Goal: Task Accomplishment & Management: Complete application form

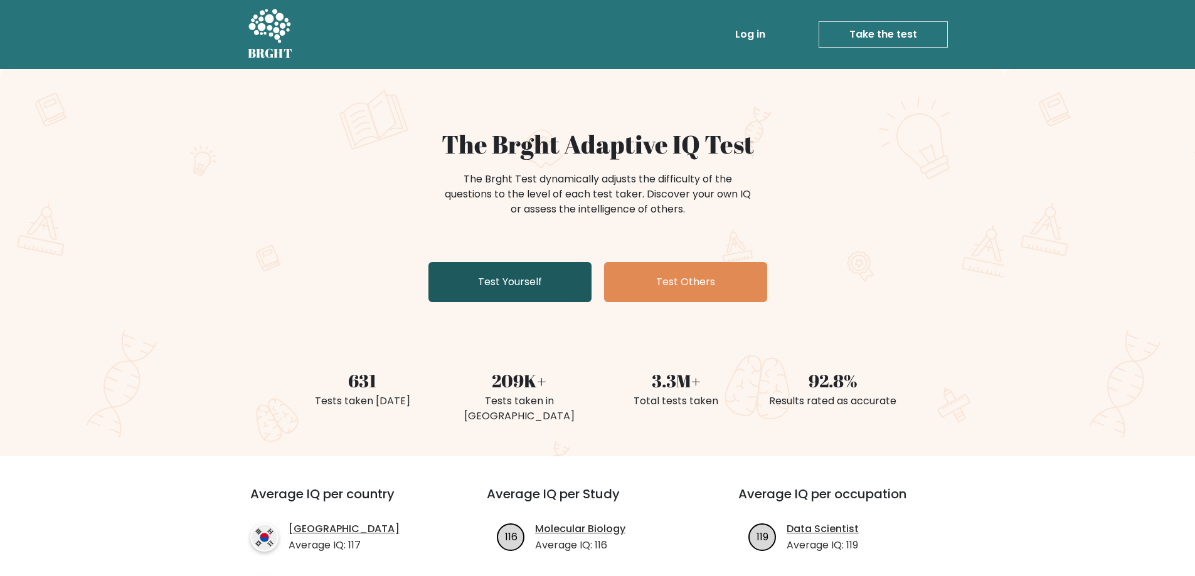
click at [516, 273] on link "Test Yourself" at bounding box center [509, 282] width 163 height 40
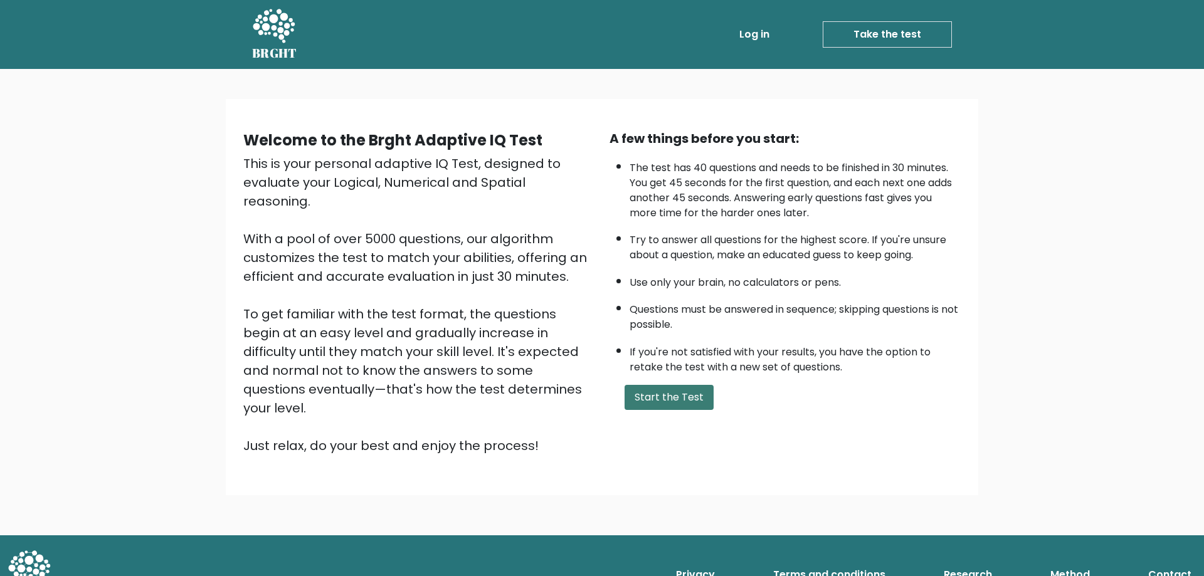
click at [676, 401] on button "Start the Test" at bounding box center [669, 397] width 89 height 25
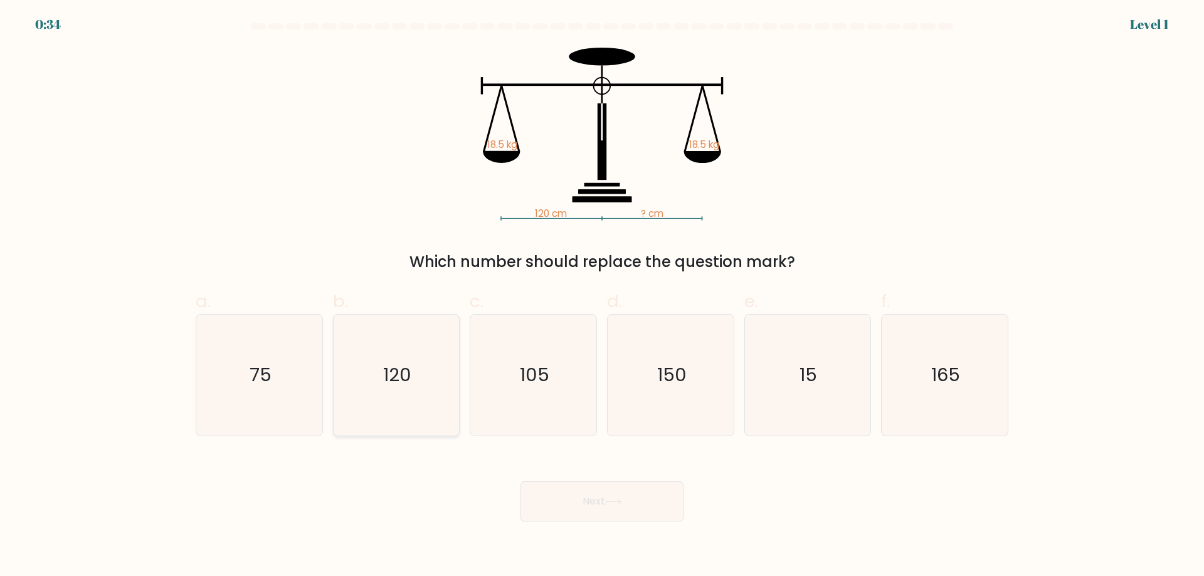
click at [401, 374] on text "120" at bounding box center [397, 375] width 28 height 25
click at [602, 297] on input "b. 120" at bounding box center [602, 293] width 1 height 8
radio input "true"
click at [644, 511] on button "Next" at bounding box center [602, 502] width 163 height 40
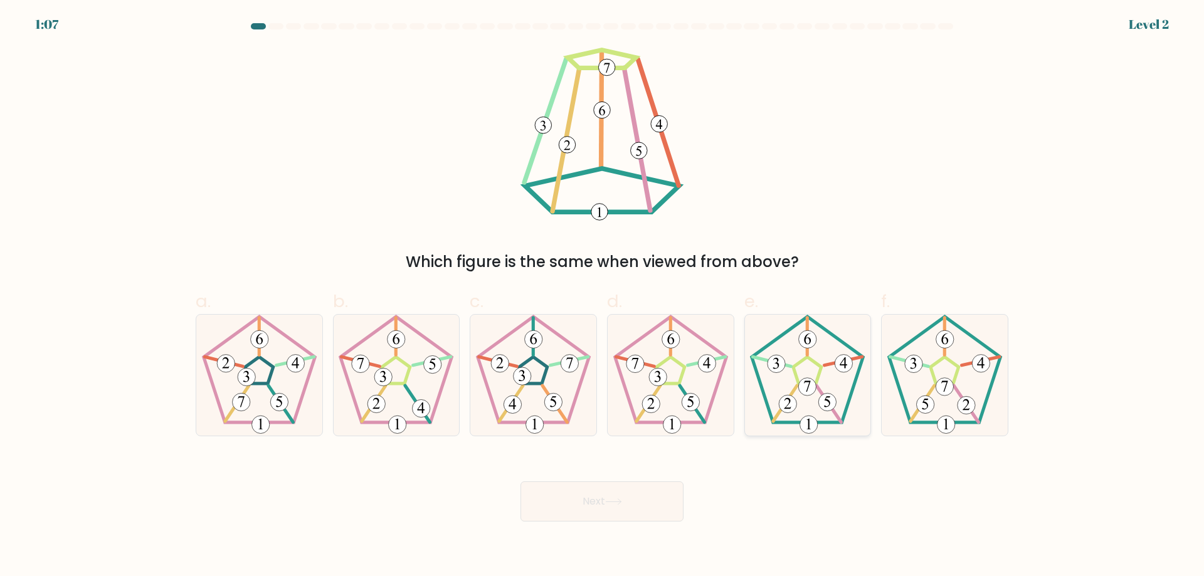
click at [812, 406] on icon at bounding box center [807, 375] width 121 height 121
click at [603, 297] on input "e." at bounding box center [602, 293] width 1 height 8
radio input "true"
click at [664, 489] on button "Next" at bounding box center [602, 502] width 163 height 40
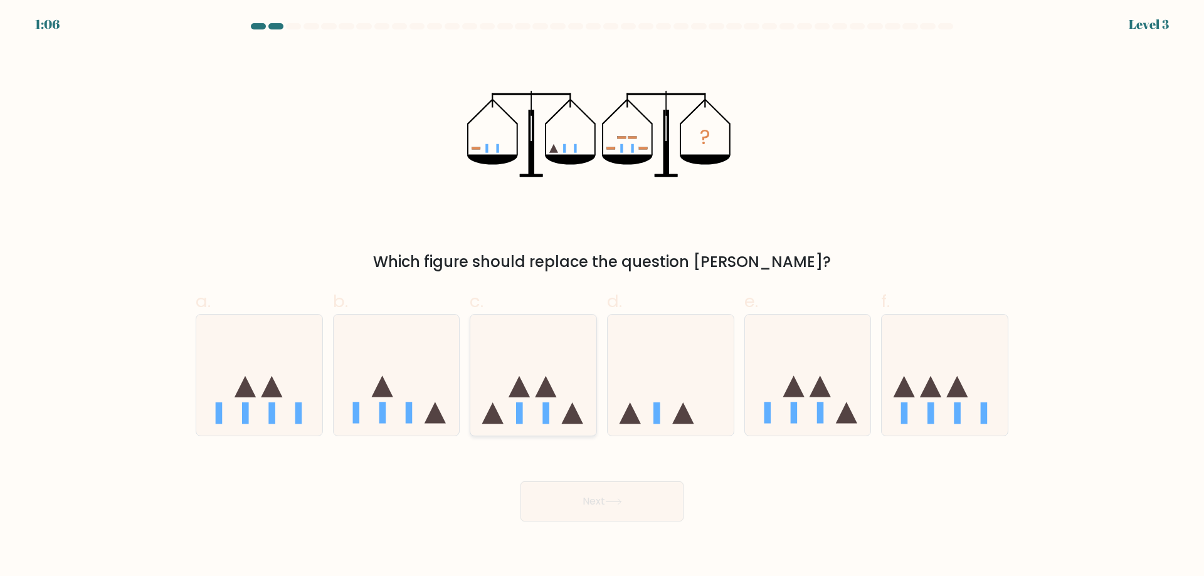
click at [521, 418] on rect at bounding box center [519, 413] width 7 height 21
click at [602, 297] on input "c." at bounding box center [602, 293] width 1 height 8
radio input "true"
click at [632, 495] on button "Next" at bounding box center [602, 502] width 163 height 40
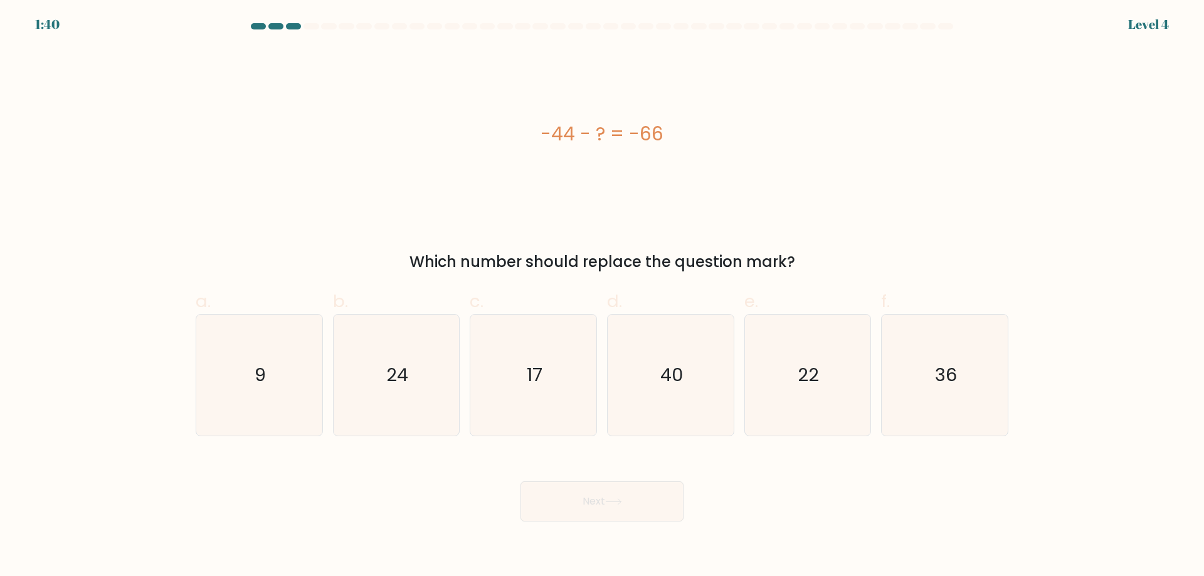
click at [625, 132] on div "-44 - ? = -66" at bounding box center [602, 134] width 813 height 28
copy div "-44 - ? = -66"
click at [813, 376] on text "22" at bounding box center [808, 375] width 21 height 25
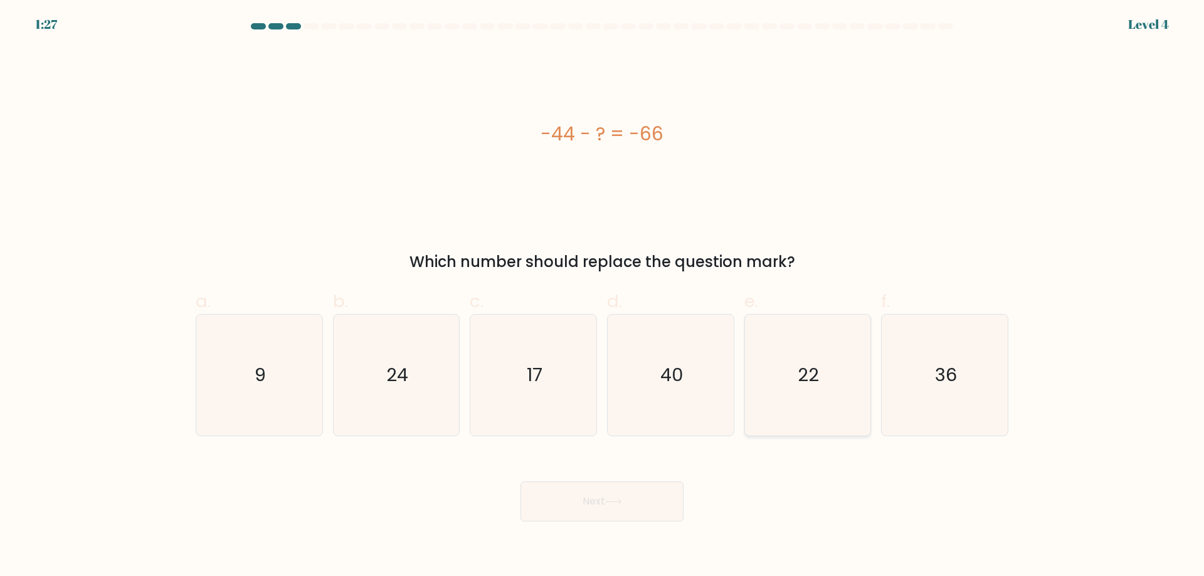
click at [603, 297] on input "e. 22" at bounding box center [602, 293] width 1 height 8
radio input "true"
click at [622, 502] on icon at bounding box center [613, 502] width 17 height 7
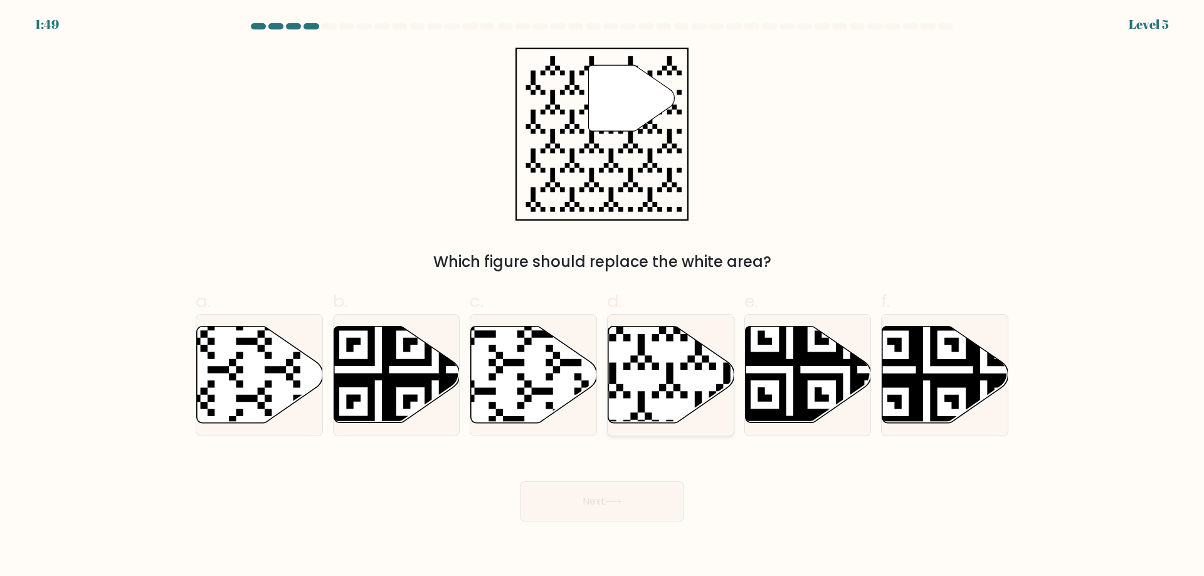
click at [681, 398] on icon at bounding box center [671, 375] width 126 height 97
click at [603, 297] on input "d." at bounding box center [602, 293] width 1 height 8
radio input "true"
click at [624, 495] on button "Next" at bounding box center [602, 502] width 163 height 40
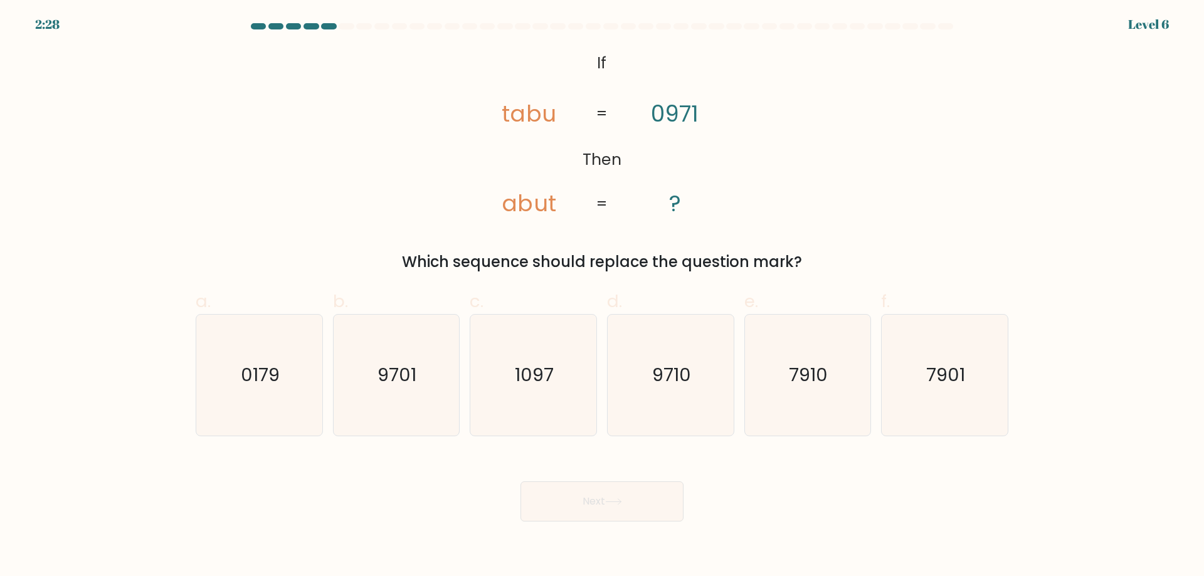
drag, startPoint x: 471, startPoint y: 48, endPoint x: 855, endPoint y: 252, distance: 434.6
click at [855, 252] on div "@import url('https://fonts.googleapis.com/css?family=Abril+Fatface:400,100,100i…" at bounding box center [602, 161] width 828 height 226
click at [855, 252] on div "Which sequence should replace the question mark?" at bounding box center [602, 262] width 798 height 23
drag, startPoint x: 539, startPoint y: 35, endPoint x: 563, endPoint y: 69, distance: 41.4
click at [563, 69] on form "If ?" at bounding box center [602, 272] width 1204 height 499
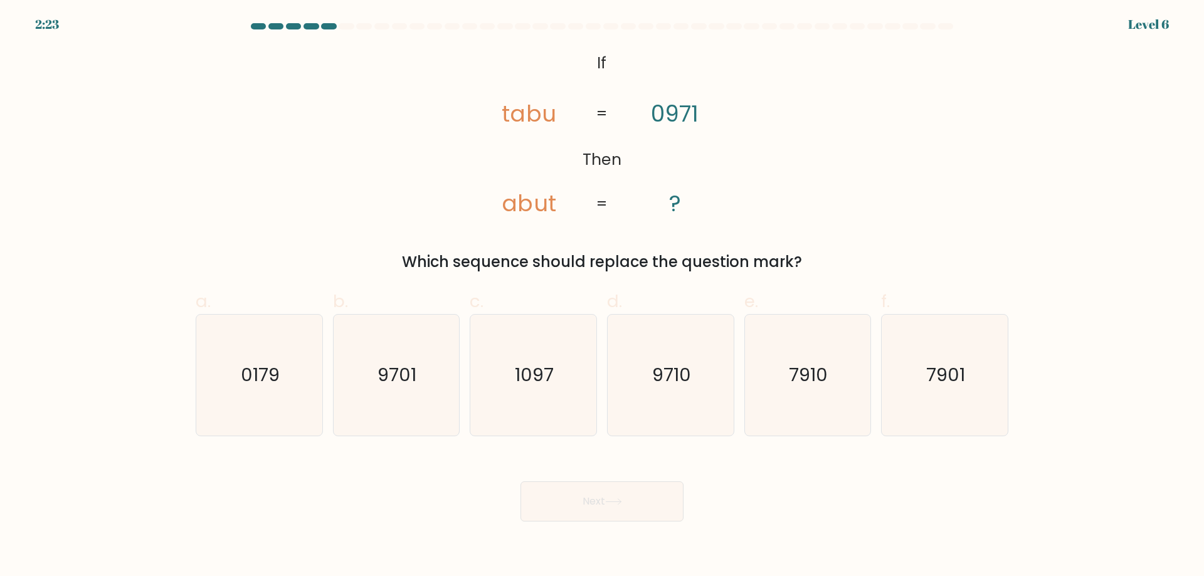
click at [813, 176] on div "@import url('https://fonts.googleapis.com/css?family=Abril+Fatface:400,100,100i…" at bounding box center [602, 161] width 828 height 226
click at [682, 374] on text "9710" at bounding box center [671, 375] width 39 height 25
click at [603, 297] on input "d. 9710" at bounding box center [602, 293] width 1 height 8
radio input "true"
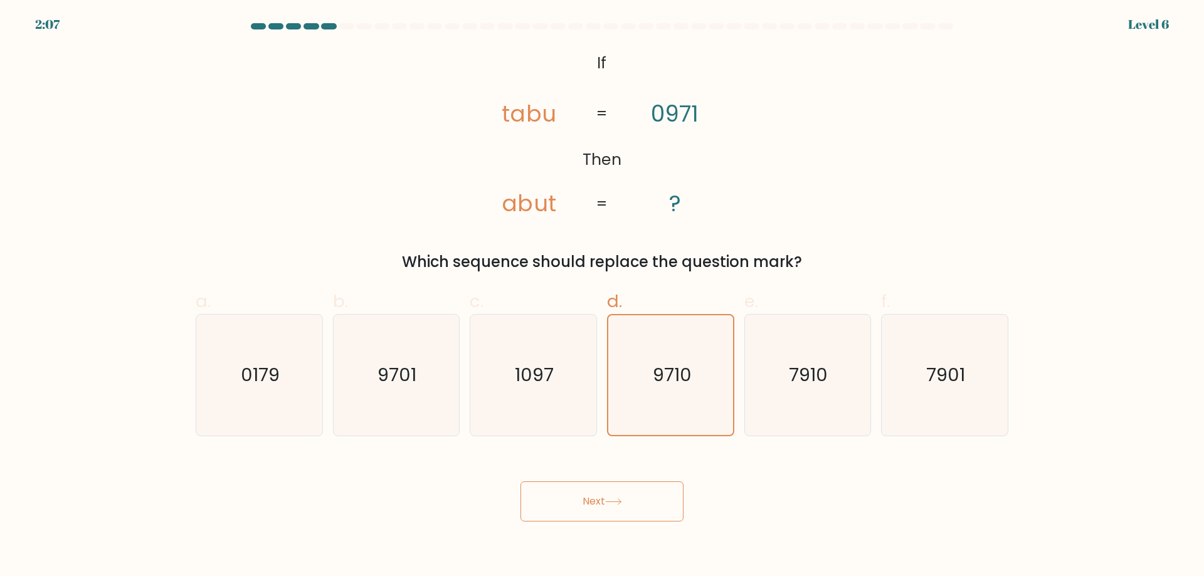
click at [596, 515] on button "Next" at bounding box center [602, 502] width 163 height 40
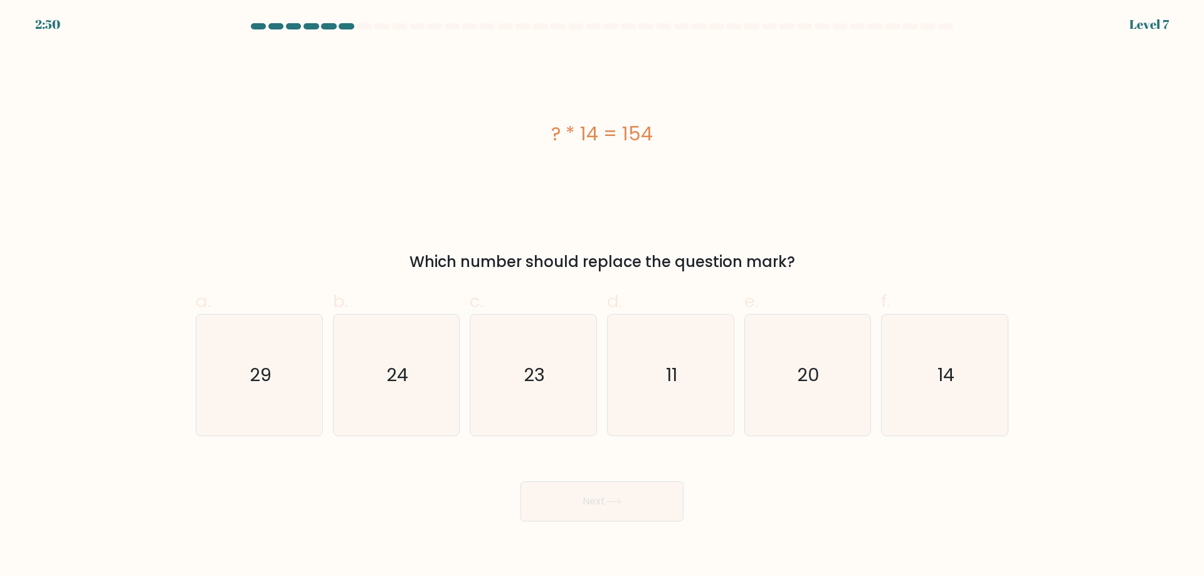
drag, startPoint x: 518, startPoint y: 136, endPoint x: 666, endPoint y: 134, distance: 148.0
click at [666, 134] on div "? * 14 = 154" at bounding box center [602, 134] width 813 height 28
drag, startPoint x: 528, startPoint y: 128, endPoint x: 662, endPoint y: 129, distance: 133.6
click at [662, 129] on div "? * 14 = 154" at bounding box center [602, 134] width 813 height 28
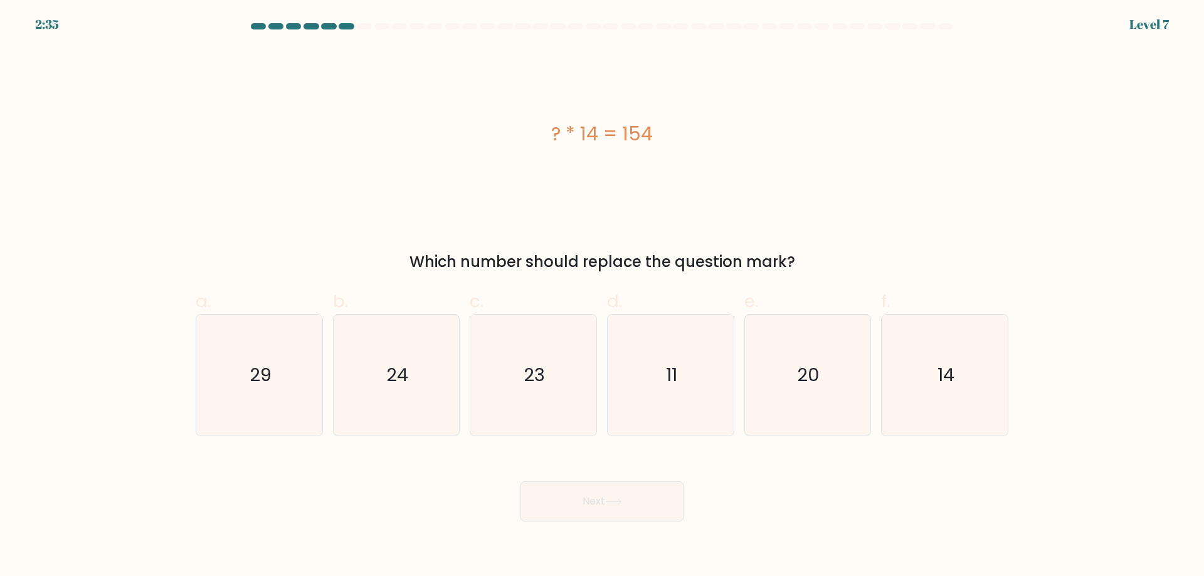
click at [662, 129] on div "? * 14 = 154" at bounding box center [602, 134] width 813 height 28
drag, startPoint x: 540, startPoint y: 131, endPoint x: 664, endPoint y: 132, distance: 123.6
click at [664, 132] on div "? * 14 = 154" at bounding box center [602, 134] width 813 height 28
copy div "? * 14 = 154"
click at [667, 367] on text "11" at bounding box center [671, 375] width 11 height 25
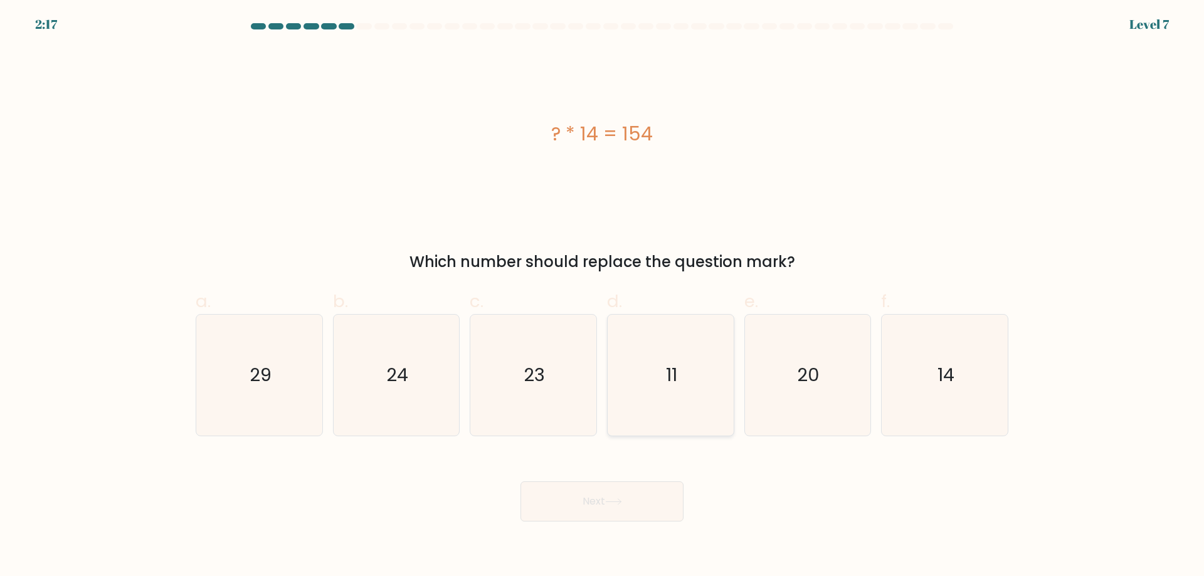
click at [603, 297] on input "d. 11" at bounding box center [602, 293] width 1 height 8
radio input "true"
click at [637, 501] on button "Next" at bounding box center [602, 502] width 163 height 40
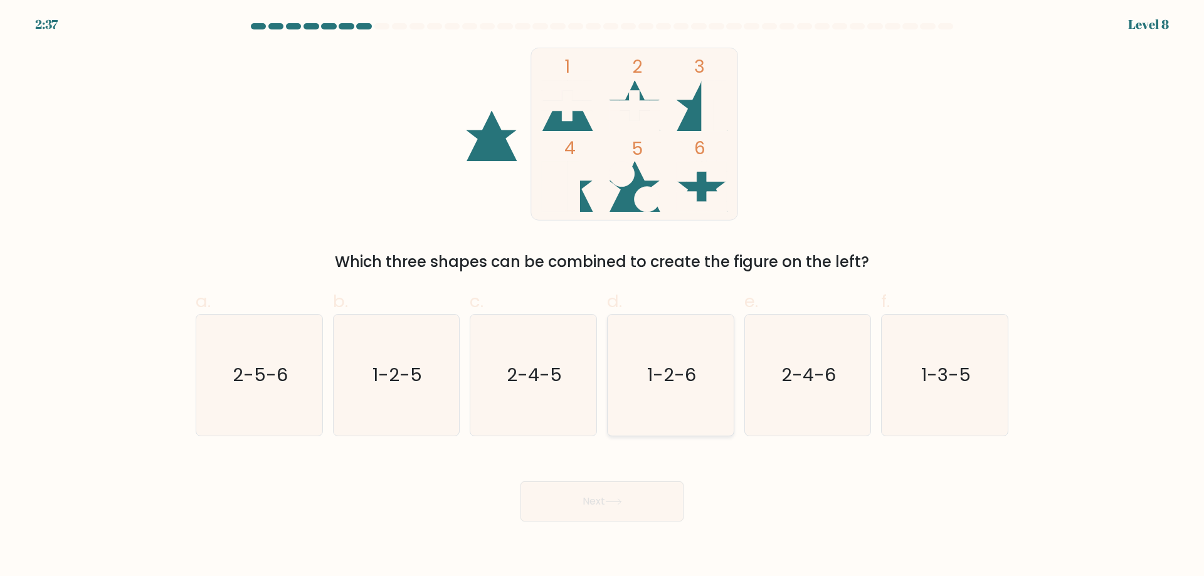
click at [677, 375] on text "1-2-6" at bounding box center [671, 375] width 49 height 25
click at [603, 297] on input "d. 1-2-6" at bounding box center [602, 293] width 1 height 8
radio input "true"
click at [589, 499] on button "Next" at bounding box center [602, 502] width 163 height 40
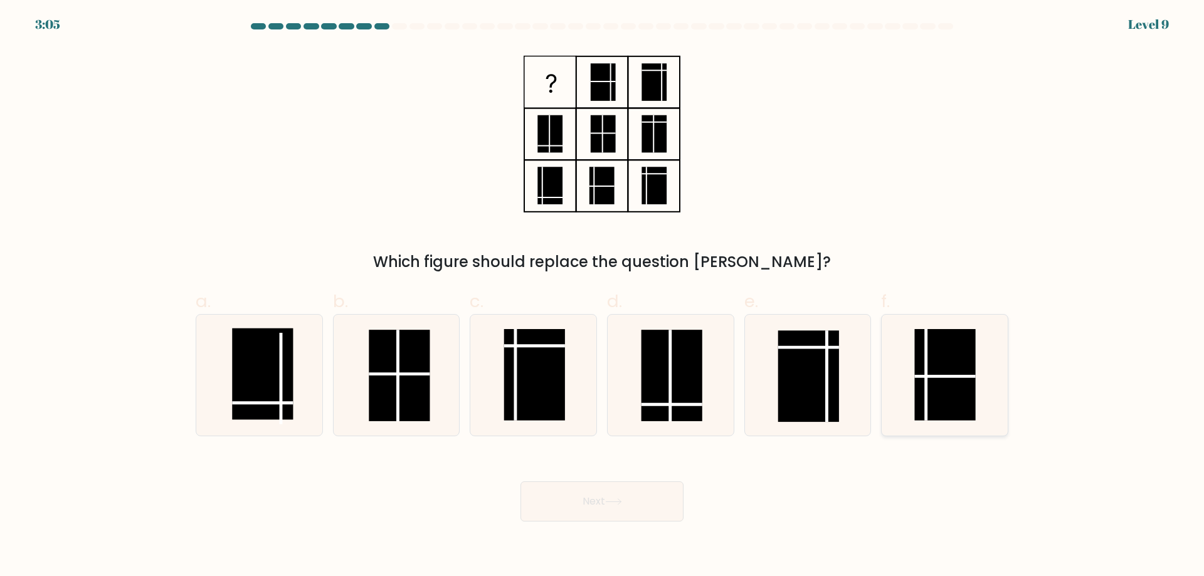
click at [924, 360] on rect at bounding box center [945, 375] width 61 height 92
click at [603, 297] on input "f." at bounding box center [602, 293] width 1 height 8
radio input "true"
click at [658, 501] on button "Next" at bounding box center [602, 502] width 163 height 40
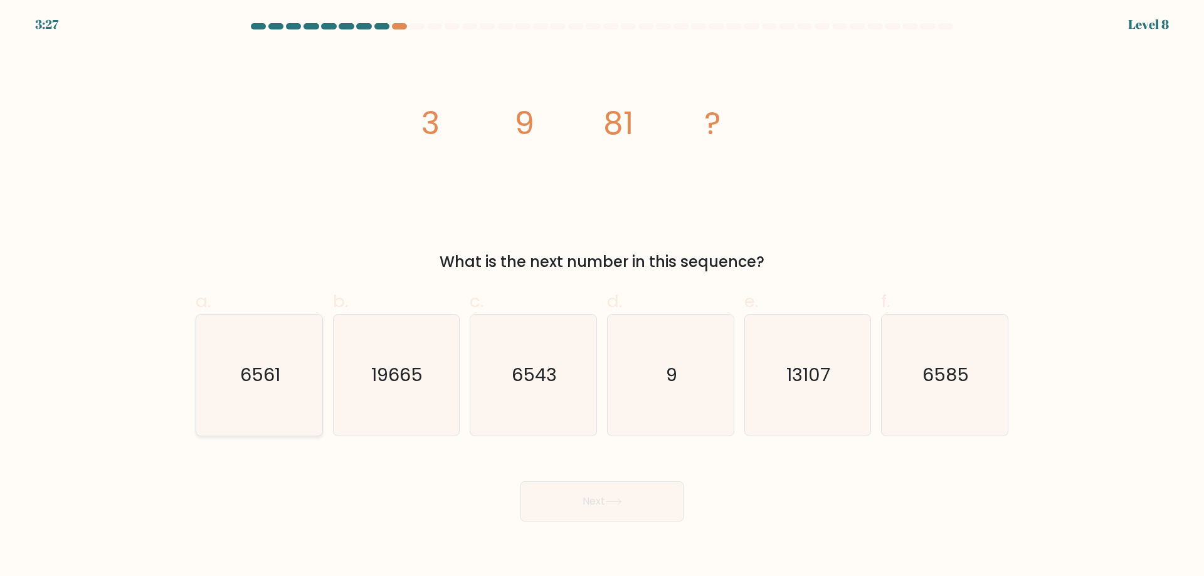
click at [238, 371] on icon "6561" at bounding box center [259, 375] width 121 height 121
click at [602, 297] on input "a. 6561" at bounding box center [602, 293] width 1 height 8
radio input "true"
click at [595, 495] on button "Next" at bounding box center [602, 502] width 163 height 40
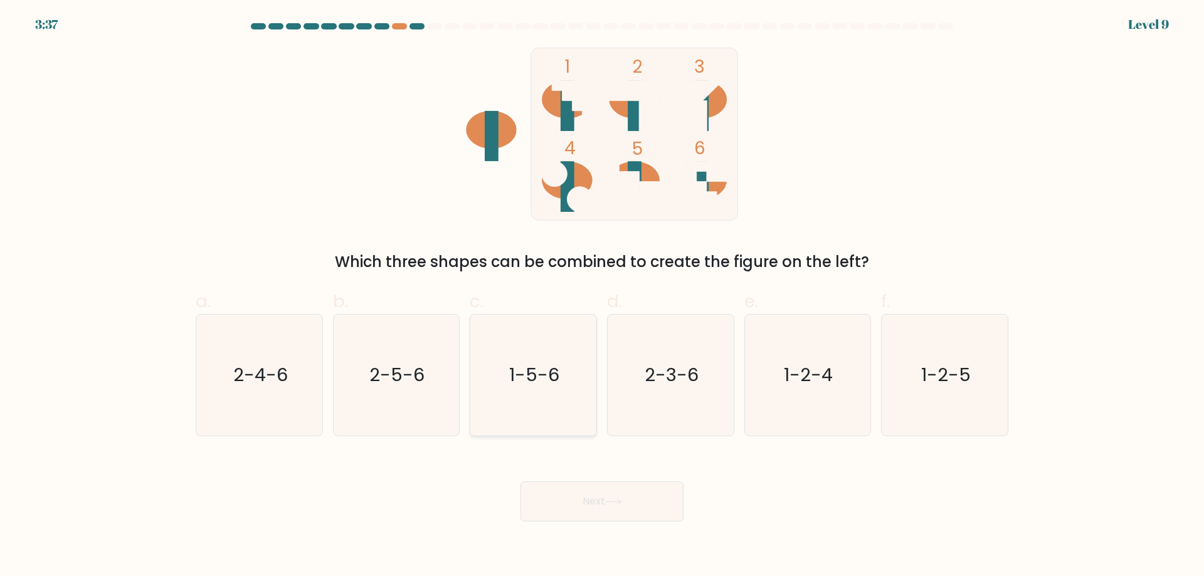
click at [529, 366] on text "1-5-6" at bounding box center [535, 375] width 50 height 25
click at [602, 297] on input "c. 1-5-6" at bounding box center [602, 293] width 1 height 8
radio input "true"
click at [557, 495] on button "Next" at bounding box center [602, 502] width 163 height 40
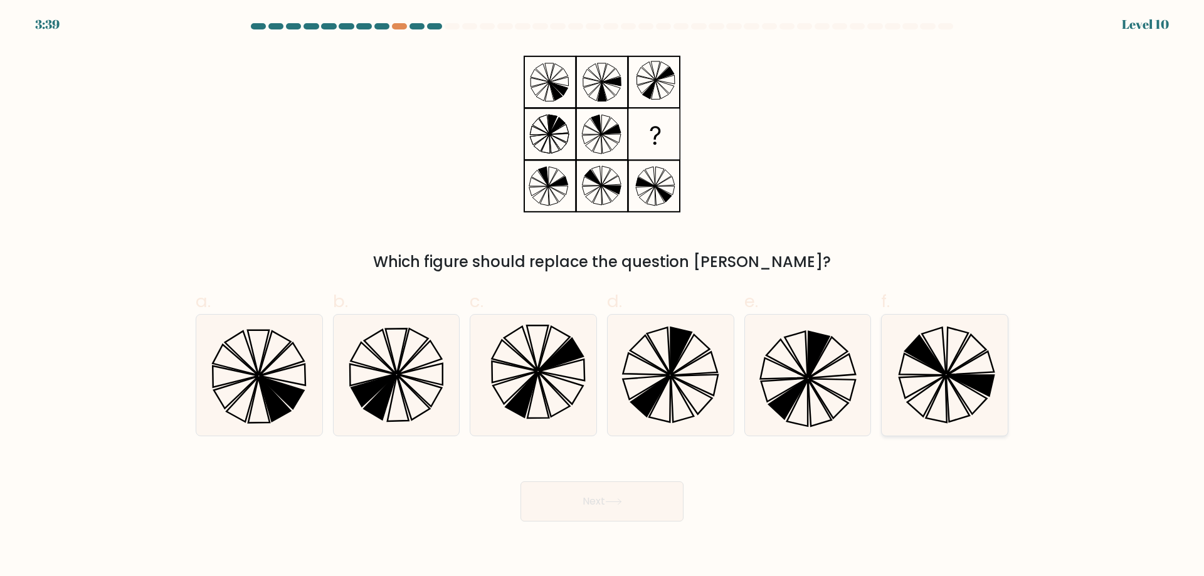
click at [935, 371] on icon at bounding box center [944, 375] width 121 height 121
click at [603, 297] on input "f." at bounding box center [602, 293] width 1 height 8
radio input "true"
click at [651, 495] on button "Next" at bounding box center [602, 502] width 163 height 40
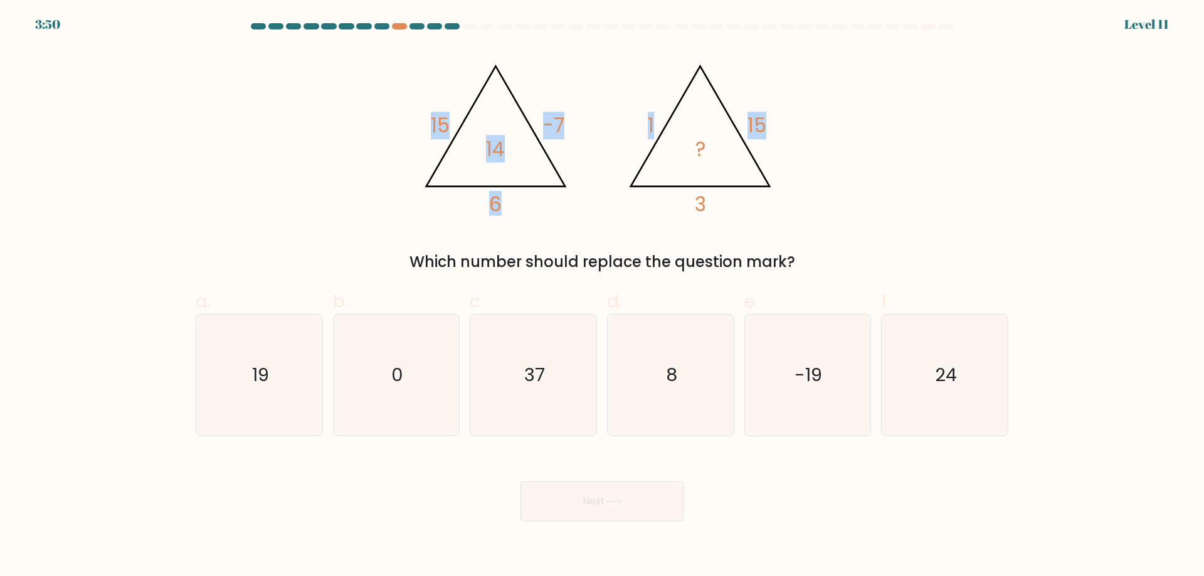
drag, startPoint x: 382, startPoint y: 66, endPoint x: 840, endPoint y: 206, distance: 479.3
click at [840, 208] on div "@import url('https://fonts.googleapis.com/css?family=Abril+Fatface:400,100,100i…" at bounding box center [602, 161] width 828 height 226
click at [862, 181] on div "@import url('https://fonts.googleapis.com/css?family=Abril+Fatface:400,100,100i…" at bounding box center [602, 161] width 828 height 226
click at [264, 376] on text "19" at bounding box center [260, 375] width 17 height 25
click at [602, 297] on input "a. 19" at bounding box center [602, 293] width 1 height 8
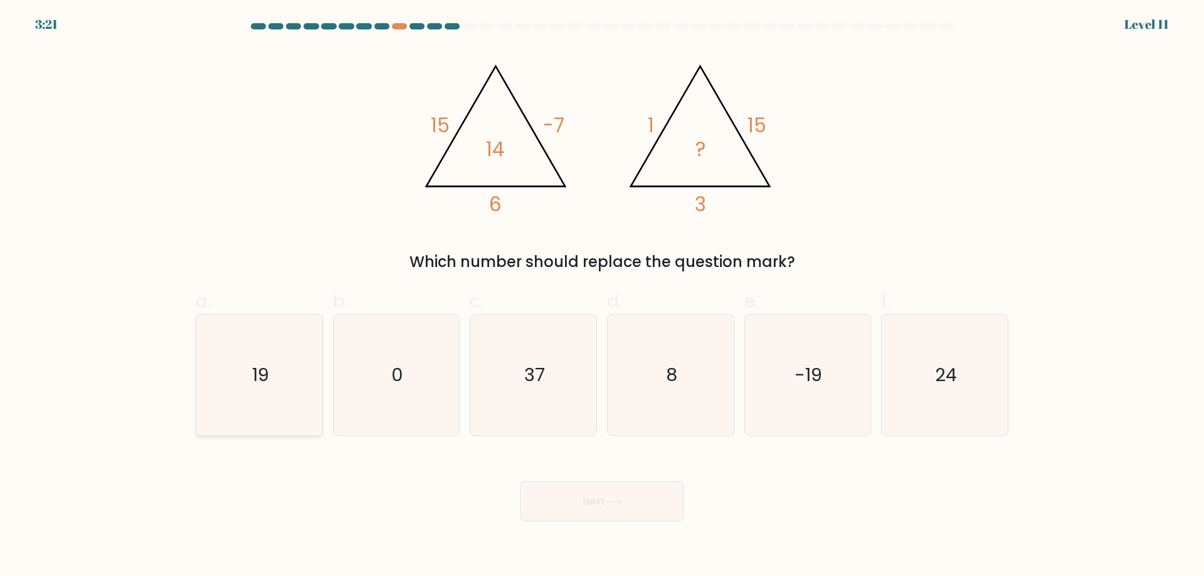
radio input "true"
click at [603, 504] on button "Next" at bounding box center [602, 502] width 163 height 40
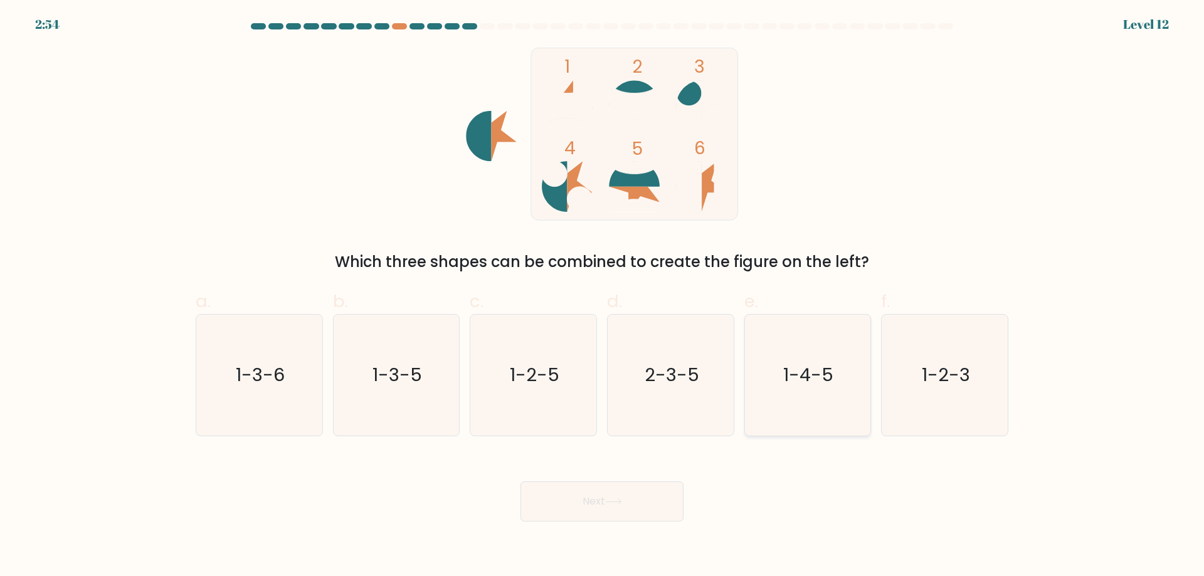
click at [813, 373] on text "1-4-5" at bounding box center [809, 375] width 50 height 25
click at [603, 297] on input "e. 1-4-5" at bounding box center [602, 293] width 1 height 8
radio input "true"
click at [604, 499] on button "Next" at bounding box center [602, 502] width 163 height 40
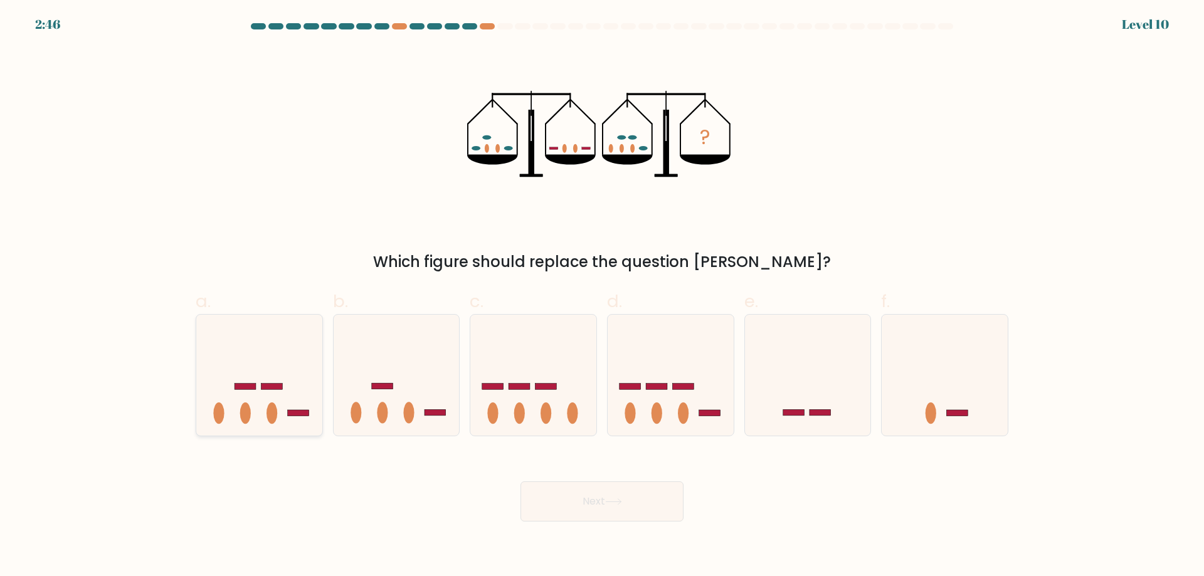
click at [245, 414] on ellipse at bounding box center [245, 413] width 11 height 21
click at [602, 297] on input "a." at bounding box center [602, 293] width 1 height 8
radio input "true"
click at [619, 501] on icon at bounding box center [613, 502] width 17 height 7
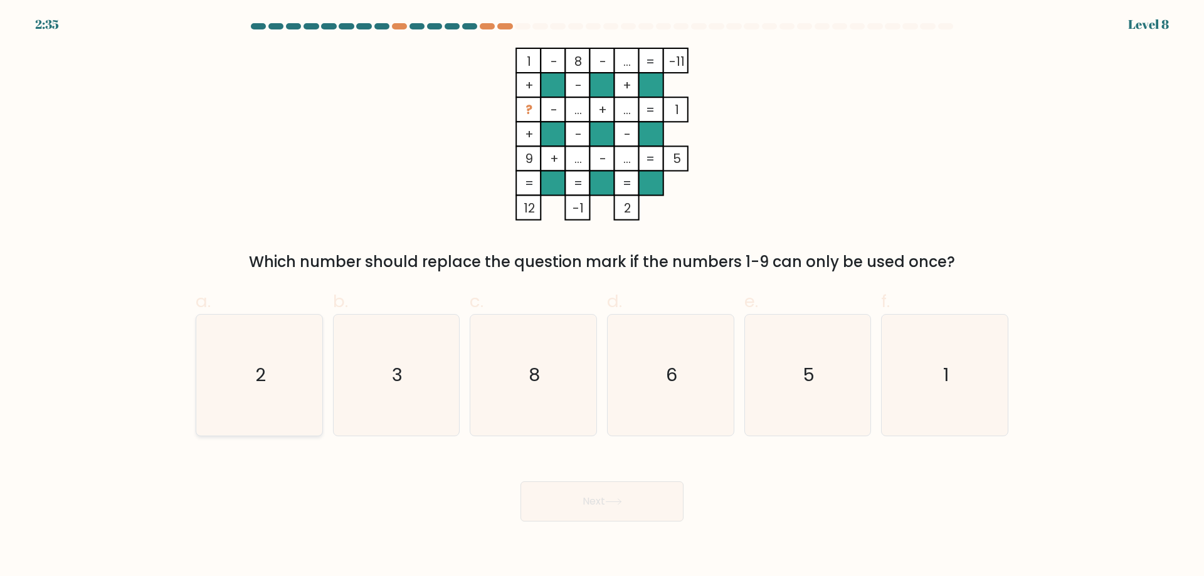
click at [263, 375] on text "2" at bounding box center [260, 375] width 11 height 25
click at [602, 297] on input "a. 2" at bounding box center [602, 293] width 1 height 8
radio input "true"
click at [644, 501] on button "Next" at bounding box center [602, 502] width 163 height 40
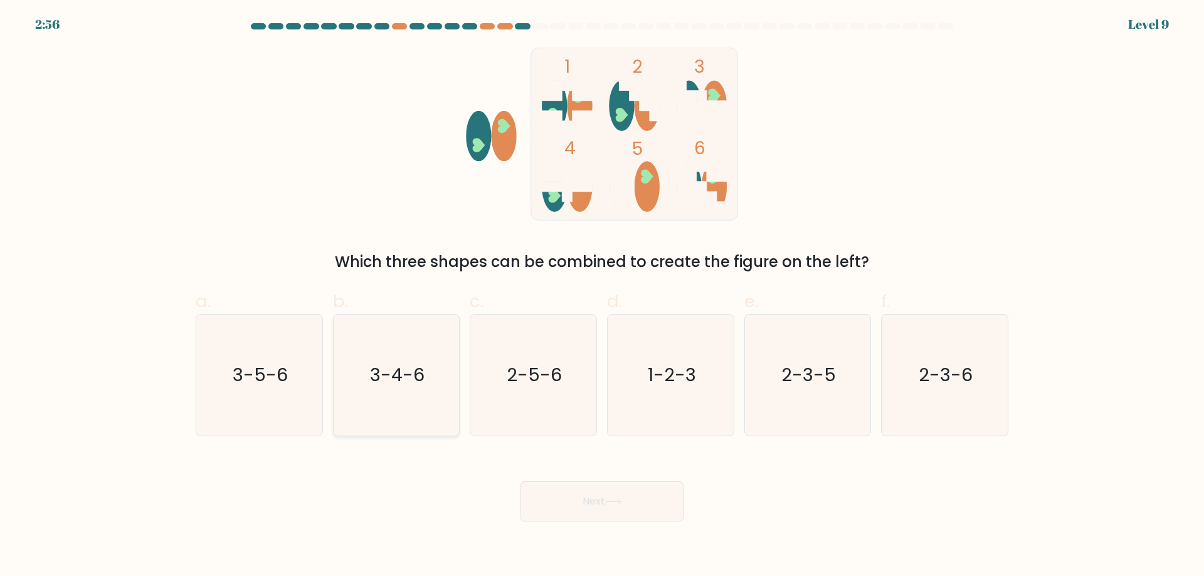
click at [389, 372] on text "3-4-6" at bounding box center [397, 375] width 55 height 25
click at [602, 297] on input "b. 3-4-6" at bounding box center [602, 293] width 1 height 8
radio input "true"
click at [577, 503] on button "Next" at bounding box center [602, 502] width 163 height 40
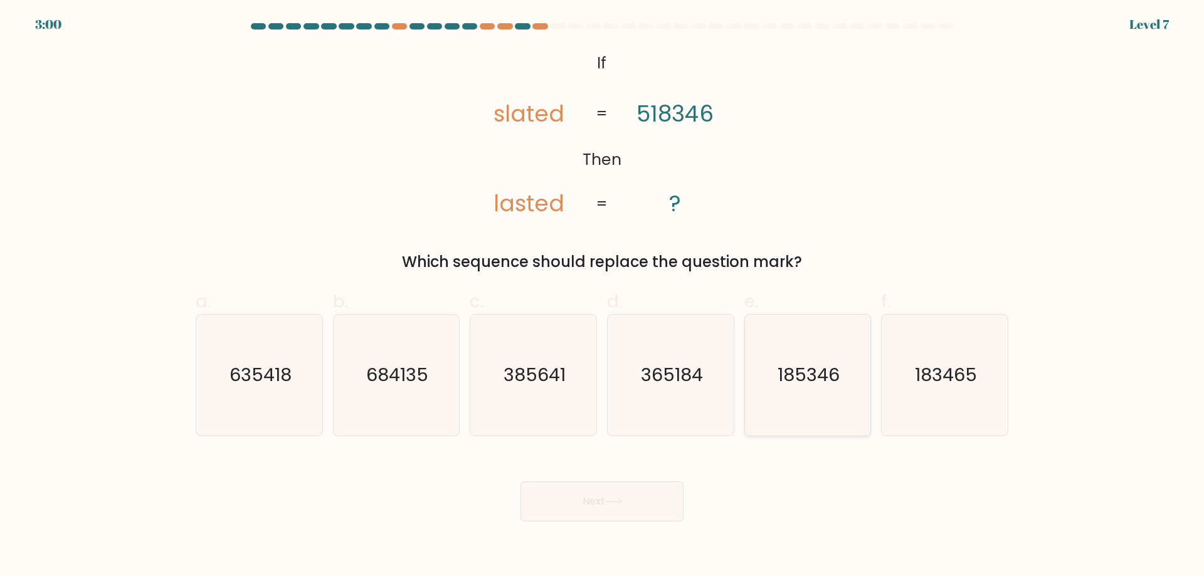
click at [816, 373] on text "185346" at bounding box center [809, 375] width 62 height 25
click at [603, 297] on input "e. 185346" at bounding box center [602, 293] width 1 height 8
radio input "true"
click at [665, 506] on button "Next" at bounding box center [602, 502] width 163 height 40
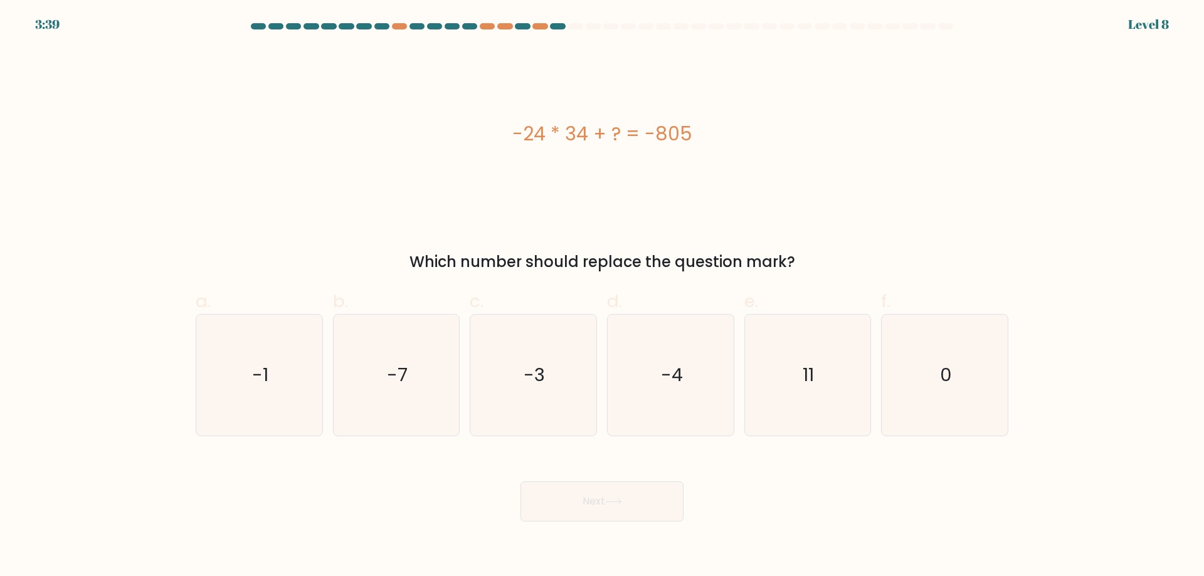
drag, startPoint x: 497, startPoint y: 138, endPoint x: 758, endPoint y: 135, distance: 261.6
click at [758, 135] on div "-24 * 34 + ? = -805" at bounding box center [602, 134] width 813 height 28
copy div "-24 * 34 + ? = -805"
click at [810, 370] on text "11" at bounding box center [808, 375] width 11 height 25
click at [603, 297] on input "e. 11" at bounding box center [602, 293] width 1 height 8
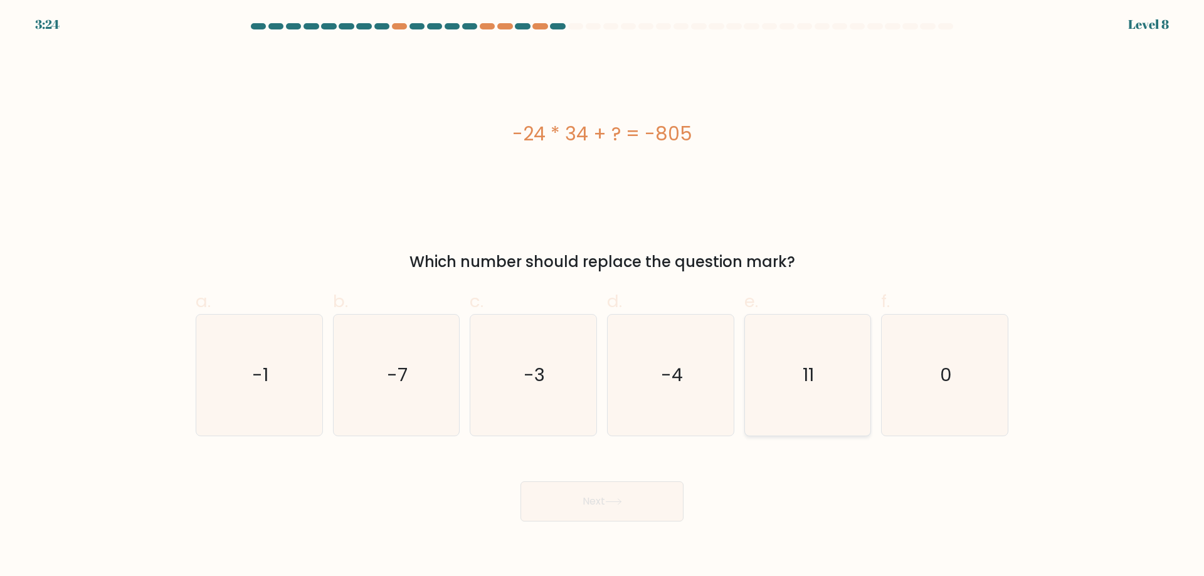
radio input "true"
click at [636, 507] on button "Next" at bounding box center [602, 502] width 163 height 40
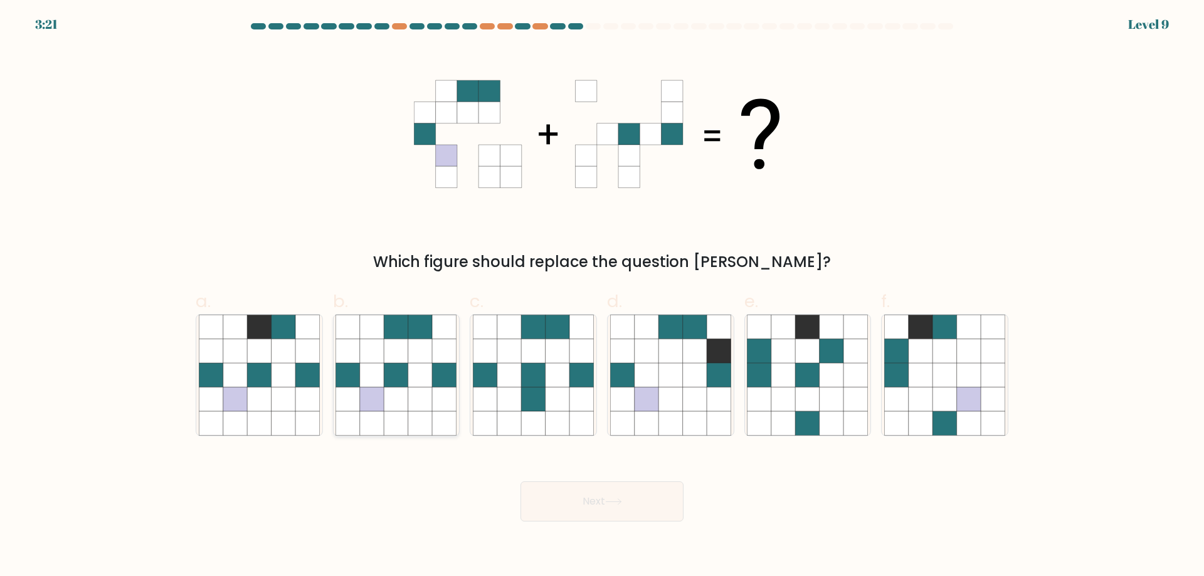
click at [390, 347] on icon at bounding box center [396, 351] width 24 height 24
click at [602, 297] on input "b." at bounding box center [602, 293] width 1 height 8
radio input "true"
click at [390, 347] on icon at bounding box center [396, 351] width 24 height 24
click at [602, 297] on input "b." at bounding box center [602, 293] width 1 height 8
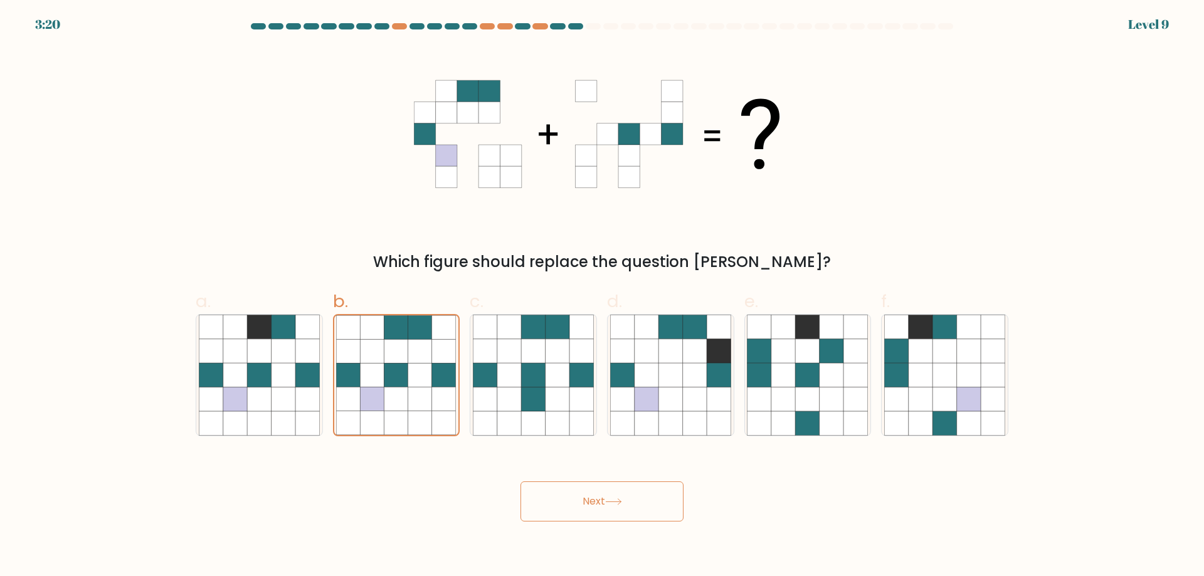
click at [558, 497] on button "Next" at bounding box center [602, 502] width 163 height 40
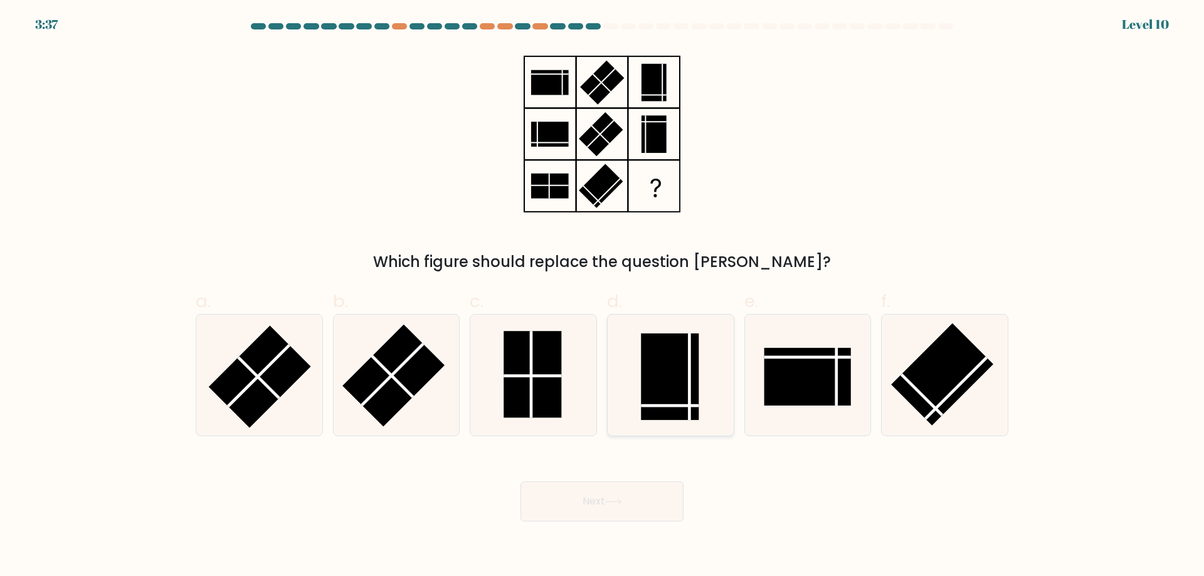
click at [656, 394] on rect at bounding box center [670, 377] width 58 height 87
click at [603, 297] on input "d." at bounding box center [602, 293] width 1 height 8
radio input "true"
click at [606, 499] on button "Next" at bounding box center [602, 502] width 163 height 40
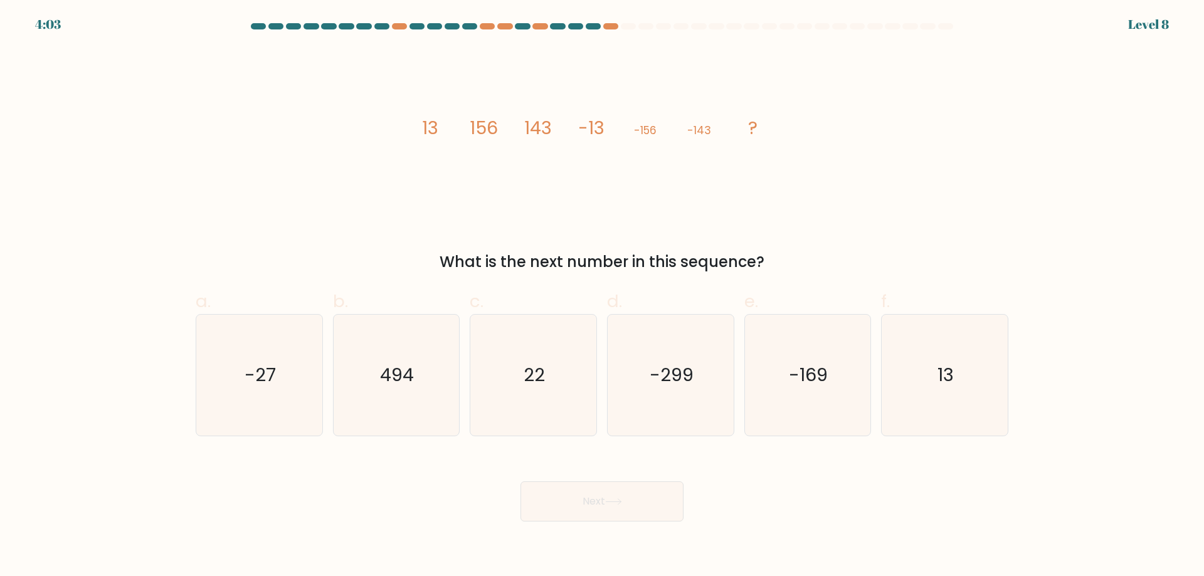
drag, startPoint x: 487, startPoint y: 255, endPoint x: 785, endPoint y: 266, distance: 298.8
click at [785, 266] on div "What is the next number in this sequence?" at bounding box center [602, 262] width 798 height 23
click at [955, 384] on icon "13" at bounding box center [944, 375] width 121 height 121
click at [603, 297] on input "f. 13" at bounding box center [602, 293] width 1 height 8
radio input "true"
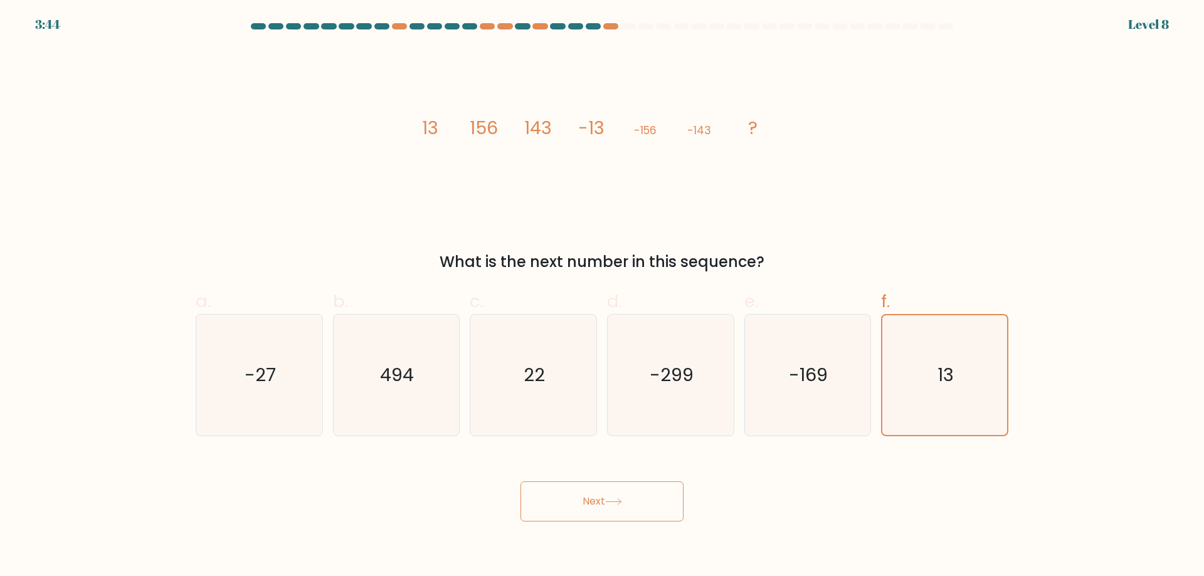
click at [627, 501] on button "Next" at bounding box center [602, 502] width 163 height 40
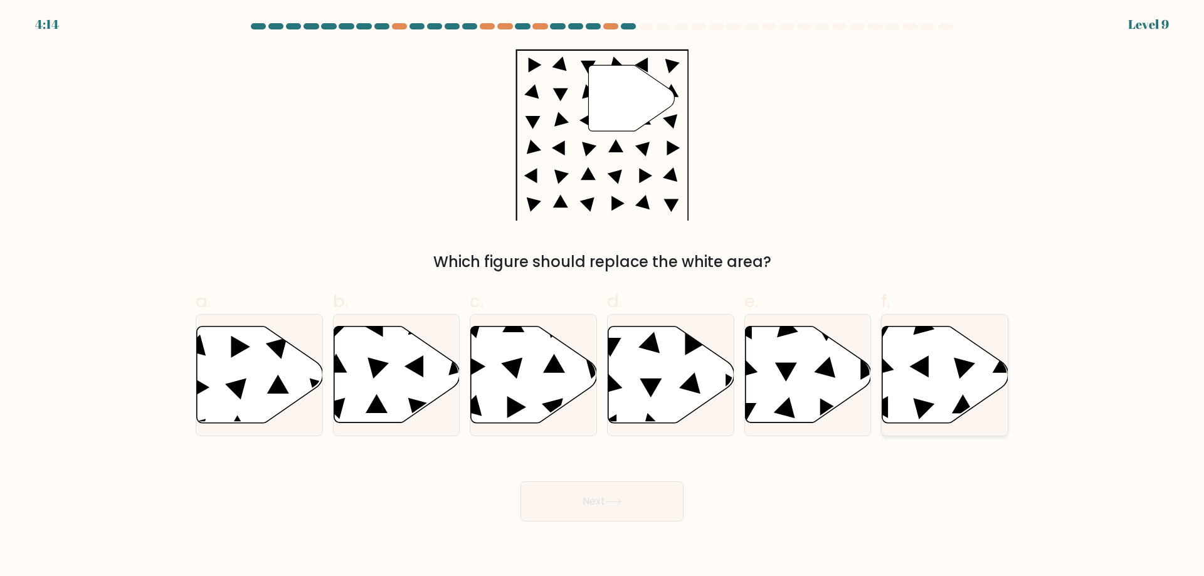
click at [945, 356] on icon at bounding box center [945, 375] width 126 height 97
click at [603, 297] on input "f." at bounding box center [602, 293] width 1 height 8
radio input "true"
click at [590, 504] on button "Next" at bounding box center [602, 502] width 163 height 40
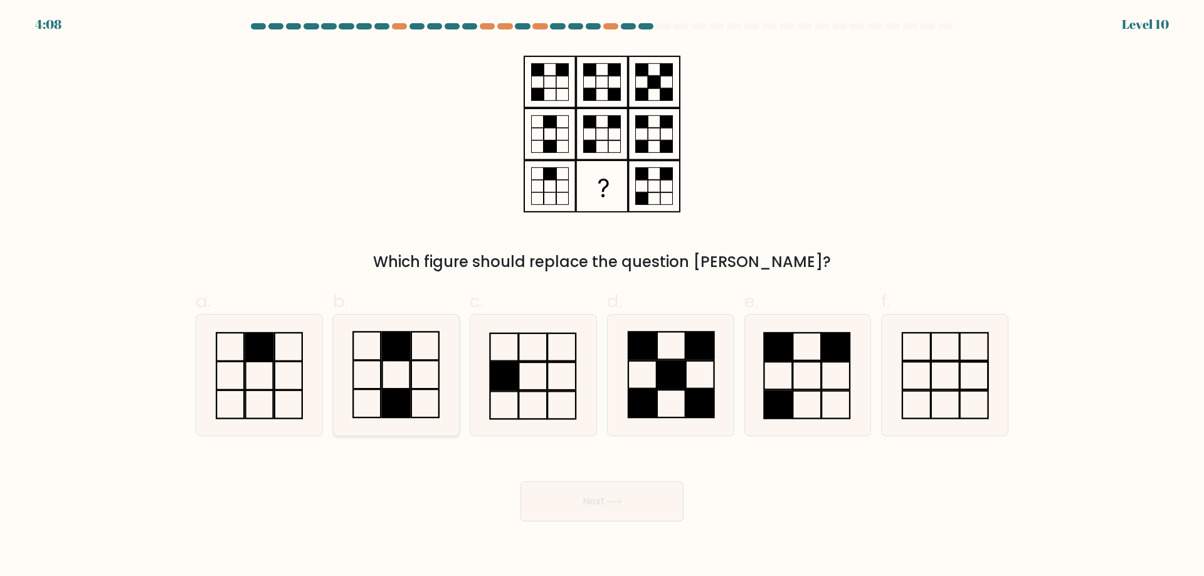
click at [410, 397] on rect at bounding box center [397, 403] width 28 height 28
click at [602, 297] on input "b." at bounding box center [602, 293] width 1 height 8
radio input "true"
click at [580, 494] on button "Next" at bounding box center [602, 502] width 163 height 40
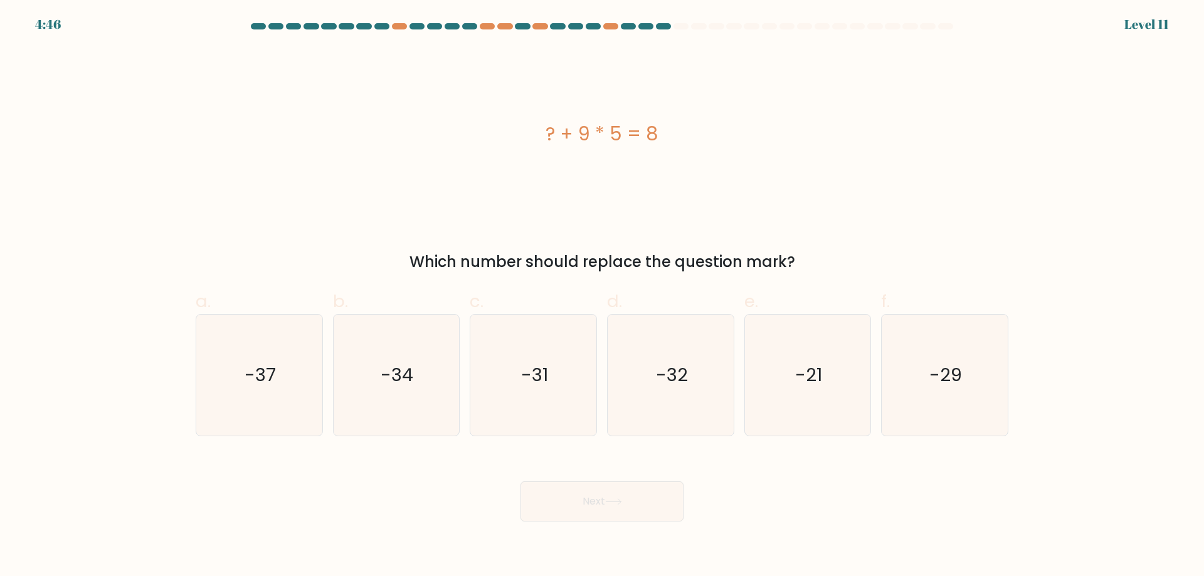
drag, startPoint x: 514, startPoint y: 127, endPoint x: 691, endPoint y: 145, distance: 178.4
click at [691, 145] on div "? + 9 * 5 = 8" at bounding box center [602, 134] width 813 height 28
copy div "? + 9 * 5 = 8"
click at [263, 376] on text "-37" at bounding box center [260, 375] width 31 height 25
click at [602, 297] on input "a. -37" at bounding box center [602, 293] width 1 height 8
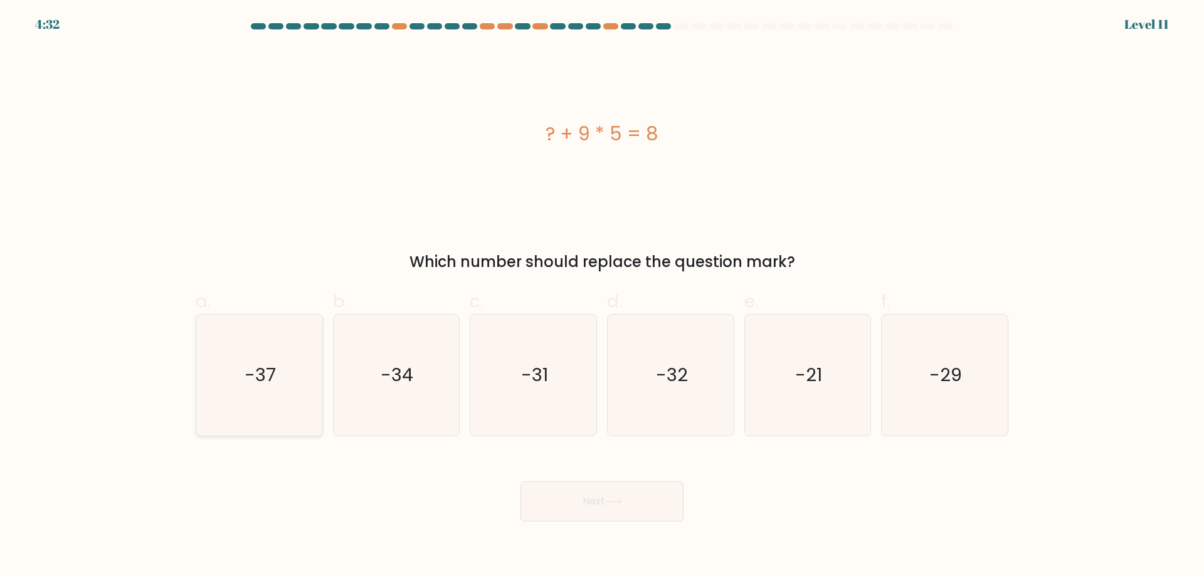
radio input "true"
click at [580, 489] on button "Next" at bounding box center [602, 502] width 163 height 40
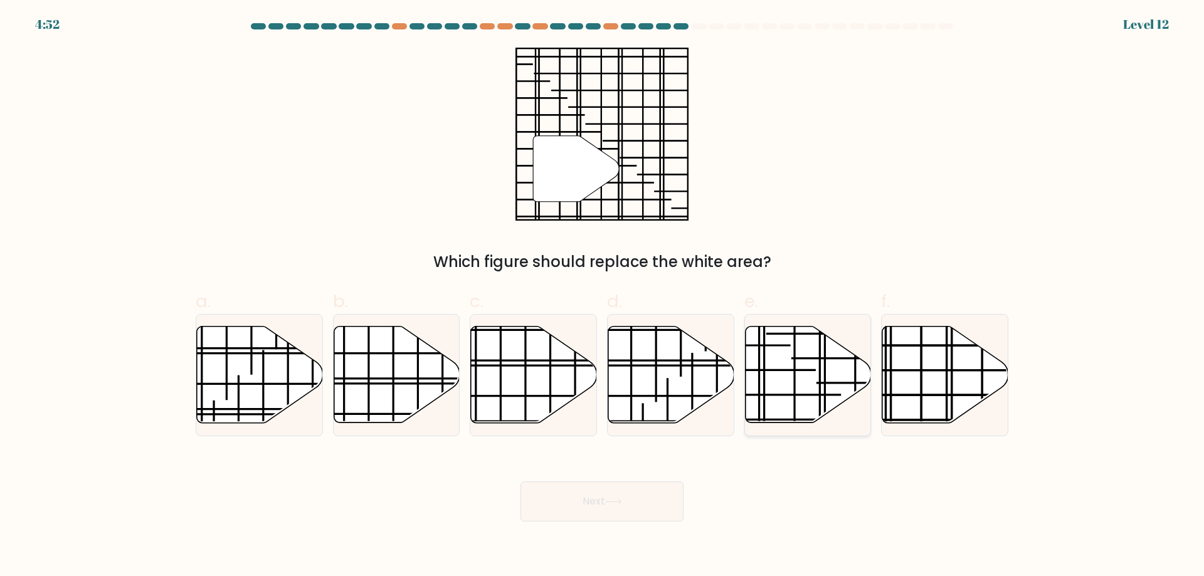
click at [804, 393] on icon at bounding box center [808, 375] width 126 height 97
click at [603, 297] on input "e." at bounding box center [602, 293] width 1 height 8
radio input "true"
click at [635, 508] on button "Next" at bounding box center [602, 502] width 163 height 40
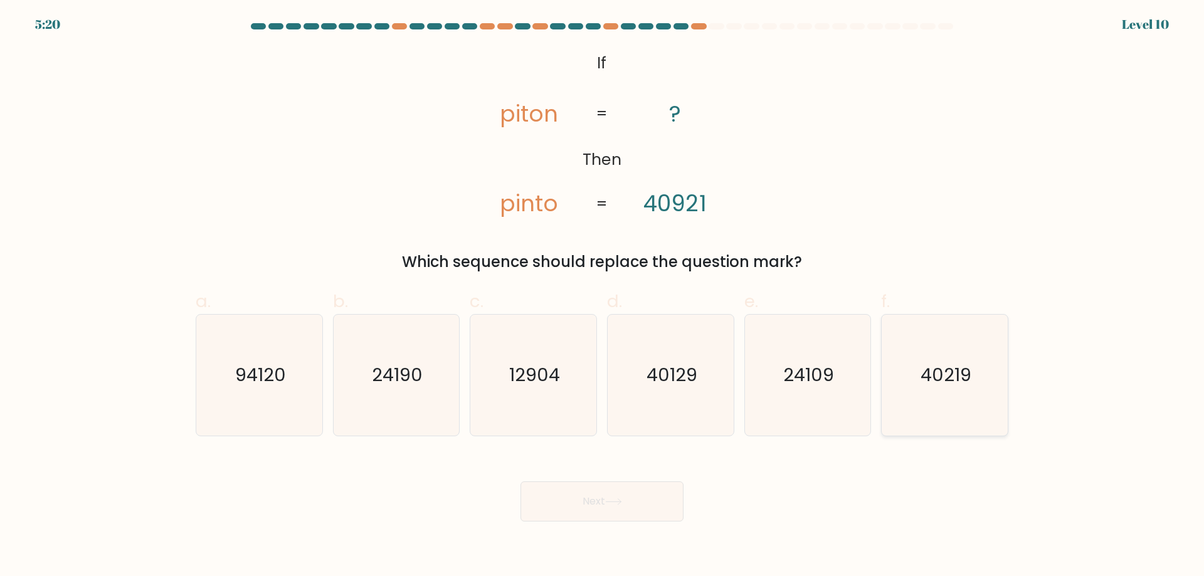
click at [956, 383] on text "40219" at bounding box center [946, 375] width 51 height 25
click at [603, 297] on input "f. 40219" at bounding box center [602, 293] width 1 height 8
radio input "true"
click at [635, 501] on button "Next" at bounding box center [602, 502] width 163 height 40
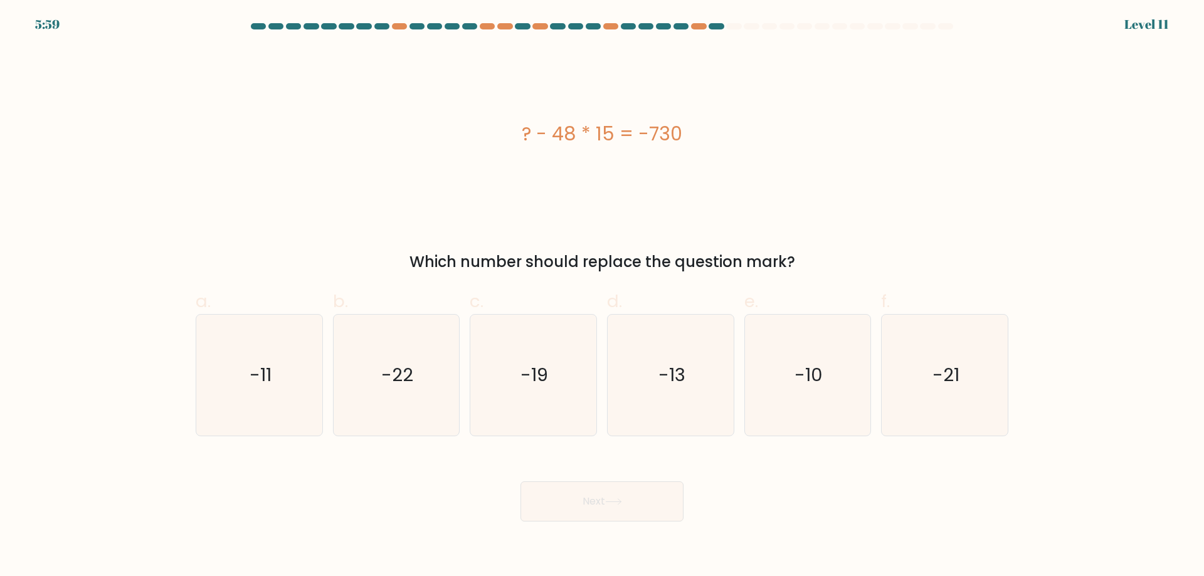
drag, startPoint x: 587, startPoint y: 133, endPoint x: 750, endPoint y: 147, distance: 163.7
click at [750, 147] on div "? - 48 * 15 = -730" at bounding box center [602, 134] width 813 height 28
copy div "? - 48 * 15 = -730"
click at [825, 370] on icon "-10" at bounding box center [807, 375] width 121 height 121
click at [603, 297] on input "e. -10" at bounding box center [602, 293] width 1 height 8
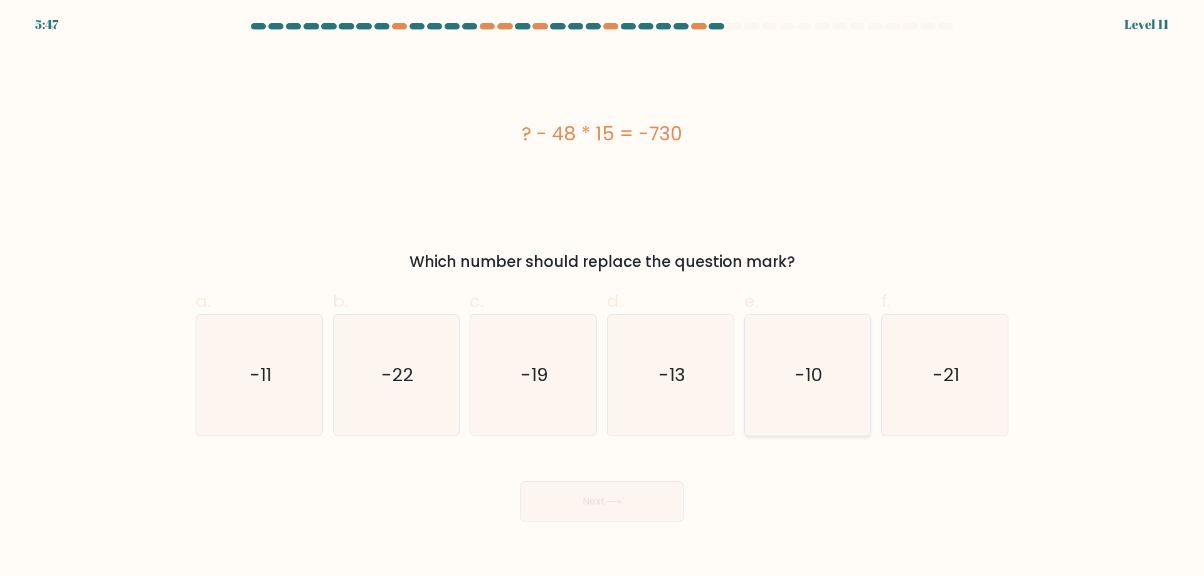
radio input "true"
click at [647, 492] on button "Next" at bounding box center [602, 502] width 163 height 40
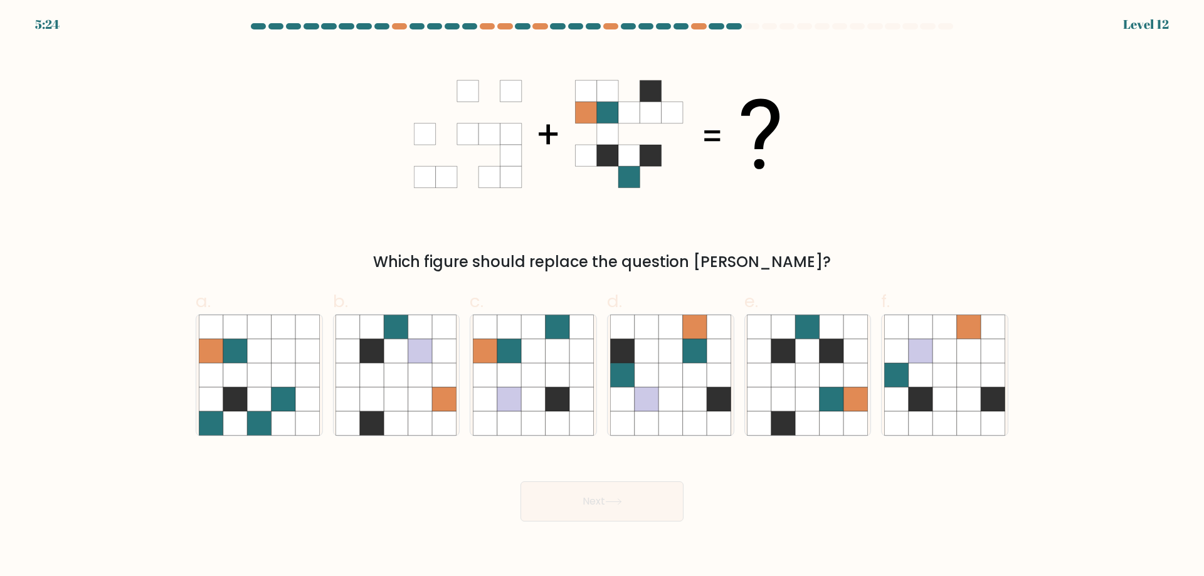
drag, startPoint x: 275, startPoint y: 354, endPoint x: 330, endPoint y: 366, distance: 55.7
click at [275, 354] on icon at bounding box center [284, 351] width 24 height 24
click at [602, 297] on input "a." at bounding box center [602, 293] width 1 height 8
radio input "true"
click at [602, 499] on button "Next" at bounding box center [602, 502] width 163 height 40
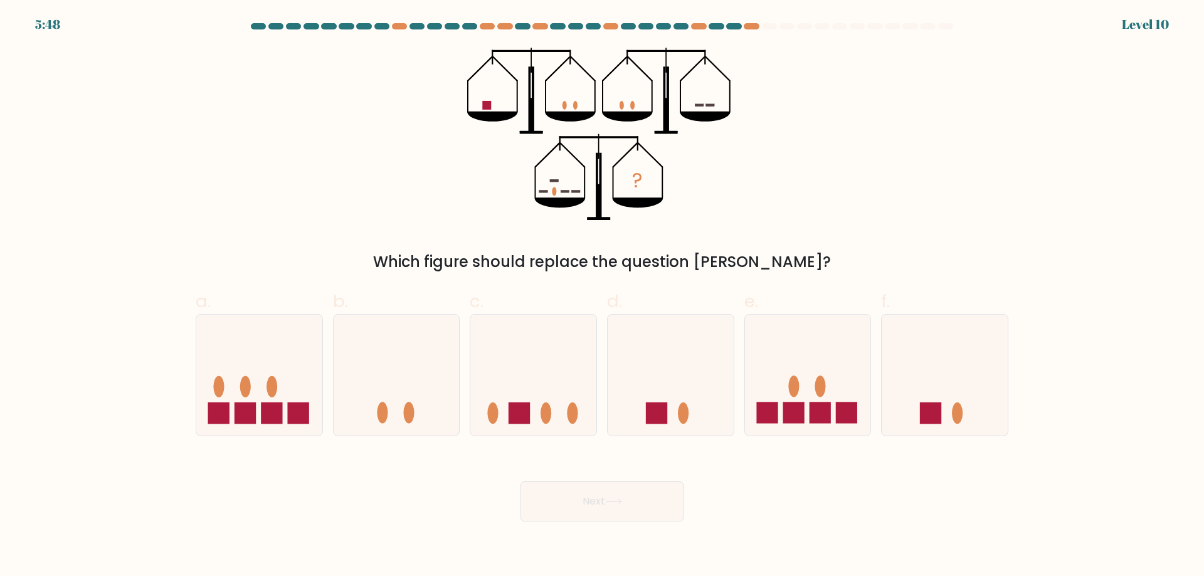
click at [521, 482] on button "Next" at bounding box center [602, 502] width 163 height 40
click at [149, 327] on form at bounding box center [602, 272] width 1204 height 499
click at [807, 418] on icon at bounding box center [808, 375] width 126 height 104
click at [603, 297] on input "e." at bounding box center [602, 293] width 1 height 8
radio input "true"
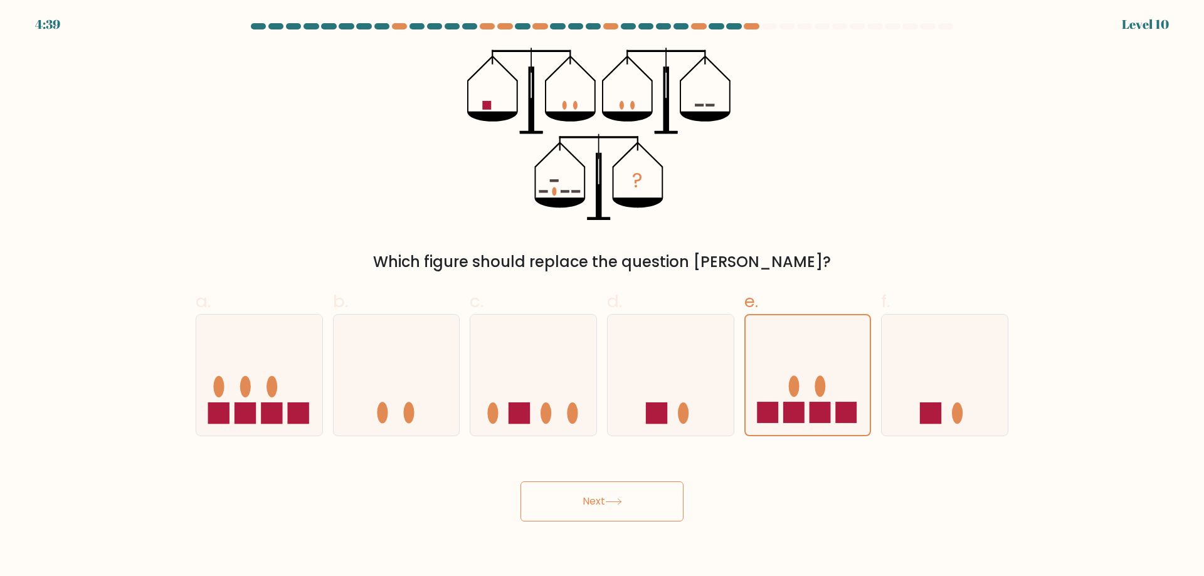
click at [649, 495] on button "Next" at bounding box center [602, 502] width 163 height 40
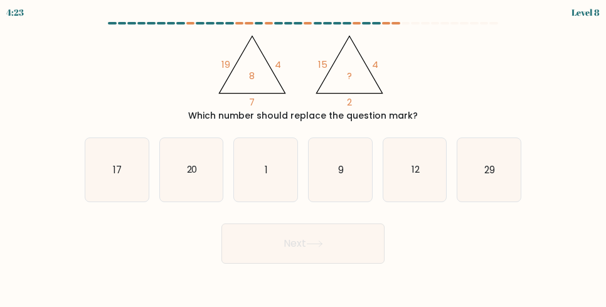
click at [34, 95] on form at bounding box center [303, 142] width 606 height 241
click at [337, 167] on icon "9" at bounding box center [340, 169] width 63 height 63
click at [304, 157] on input "d. 9" at bounding box center [303, 155] width 1 height 3
radio input "true"
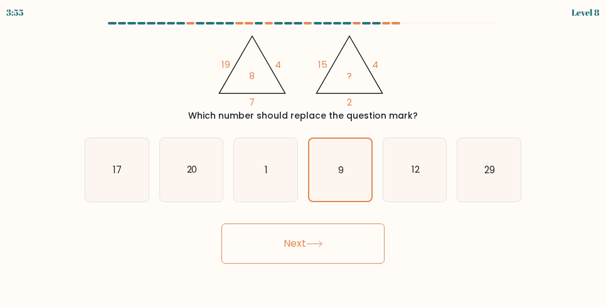
click at [334, 244] on button "Next" at bounding box center [302, 243] width 163 height 40
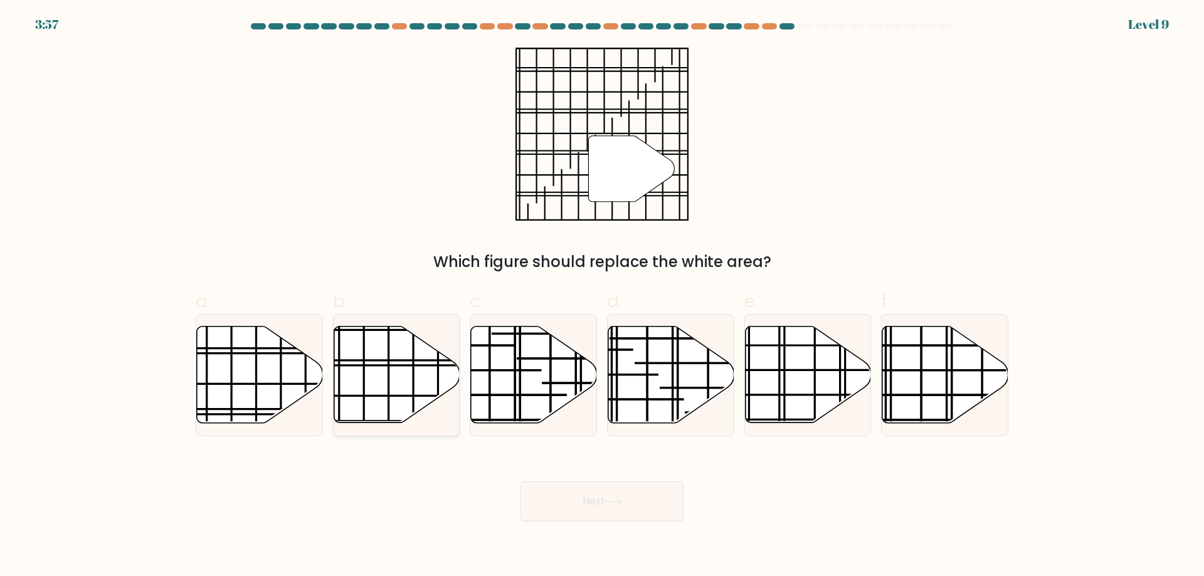
click at [422, 377] on icon at bounding box center [397, 375] width 126 height 97
click at [602, 297] on input "b." at bounding box center [602, 293] width 1 height 8
radio input "true"
click at [611, 489] on button "Next" at bounding box center [602, 502] width 163 height 40
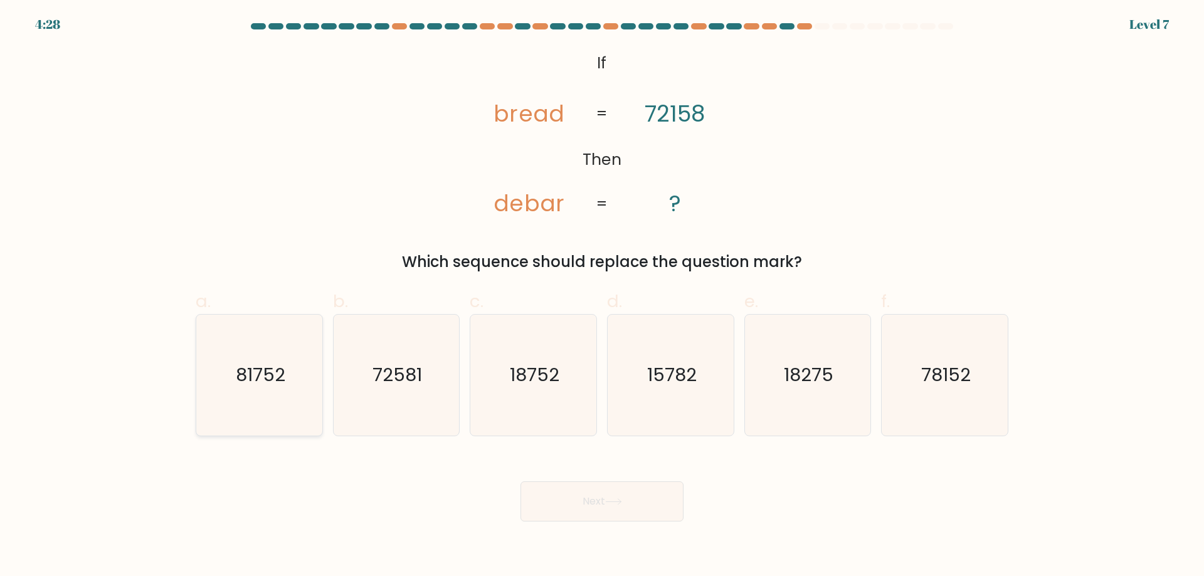
click at [287, 361] on icon "81752" at bounding box center [259, 375] width 121 height 121
click at [602, 297] on input "a. 81752" at bounding box center [602, 293] width 1 height 8
radio input "true"
click at [622, 505] on icon at bounding box center [613, 502] width 17 height 7
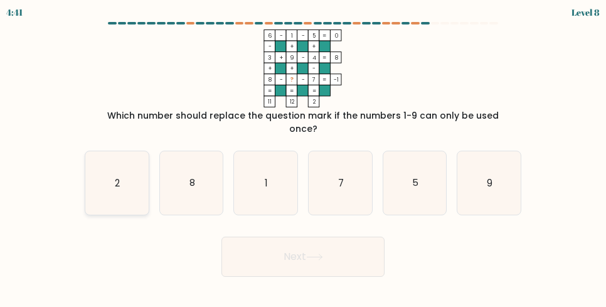
click at [124, 170] on icon "2" at bounding box center [116, 182] width 63 height 63
click at [303, 157] on input "a. 2" at bounding box center [303, 155] width 1 height 3
radio input "true"
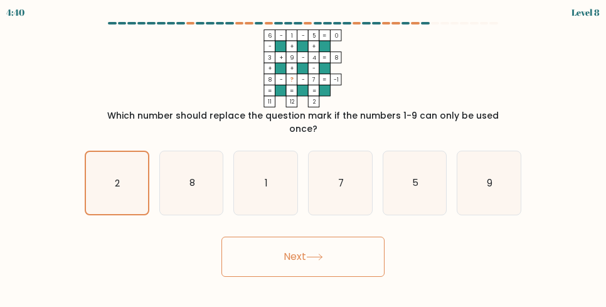
click at [327, 248] on button "Next" at bounding box center [302, 256] width 163 height 40
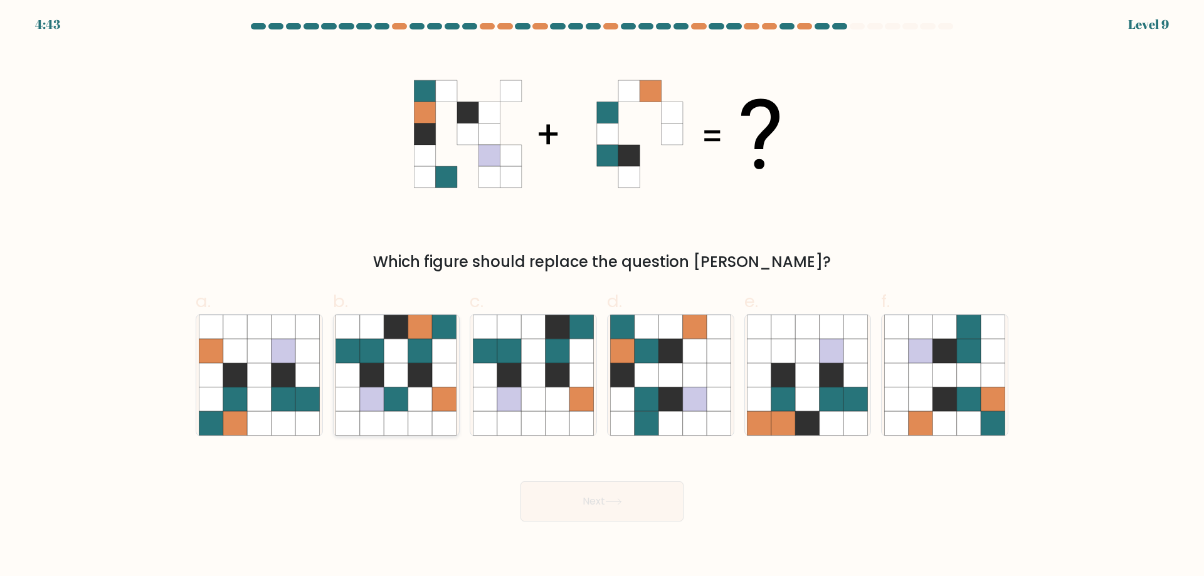
click at [406, 387] on icon at bounding box center [396, 375] width 24 height 24
click at [602, 297] on input "b." at bounding box center [602, 293] width 1 height 8
radio input "true"
click at [595, 511] on button "Next" at bounding box center [602, 502] width 163 height 40
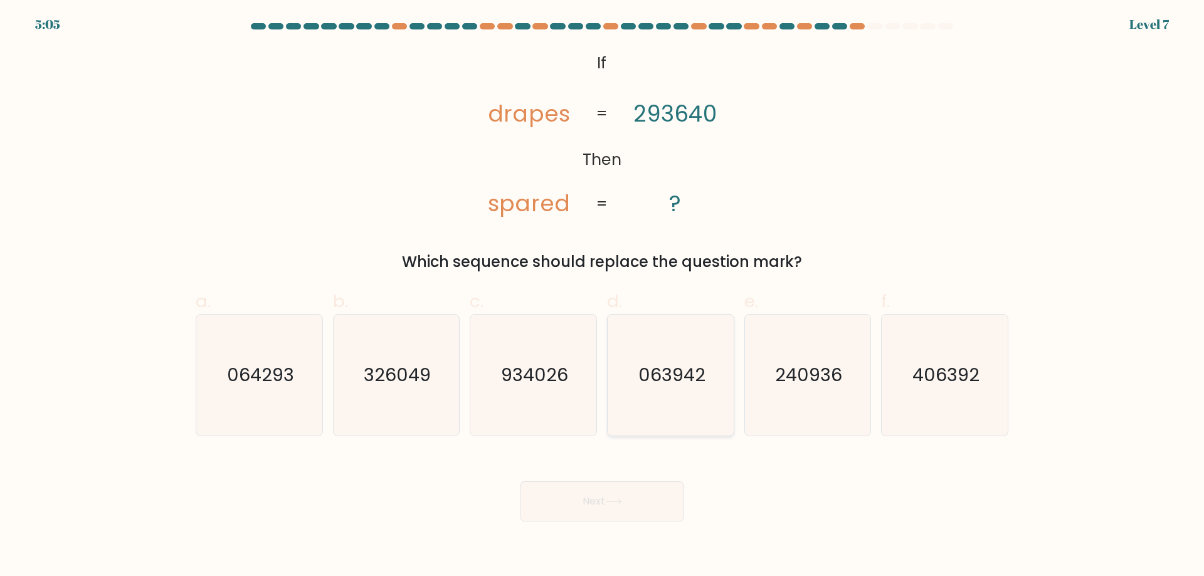
click at [666, 376] on text "063942" at bounding box center [671, 375] width 67 height 25
click at [603, 297] on input "d. 063942" at bounding box center [602, 293] width 1 height 8
radio input "true"
click at [636, 503] on button "Next" at bounding box center [602, 502] width 163 height 40
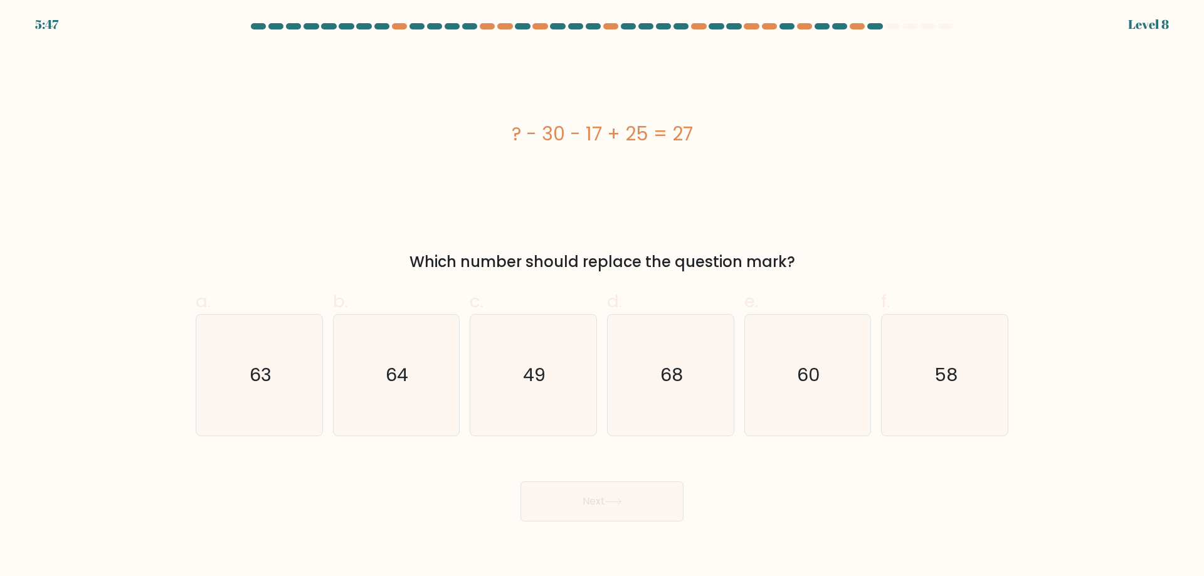
drag, startPoint x: 477, startPoint y: 158, endPoint x: 795, endPoint y: 141, distance: 318.4
click at [795, 141] on div "? - 30 - 17 + 25 = 27" at bounding box center [602, 134] width 813 height 173
copy div "? - 30 - 17 + 25 = 27"
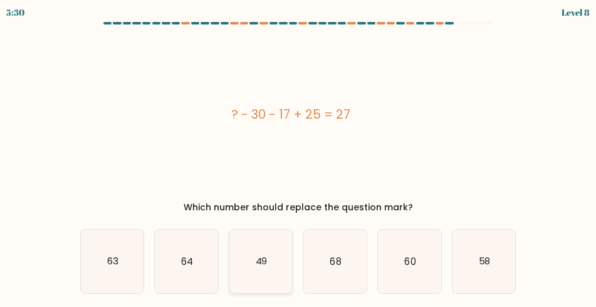
click at [268, 258] on icon "49" at bounding box center [261, 261] width 63 height 63
click at [299, 157] on input "c. 49" at bounding box center [299, 155] width 1 height 3
radio input "true"
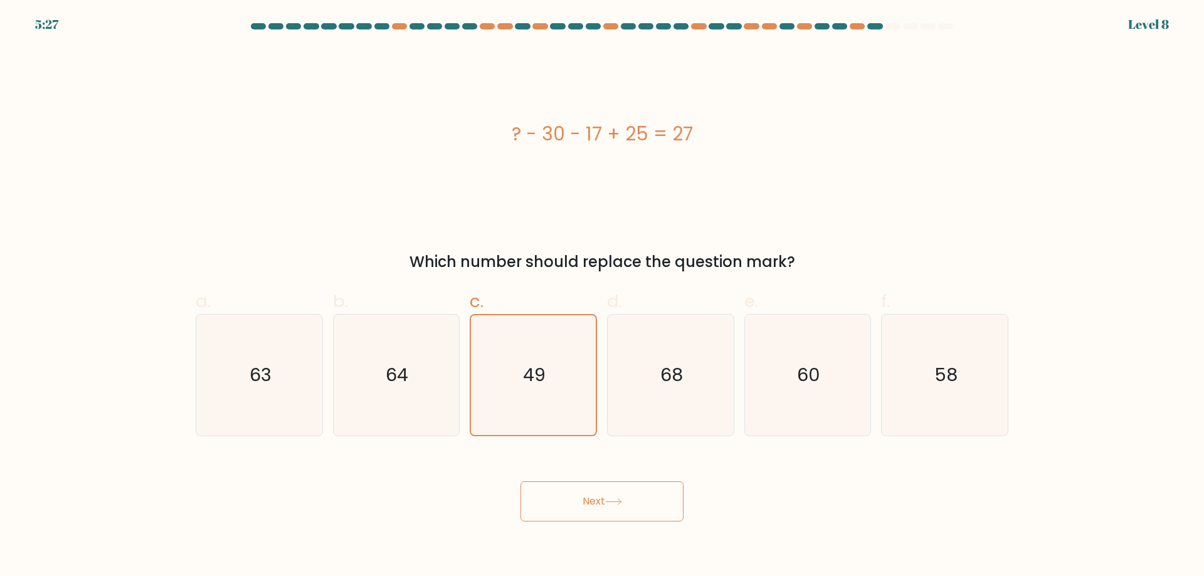
click at [549, 509] on button "Next" at bounding box center [602, 502] width 163 height 40
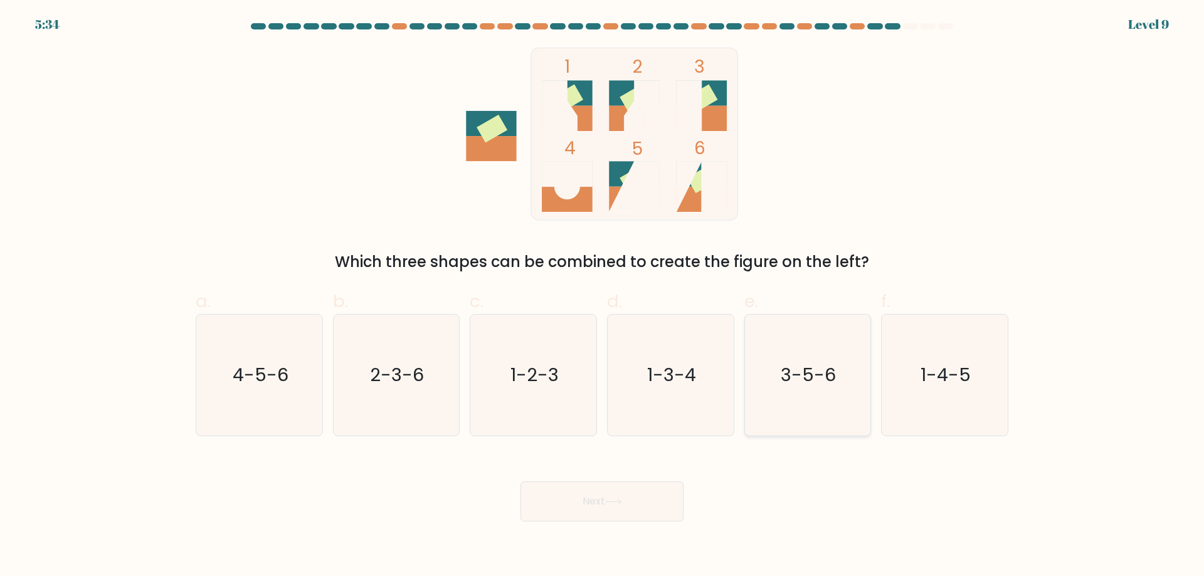
click at [807, 362] on icon "3-5-6" at bounding box center [807, 375] width 121 height 121
click at [603, 297] on input "e. 3-5-6" at bounding box center [602, 293] width 1 height 8
radio input "true"
click at [602, 487] on button "Next" at bounding box center [602, 502] width 163 height 40
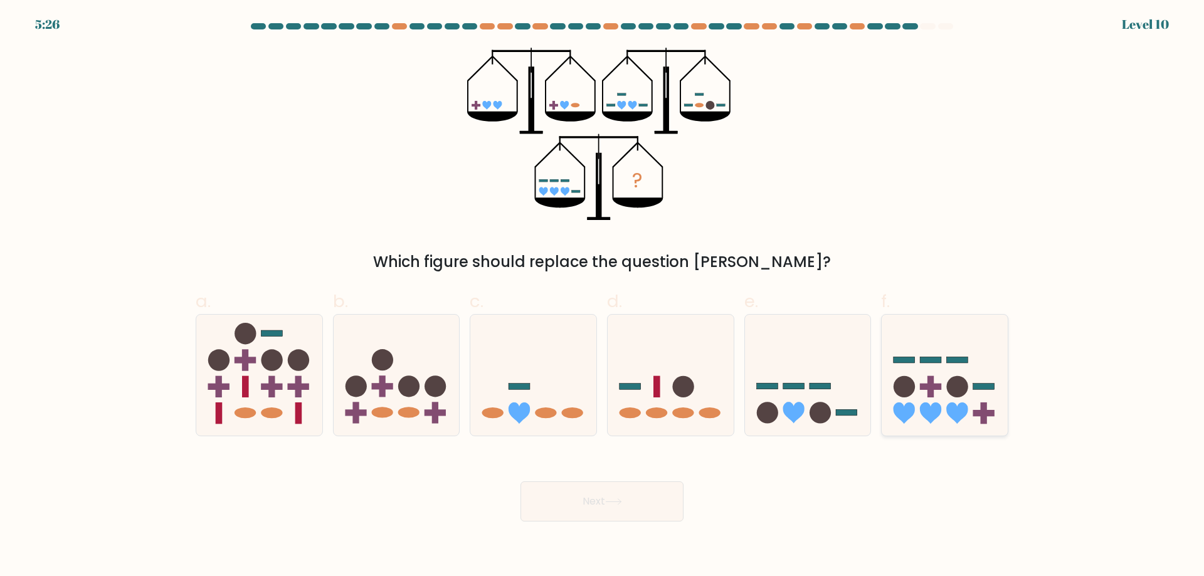
click at [930, 393] on rect at bounding box center [931, 386] width 6 height 21
click at [603, 297] on input "f." at bounding box center [602, 293] width 1 height 8
radio input "true"
click at [654, 510] on button "Next" at bounding box center [602, 502] width 163 height 40
click at [568, 501] on button "Next" at bounding box center [602, 502] width 163 height 40
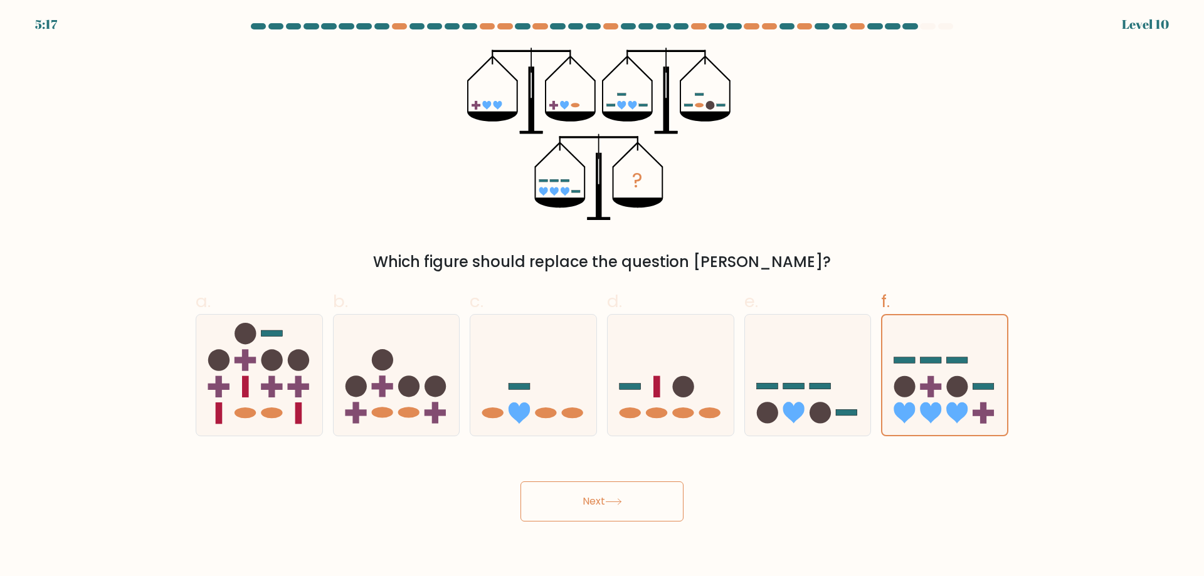
click at [593, 504] on button "Next" at bounding box center [602, 502] width 163 height 40
click at [639, 461] on div "Next" at bounding box center [602, 487] width 828 height 70
click at [903, 376] on icon at bounding box center [944, 375] width 125 height 103
click at [603, 297] on input "f." at bounding box center [602, 293] width 1 height 8
click at [559, 495] on button "Next" at bounding box center [602, 502] width 163 height 40
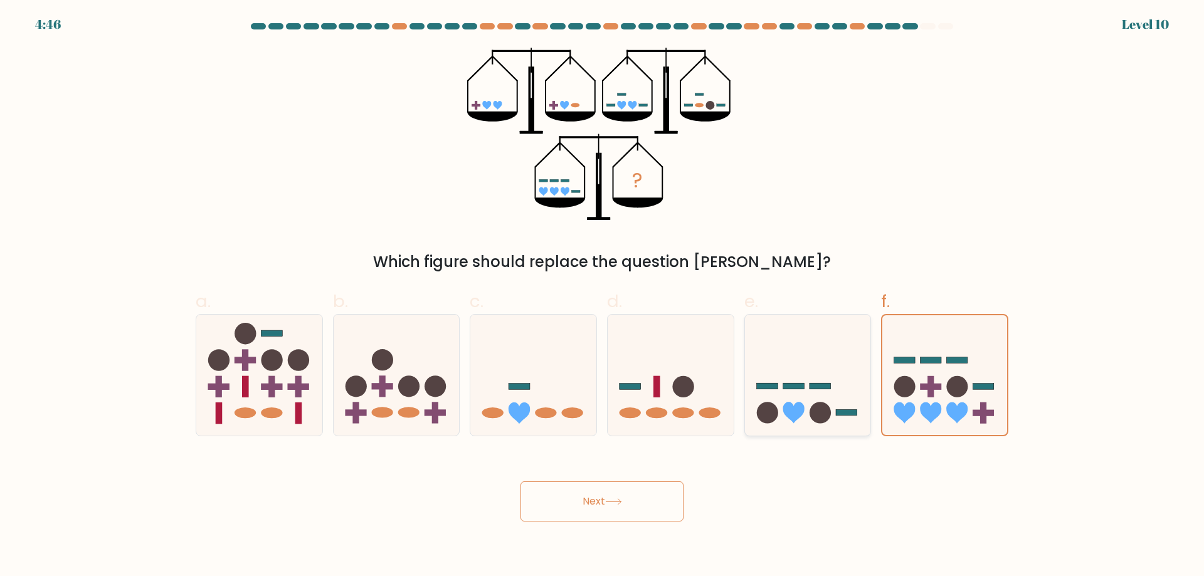
click at [834, 397] on icon at bounding box center [808, 375] width 126 height 104
click at [603, 297] on input "e." at bounding box center [602, 293] width 1 height 8
radio input "true"
click at [922, 352] on icon at bounding box center [945, 375] width 126 height 104
click at [603, 297] on input "f." at bounding box center [602, 293] width 1 height 8
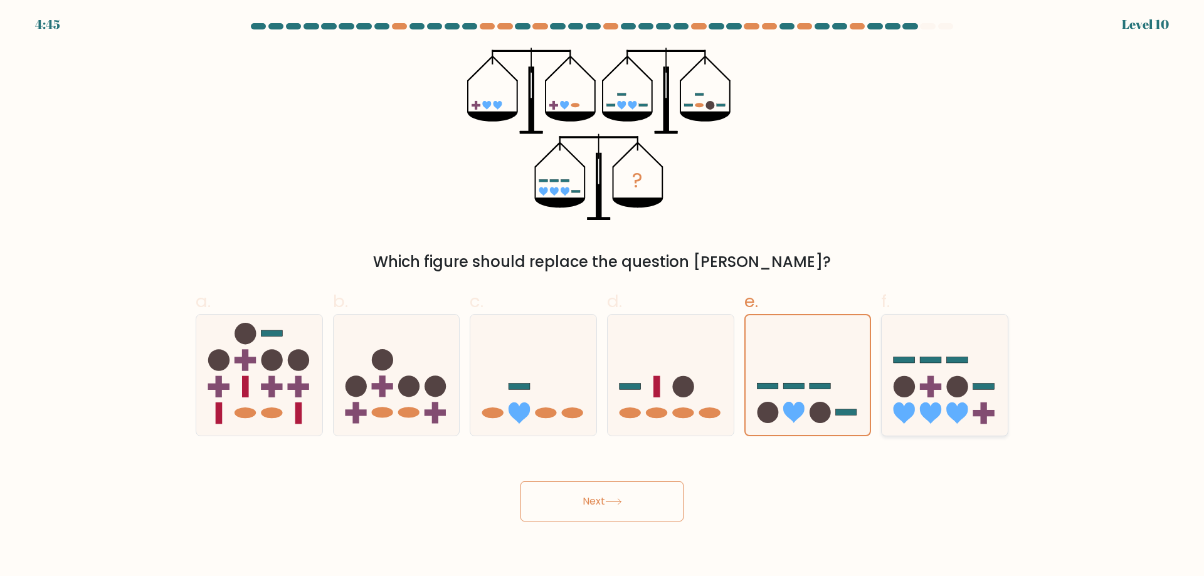
radio input "true"
click at [637, 499] on button "Next" at bounding box center [602, 502] width 163 height 40
click at [813, 405] on icon at bounding box center [808, 375] width 126 height 104
click at [603, 297] on input "e." at bounding box center [602, 293] width 1 height 8
radio input "true"
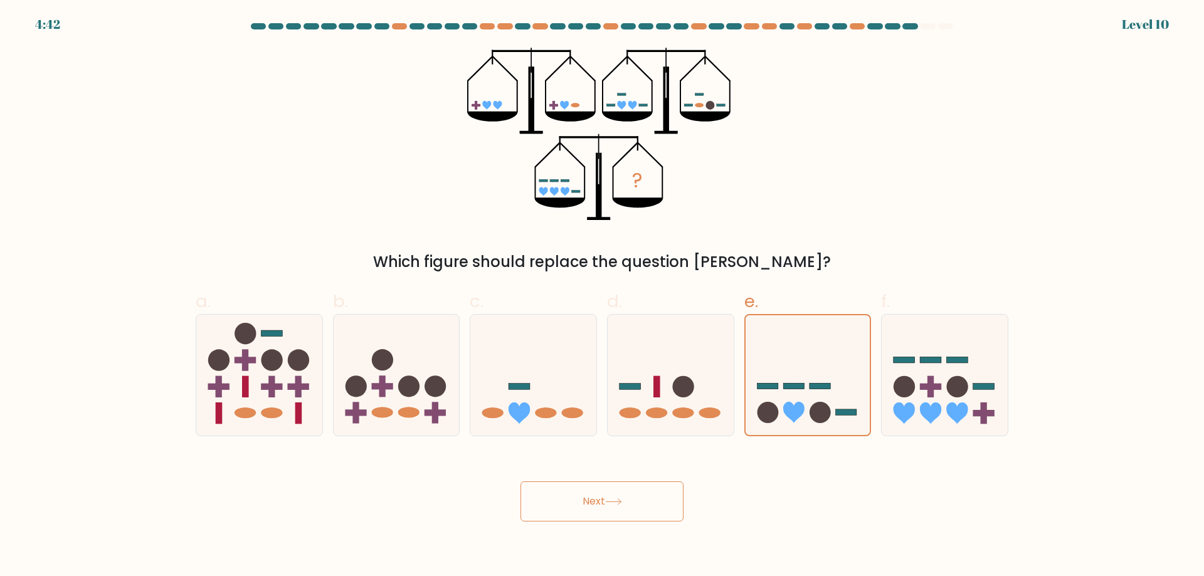
click at [578, 507] on button "Next" at bounding box center [602, 502] width 163 height 40
click at [653, 396] on icon at bounding box center [671, 375] width 126 height 104
click at [603, 297] on input "d." at bounding box center [602, 293] width 1 height 8
radio input "true"
click at [580, 510] on button "Next" at bounding box center [602, 502] width 163 height 40
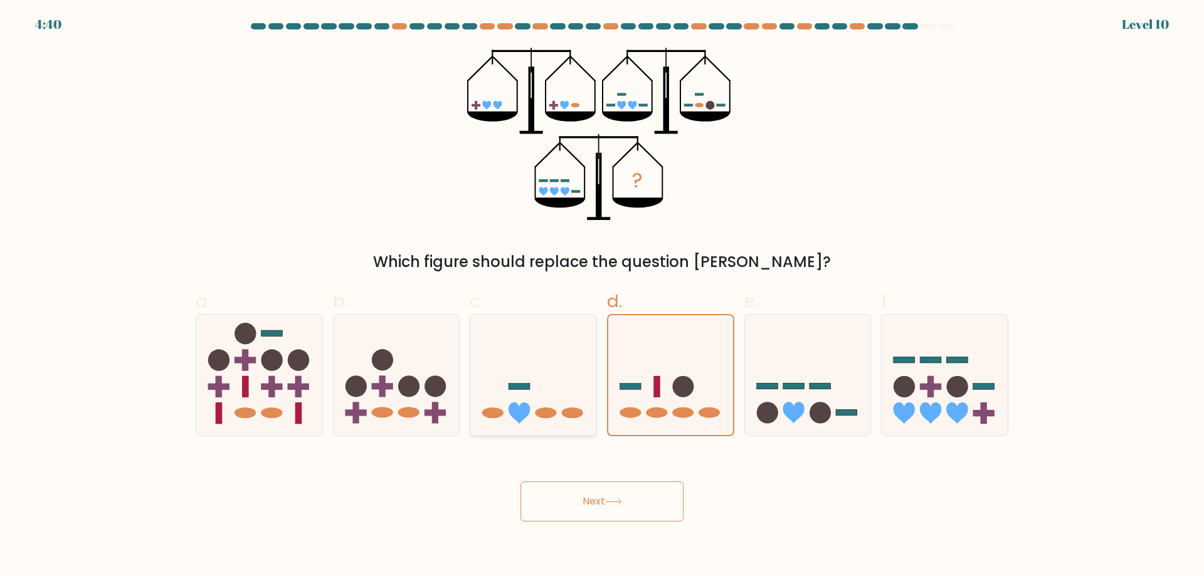
click at [549, 399] on icon at bounding box center [533, 375] width 126 height 104
click at [602, 297] on input "c." at bounding box center [602, 293] width 1 height 8
radio input "true"
click at [570, 520] on button "Next" at bounding box center [602, 502] width 163 height 40
click at [389, 378] on icon at bounding box center [397, 375] width 126 height 104
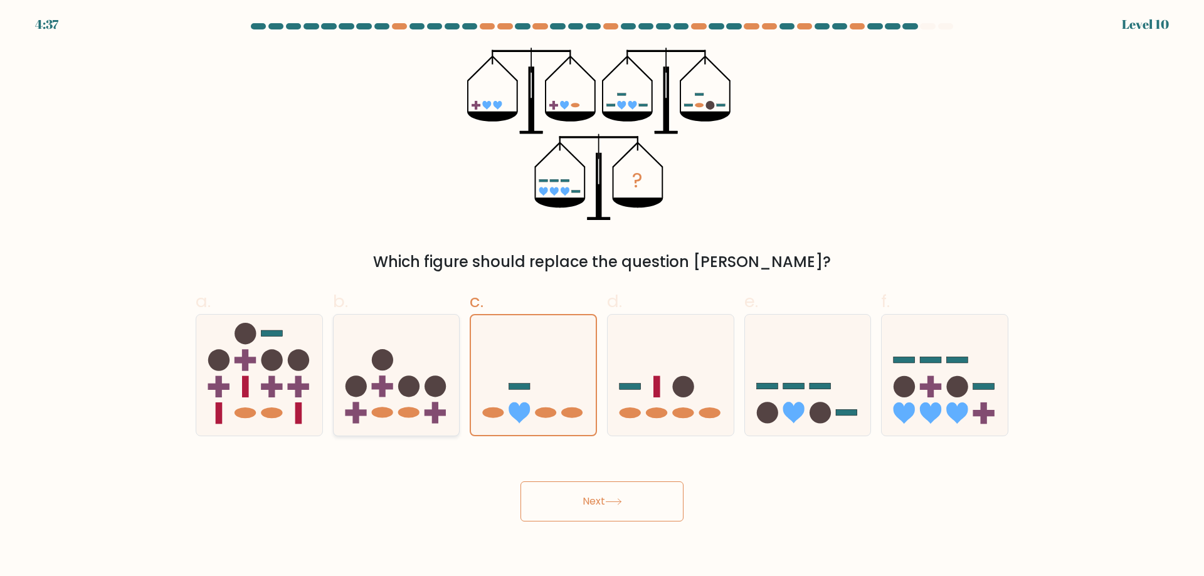
click at [602, 297] on input "b." at bounding box center [602, 293] width 1 height 8
radio input "true"
click at [259, 353] on icon at bounding box center [259, 375] width 126 height 104
click at [602, 297] on input "a." at bounding box center [602, 293] width 1 height 8
radio input "true"
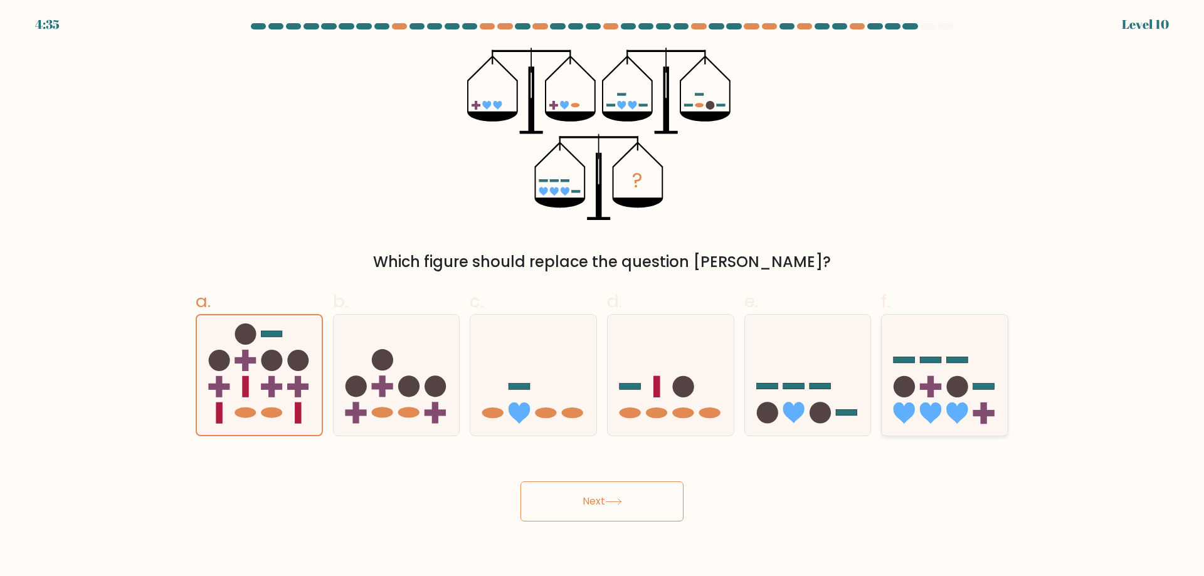
click at [948, 385] on circle at bounding box center [957, 386] width 21 height 21
click at [603, 297] on input "f." at bounding box center [602, 293] width 1 height 8
radio input "true"
click at [613, 489] on button "Next" at bounding box center [602, 502] width 163 height 40
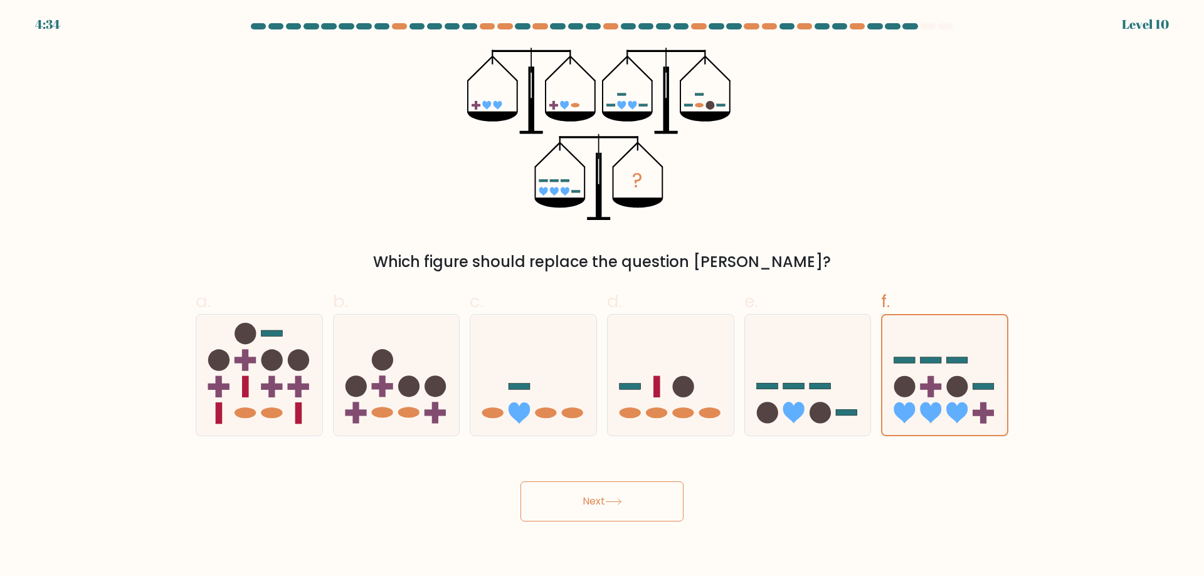
click at [613, 489] on button "Next" at bounding box center [602, 502] width 163 height 40
drag, startPoint x: 613, startPoint y: 489, endPoint x: 595, endPoint y: 508, distance: 26.6
click at [595, 509] on button "Next" at bounding box center [602, 502] width 163 height 40
click at [595, 506] on button "Next" at bounding box center [602, 502] width 163 height 40
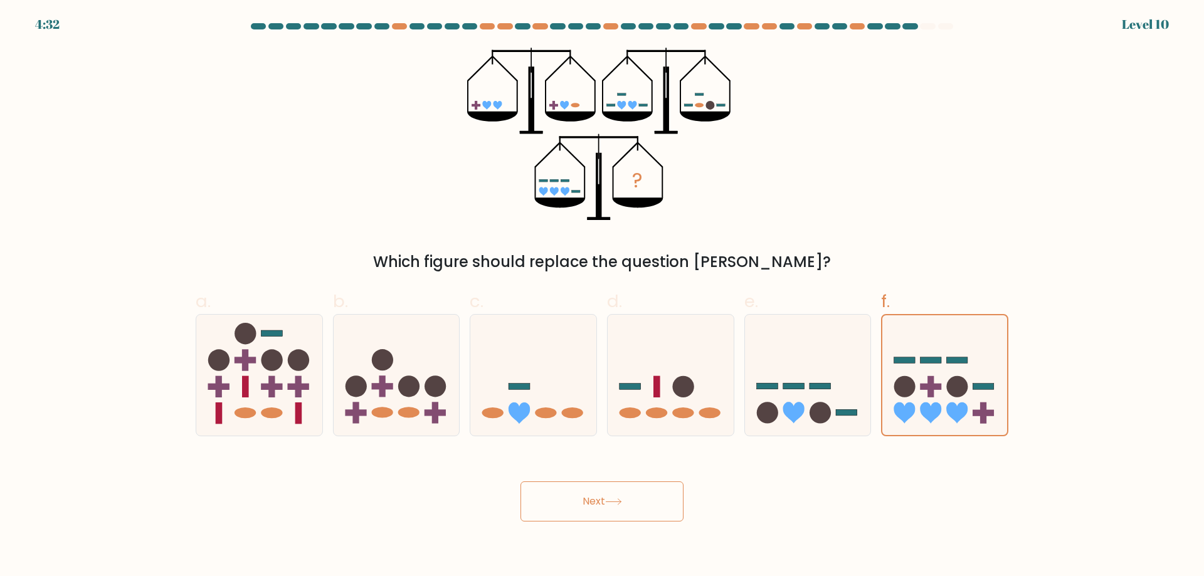
click at [595, 504] on button "Next" at bounding box center [602, 502] width 163 height 40
click at [935, 408] on icon at bounding box center [930, 413] width 21 height 21
click at [603, 297] on input "f." at bounding box center [602, 293] width 1 height 8
click at [935, 407] on icon at bounding box center [930, 413] width 21 height 21
click at [603, 297] on input "f." at bounding box center [602, 293] width 1 height 8
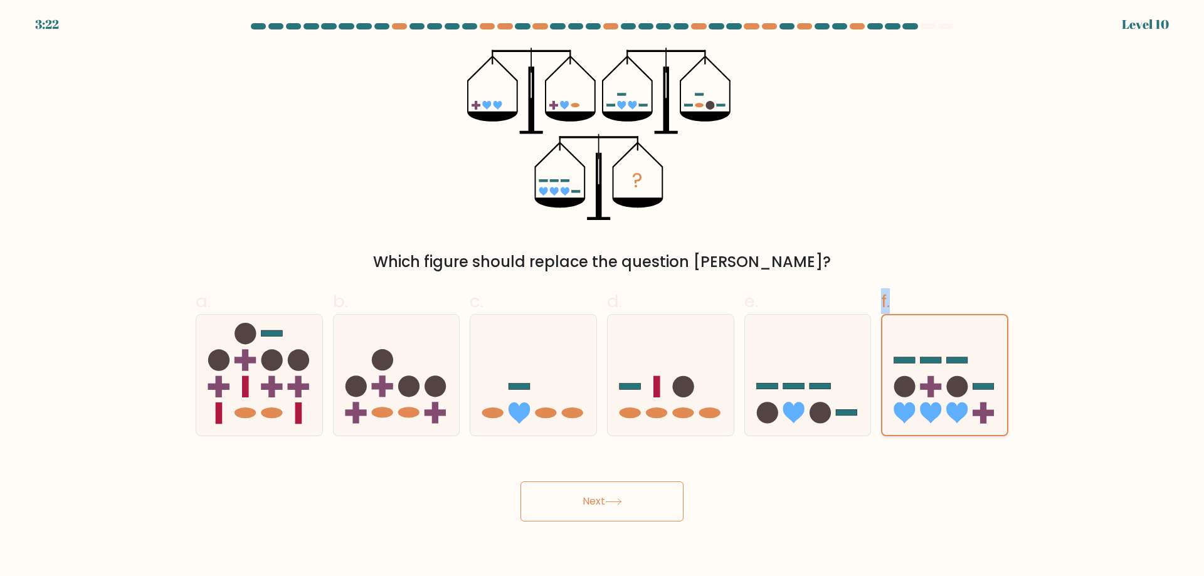
click at [935, 407] on icon at bounding box center [930, 413] width 21 height 21
click at [603, 297] on input "f." at bounding box center [602, 293] width 1 height 8
click at [935, 407] on icon at bounding box center [930, 413] width 21 height 21
click at [603, 297] on input "f." at bounding box center [602, 293] width 1 height 8
click at [638, 491] on button "Next" at bounding box center [602, 502] width 163 height 40
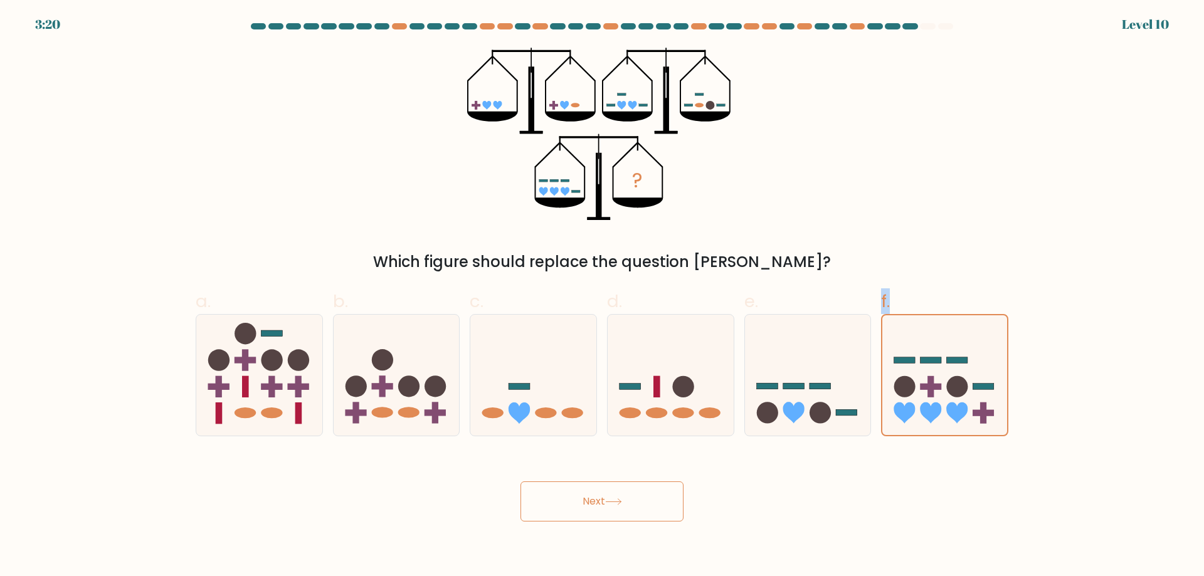
click at [638, 491] on button "Next" at bounding box center [602, 502] width 163 height 40
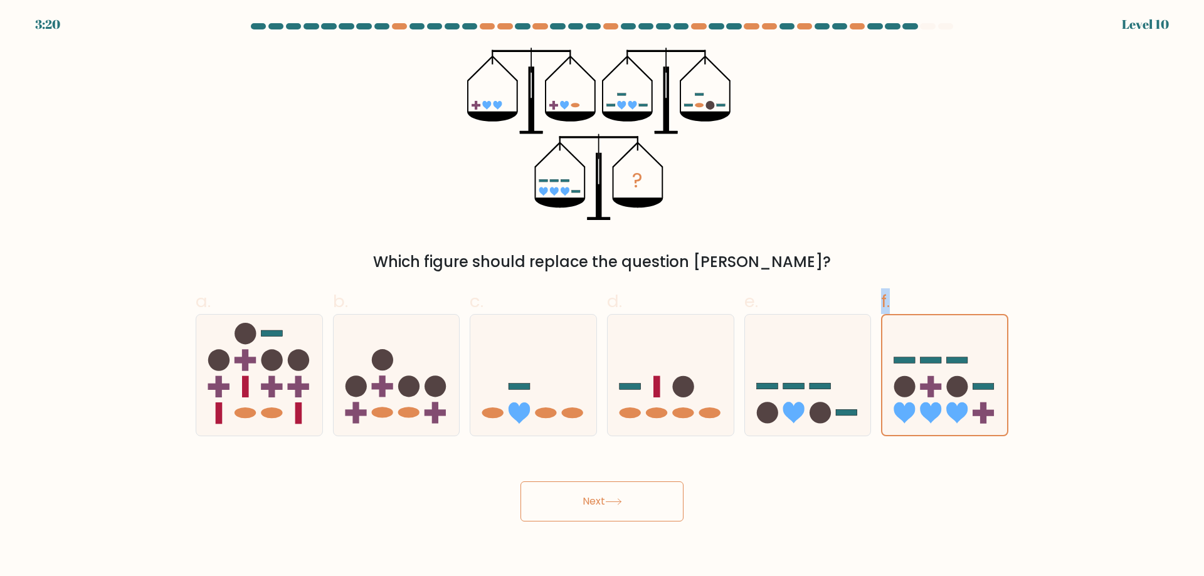
click at [638, 491] on button "Next" at bounding box center [602, 502] width 163 height 40
click at [729, 413] on icon at bounding box center [671, 375] width 126 height 104
click at [603, 297] on input "d." at bounding box center [602, 293] width 1 height 8
radio input "true"
click at [910, 383] on circle at bounding box center [904, 386] width 21 height 21
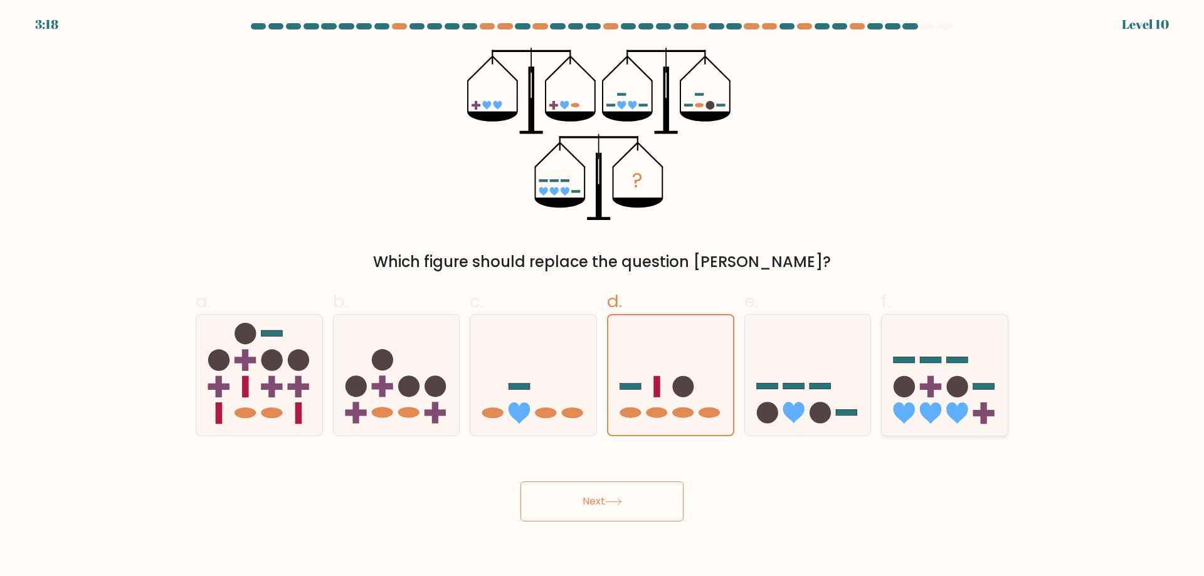
click at [603, 297] on input "f." at bounding box center [602, 293] width 1 height 8
radio input "true"
click at [581, 509] on button "Next" at bounding box center [602, 502] width 163 height 40
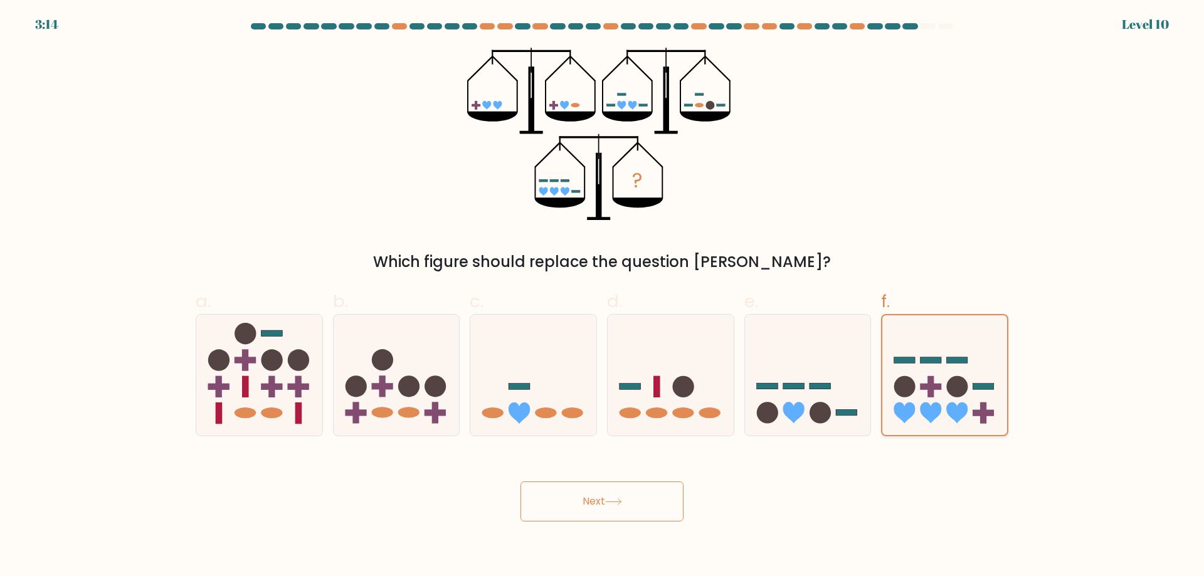
click at [923, 374] on icon at bounding box center [944, 375] width 125 height 103
click at [603, 297] on input "f." at bounding box center [602, 293] width 1 height 8
click at [616, 517] on button "Next" at bounding box center [602, 502] width 163 height 40
click at [295, 501] on div "Next" at bounding box center [602, 487] width 828 height 70
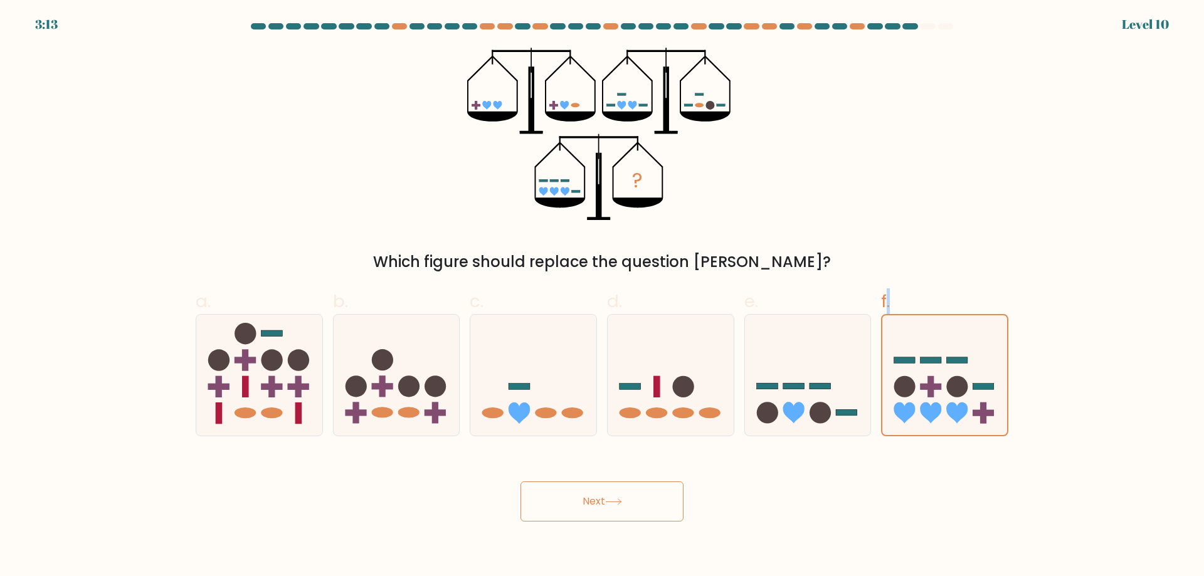
click at [295, 501] on div "Next" at bounding box center [602, 487] width 828 height 70
click at [267, 385] on rect at bounding box center [271, 387] width 21 height 6
click at [602, 297] on input "a." at bounding box center [602, 293] width 1 height 8
radio input "true"
click at [607, 508] on button "Next" at bounding box center [602, 502] width 163 height 40
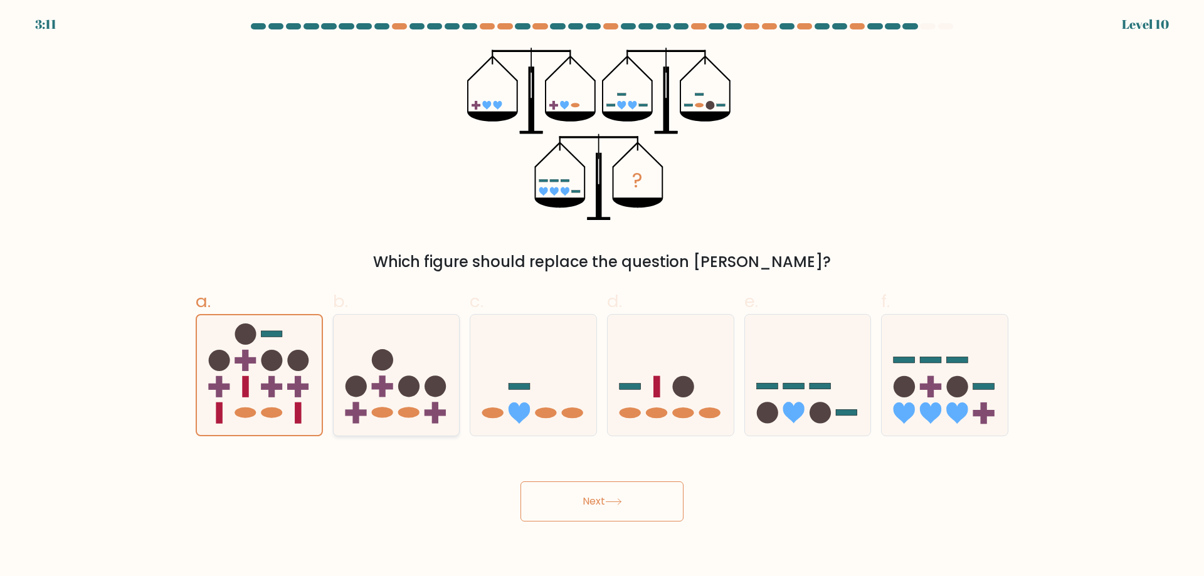
click at [435, 406] on rect at bounding box center [435, 413] width 6 height 21
click at [602, 297] on input "b." at bounding box center [602, 293] width 1 height 8
radio input "true"
click at [577, 491] on button "Next" at bounding box center [602, 502] width 163 height 40
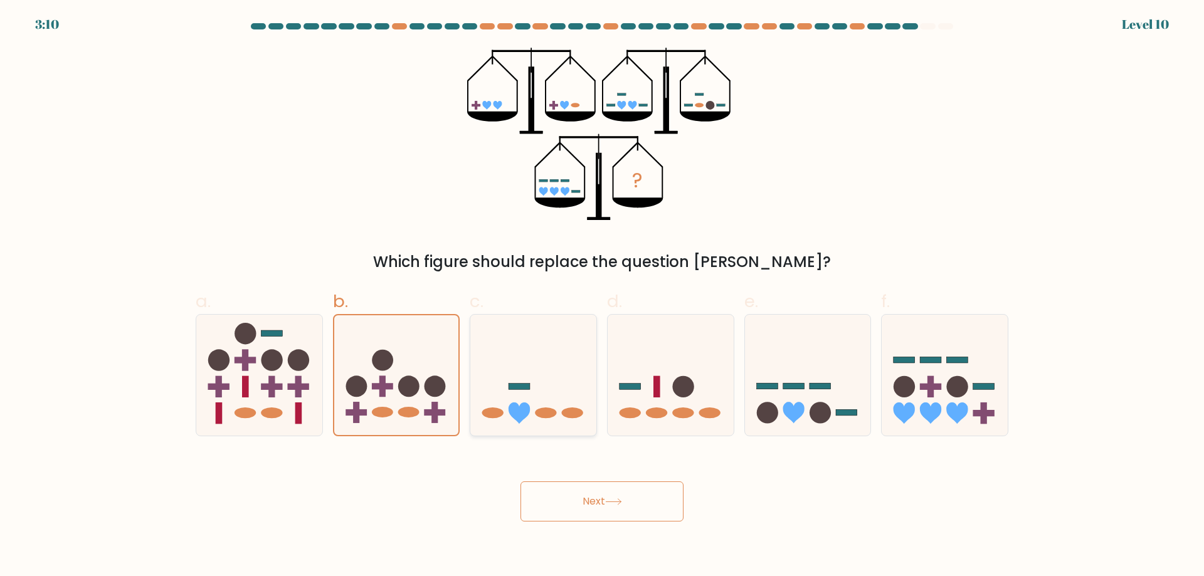
click at [559, 403] on icon at bounding box center [533, 375] width 126 height 104
click at [602, 297] on input "c." at bounding box center [602, 293] width 1 height 8
radio input "true"
click at [563, 497] on button "Next" at bounding box center [602, 502] width 163 height 40
drag, startPoint x: 674, startPoint y: 400, endPoint x: 654, endPoint y: 449, distance: 53.5
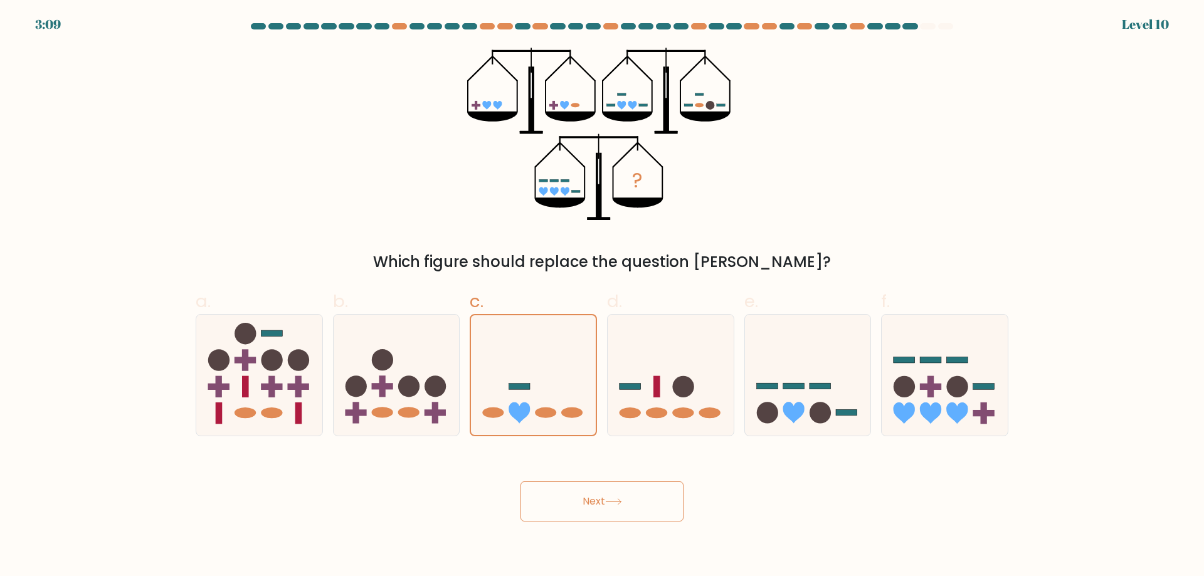
click at [675, 399] on icon at bounding box center [671, 375] width 126 height 104
click at [603, 297] on input "d." at bounding box center [602, 293] width 1 height 8
radio input "true"
click at [615, 509] on button "Next" at bounding box center [602, 502] width 163 height 40
click at [802, 392] on icon at bounding box center [808, 375] width 126 height 104
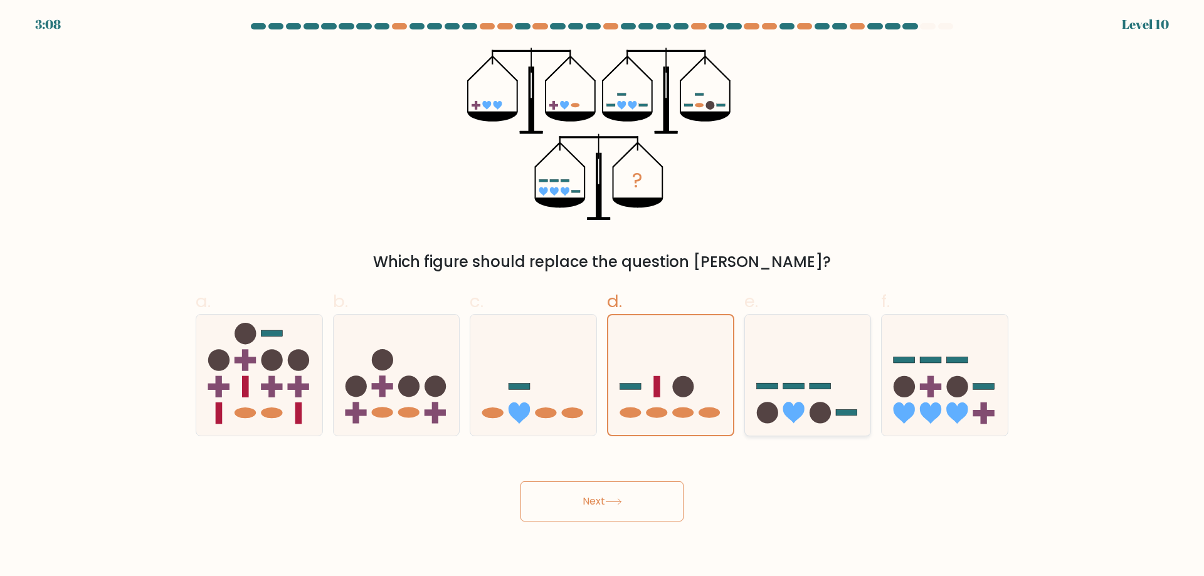
click at [603, 297] on input "e." at bounding box center [602, 293] width 1 height 8
radio input "true"
click at [626, 511] on button "Next" at bounding box center [602, 502] width 163 height 40
click at [972, 414] on icon at bounding box center [945, 375] width 126 height 104
click at [603, 297] on input "f." at bounding box center [602, 293] width 1 height 8
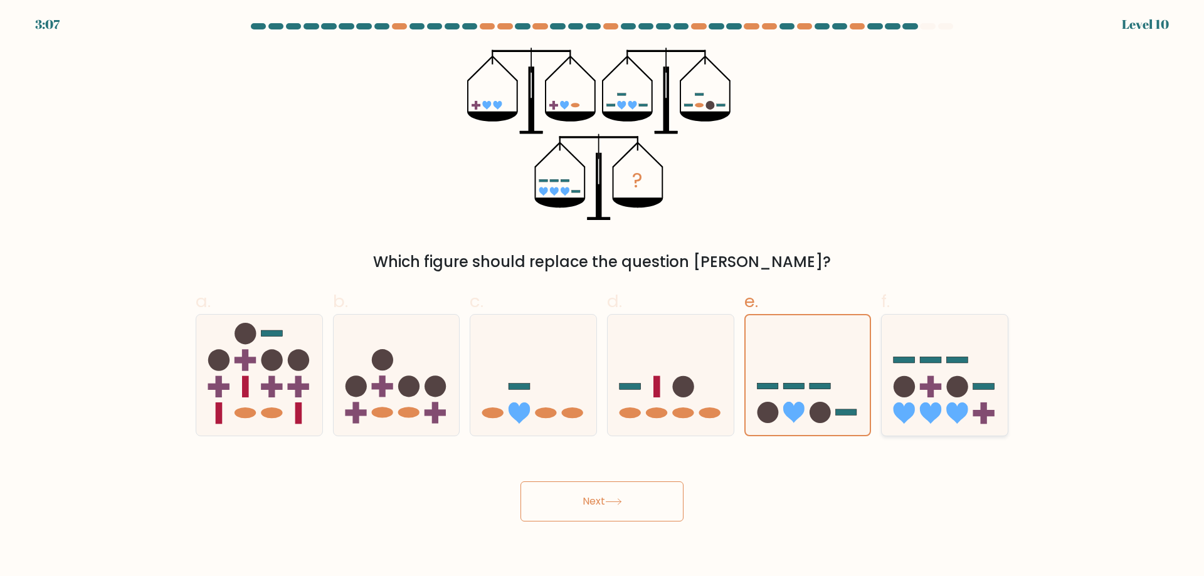
radio input "true"
click at [972, 414] on icon at bounding box center [944, 375] width 125 height 103
click at [603, 297] on input "f." at bounding box center [602, 293] width 1 height 8
click at [546, 501] on button "Next" at bounding box center [602, 502] width 163 height 40
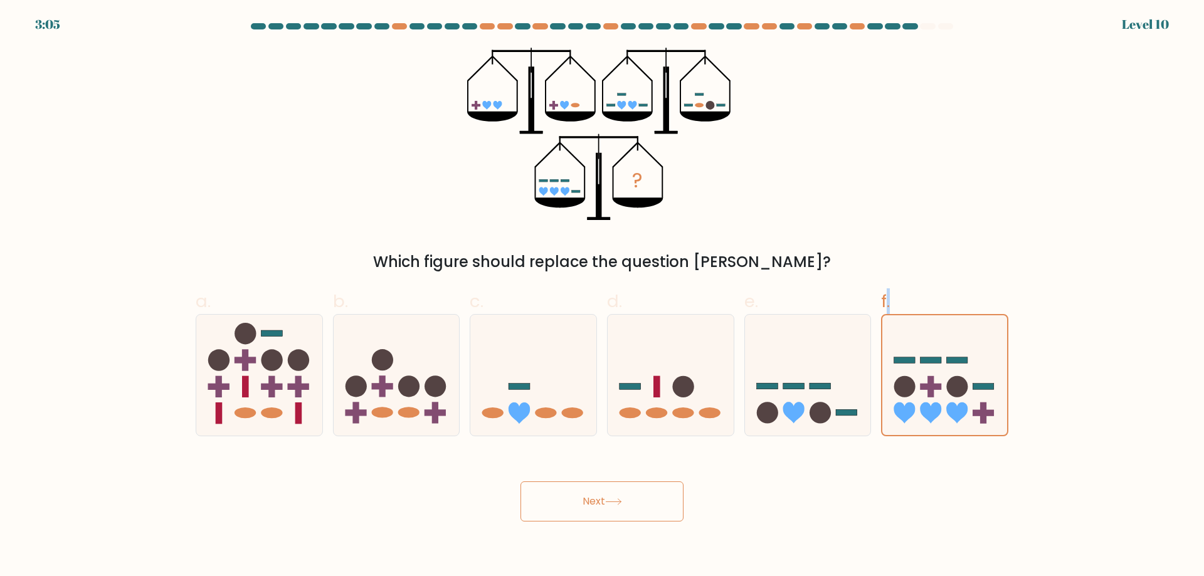
click at [546, 501] on button "Next" at bounding box center [602, 502] width 163 height 40
click at [822, 499] on div "Next" at bounding box center [602, 487] width 828 height 70
click at [869, 400] on icon at bounding box center [808, 375] width 126 height 104
click at [603, 297] on input "e." at bounding box center [602, 293] width 1 height 8
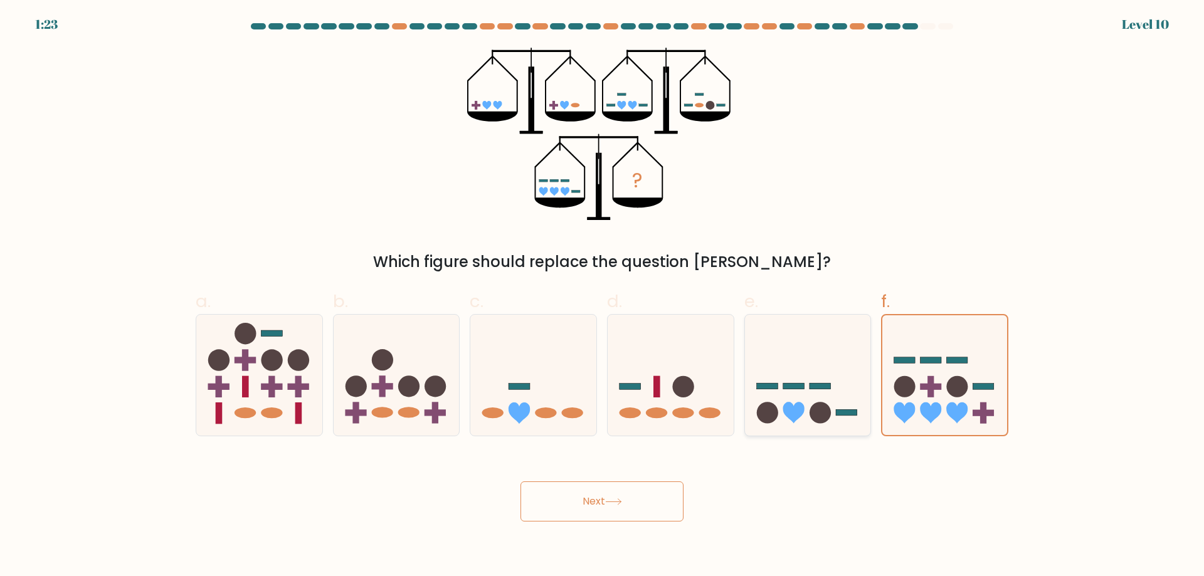
radio input "true"
click at [904, 391] on circle at bounding box center [904, 386] width 21 height 21
click at [603, 297] on input "f." at bounding box center [602, 293] width 1 height 8
radio input "true"
click at [832, 396] on icon at bounding box center [808, 375] width 126 height 104
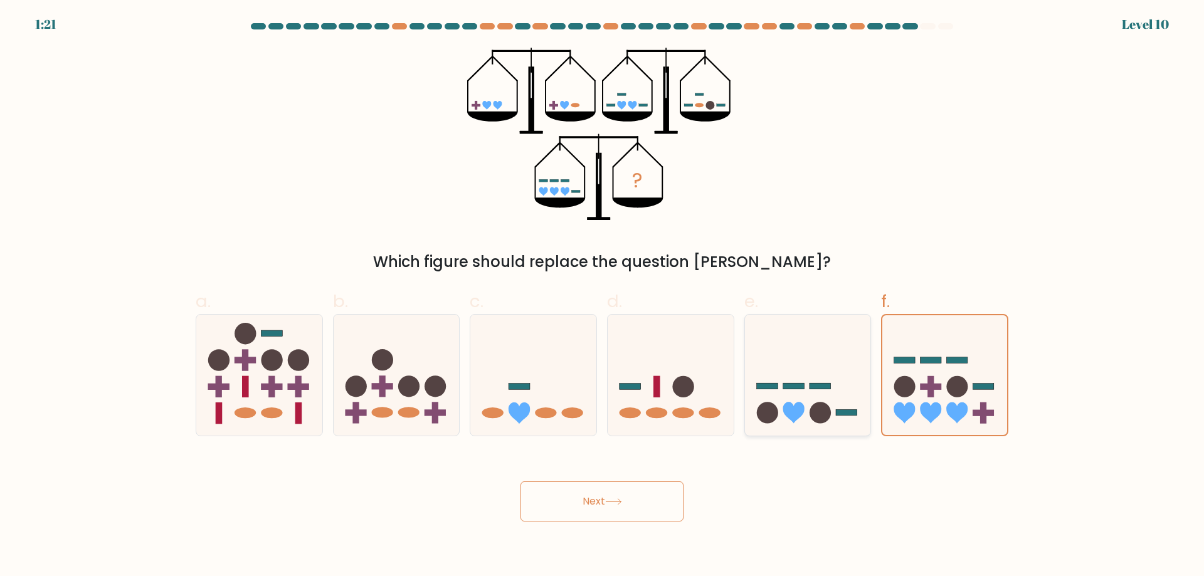
click at [603, 297] on input "e." at bounding box center [602, 293] width 1 height 8
radio input "true"
click at [620, 490] on button "Next" at bounding box center [602, 502] width 163 height 40
click at [934, 370] on icon at bounding box center [945, 375] width 126 height 104
click at [603, 297] on input "f." at bounding box center [602, 293] width 1 height 8
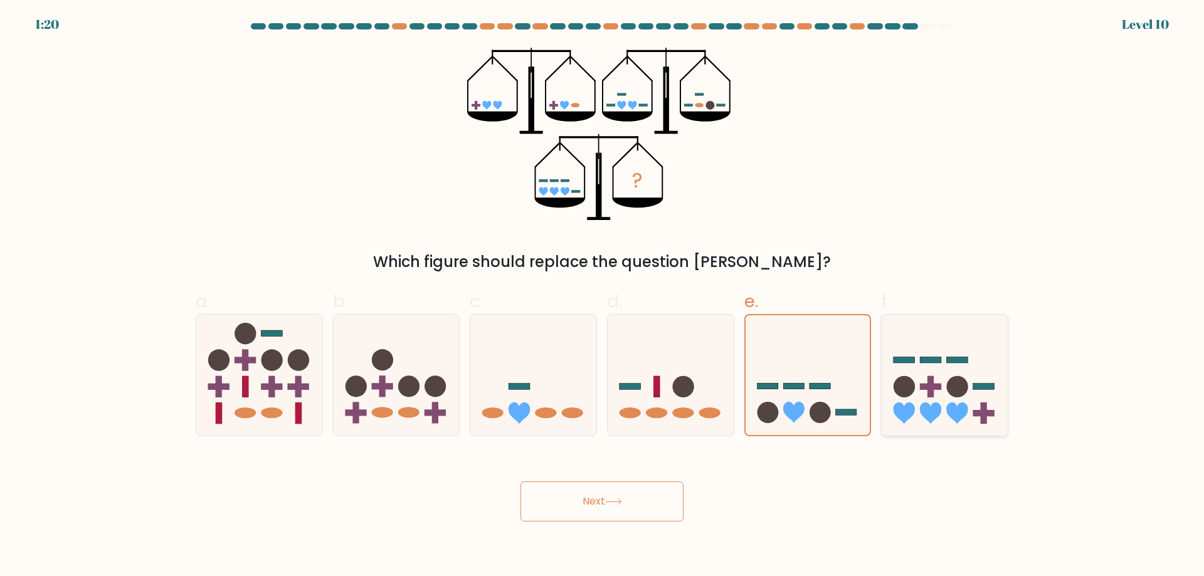
radio input "true"
click at [562, 500] on button "Next" at bounding box center [602, 502] width 163 height 40
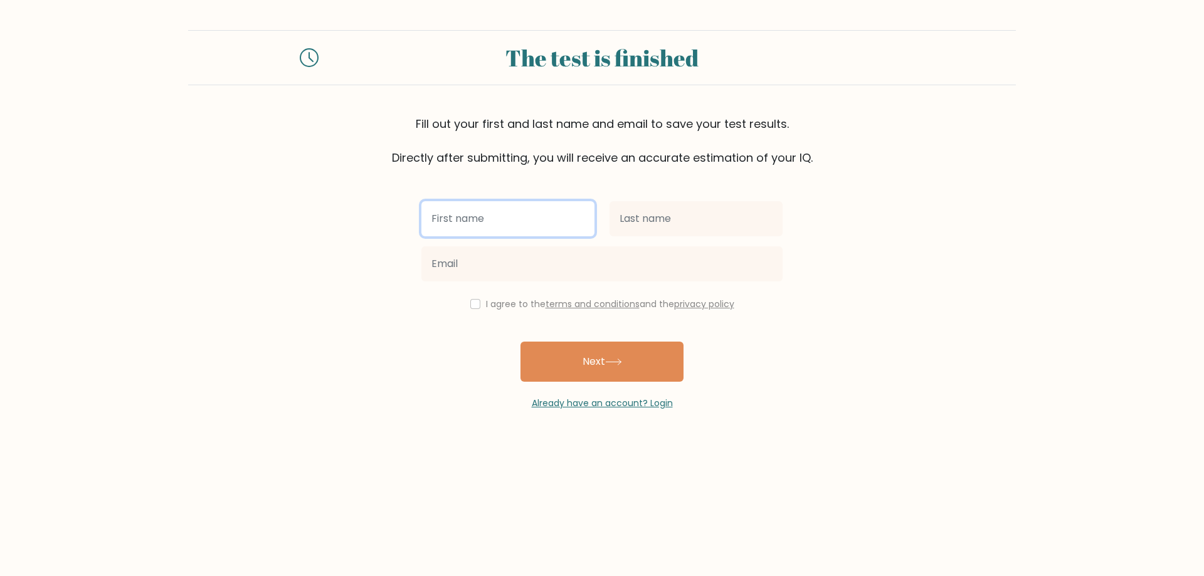
click at [501, 228] on input "text" at bounding box center [507, 218] width 173 height 35
type input "Eunice"
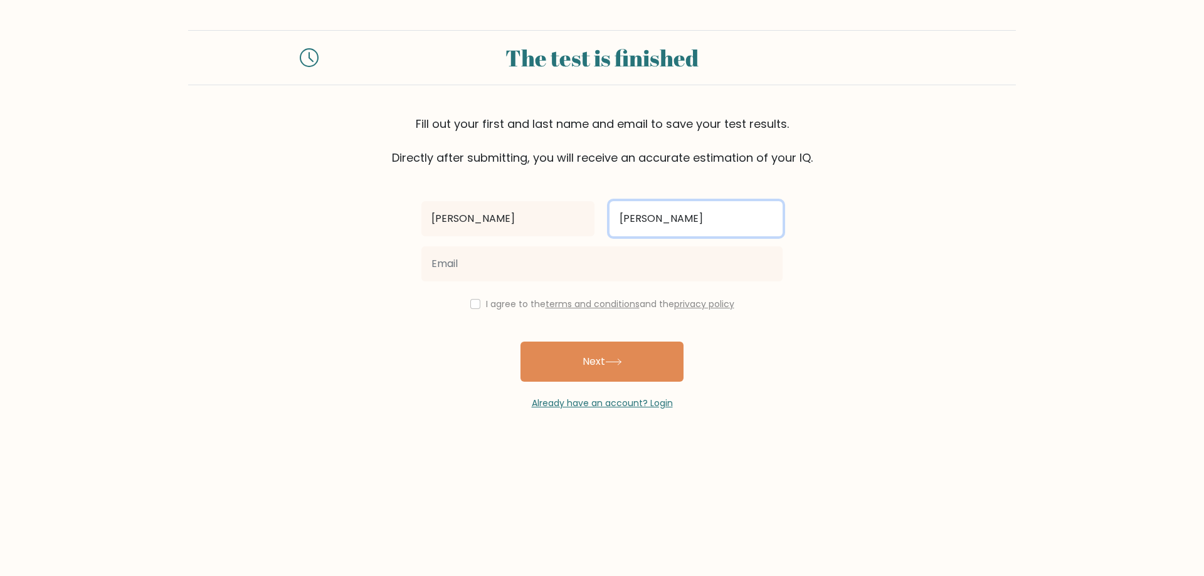
type input "Marzan"
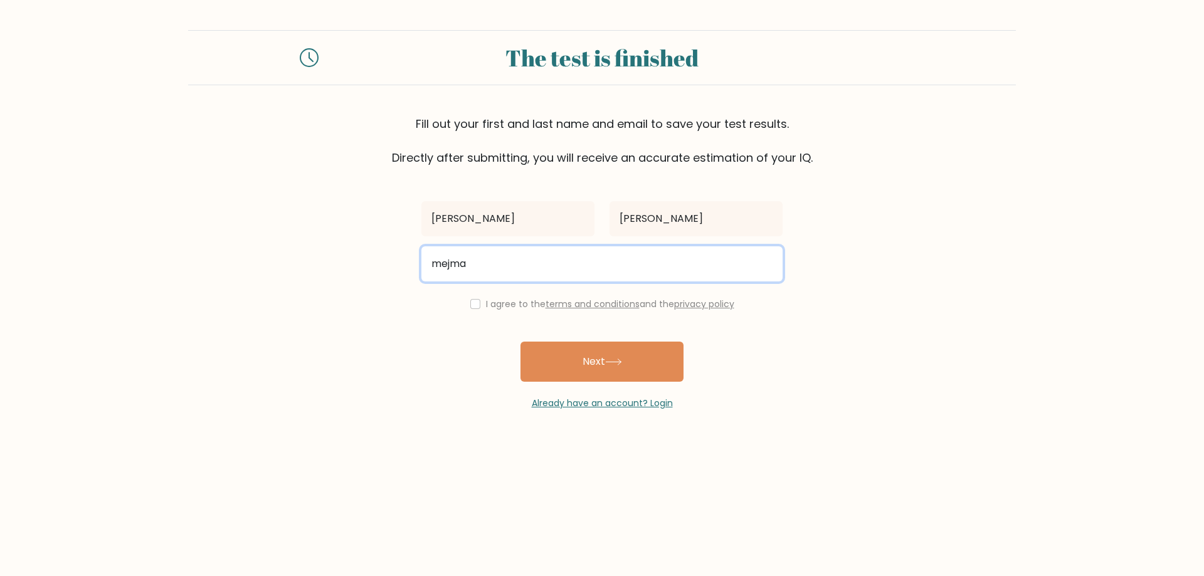
type input "mejmarzan@gmail.com"
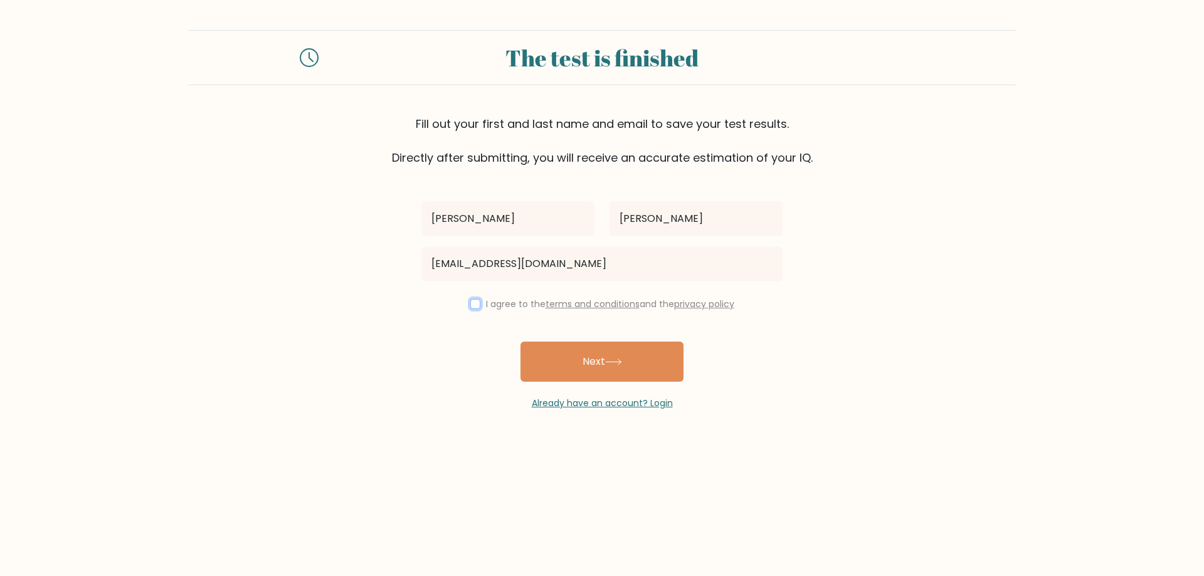
click at [470, 304] on input "checkbox" at bounding box center [475, 304] width 10 height 10
checkbox input "true"
click at [593, 363] on button "Next" at bounding box center [602, 362] width 163 height 40
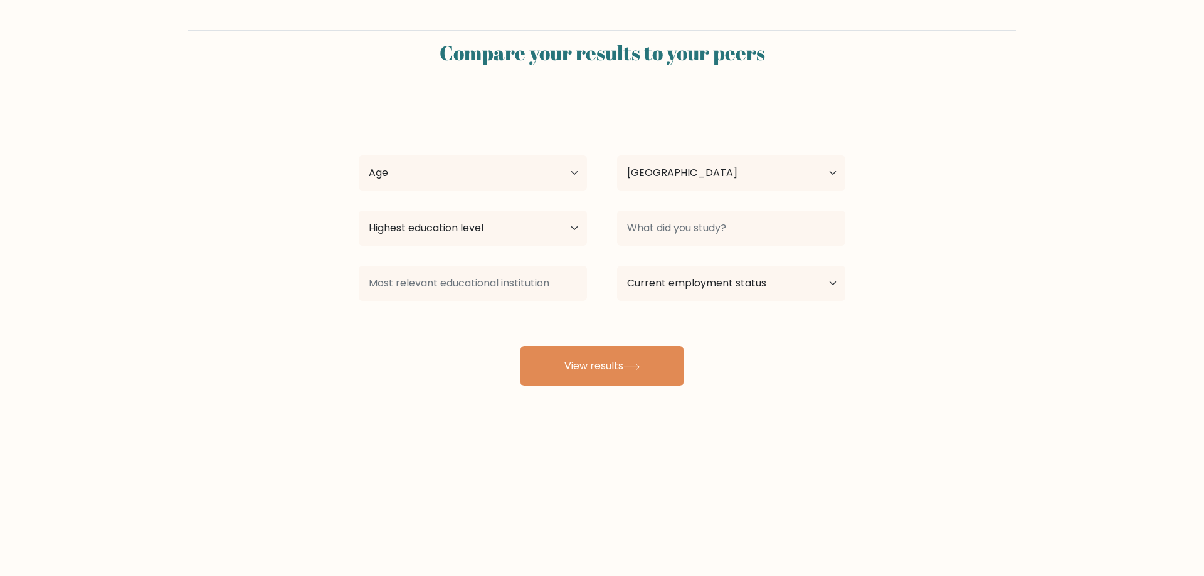
select select "PH"
click at [497, 167] on select "Age Under [DEMOGRAPHIC_DATA] [DEMOGRAPHIC_DATA] [DEMOGRAPHIC_DATA] [DEMOGRAPHIC…" at bounding box center [473, 173] width 228 height 35
select select "25_34"
click at [359, 156] on select "Age Under [DEMOGRAPHIC_DATA] [DEMOGRAPHIC_DATA] [DEMOGRAPHIC_DATA] [DEMOGRAPHIC…" at bounding box center [473, 173] width 228 height 35
click at [449, 234] on select "Highest education level No schooling Primary Lower Secondary Upper Secondary Oc…" at bounding box center [473, 228] width 228 height 35
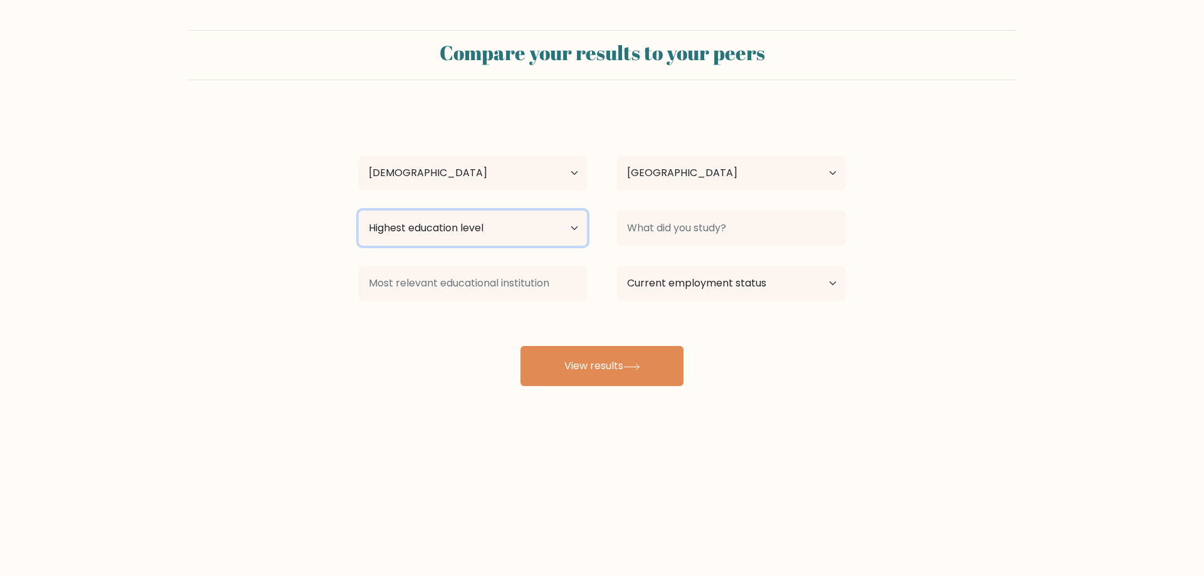
select select "bachelors_degree"
click at [359, 211] on select "Highest education level No schooling Primary Lower Secondary Upper Secondary Oc…" at bounding box center [473, 228] width 228 height 35
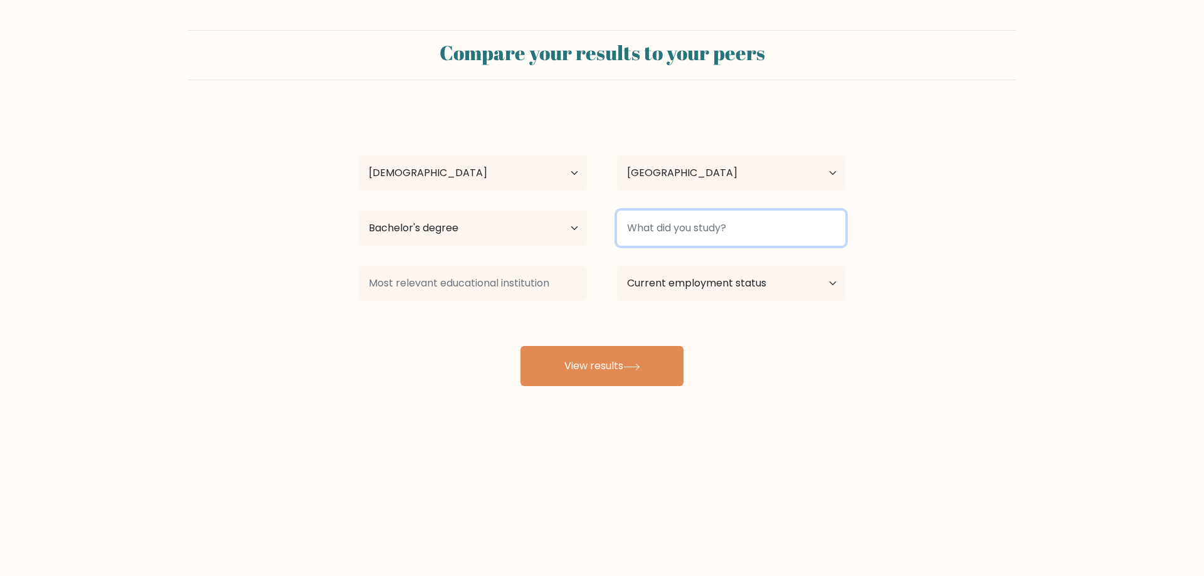
click at [664, 239] on input at bounding box center [731, 228] width 228 height 35
click at [667, 276] on select "Current employment status Employed Student Retired Other / prefer not to answer" at bounding box center [731, 283] width 228 height 35
select select "employed"
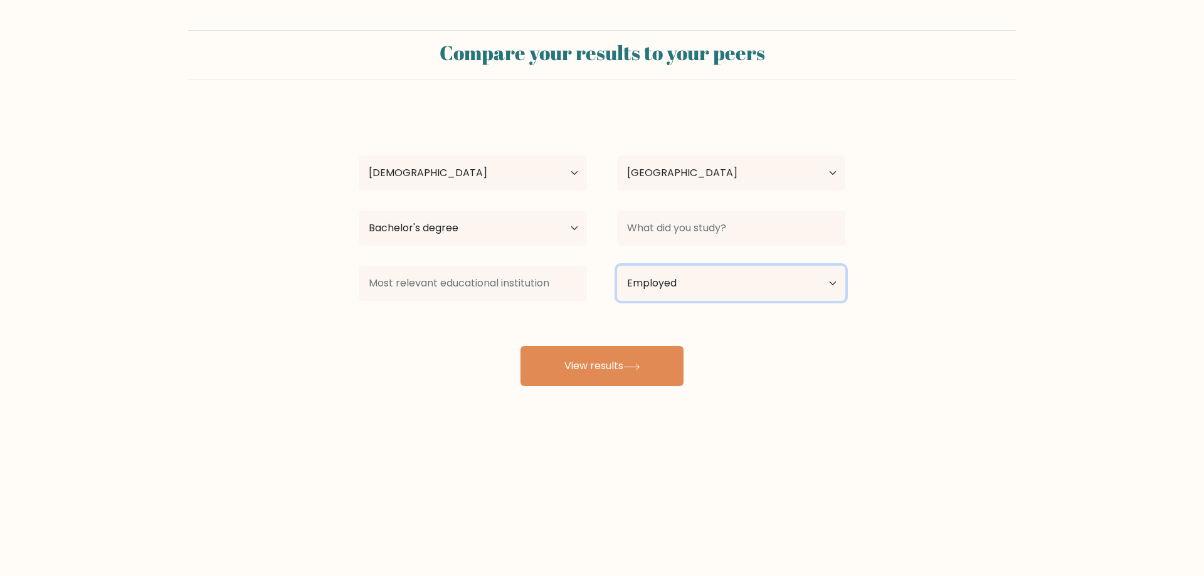
click at [617, 266] on select "Current employment status Employed Student Retired Other / prefer not to answer" at bounding box center [731, 283] width 228 height 35
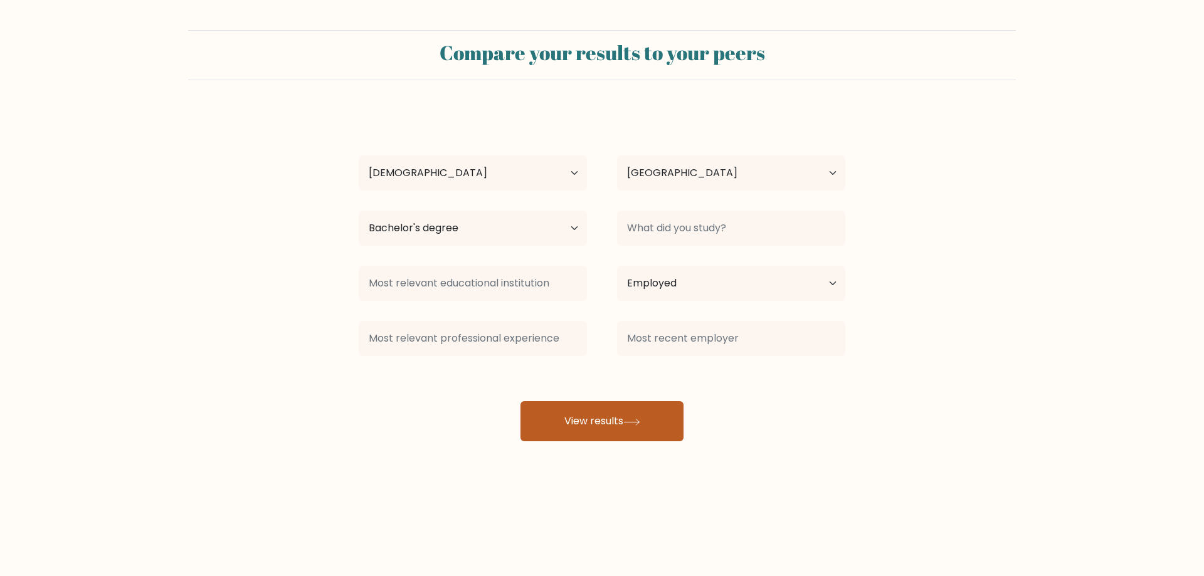
click at [572, 422] on button "View results" at bounding box center [602, 421] width 163 height 40
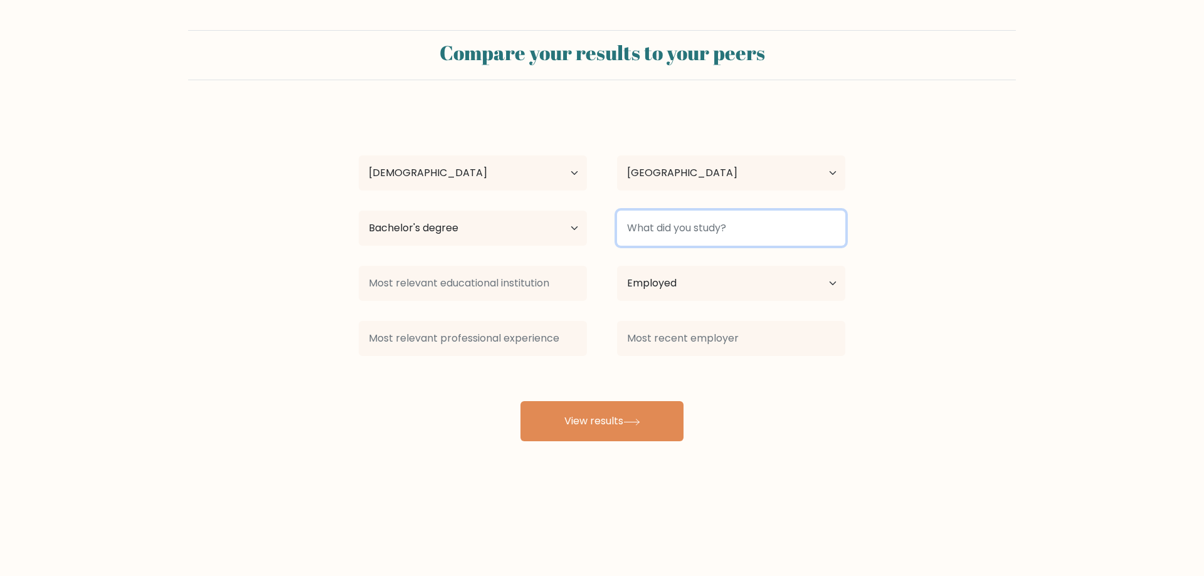
click at [709, 220] on input at bounding box center [731, 228] width 228 height 35
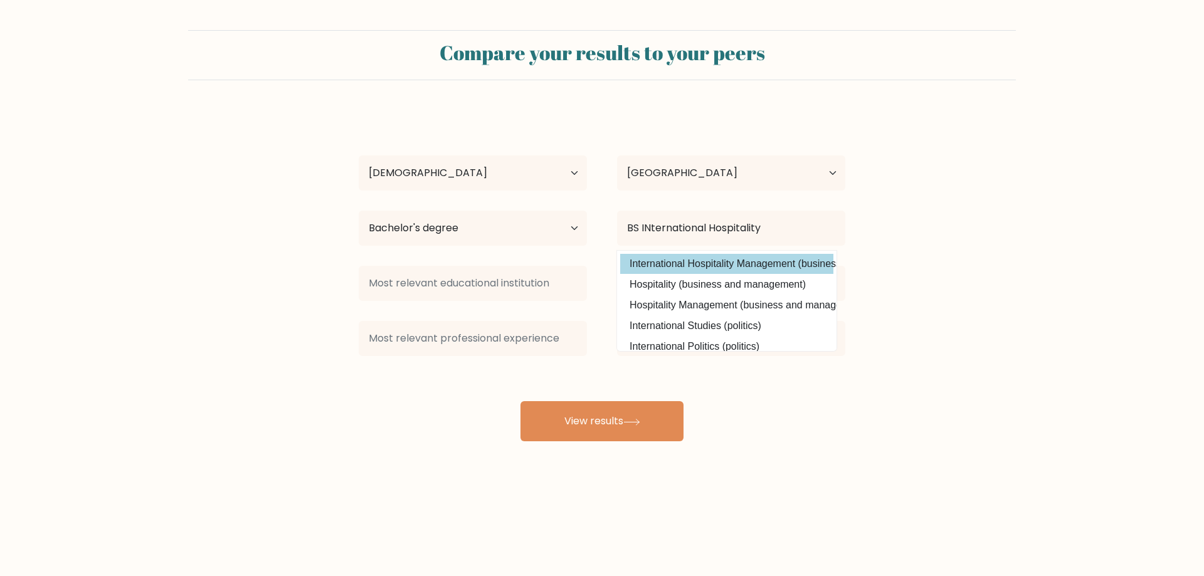
click at [699, 262] on option "International Hospitality Management (business and management)" at bounding box center [726, 264] width 213 height 20
type input "International Hospitality Management"
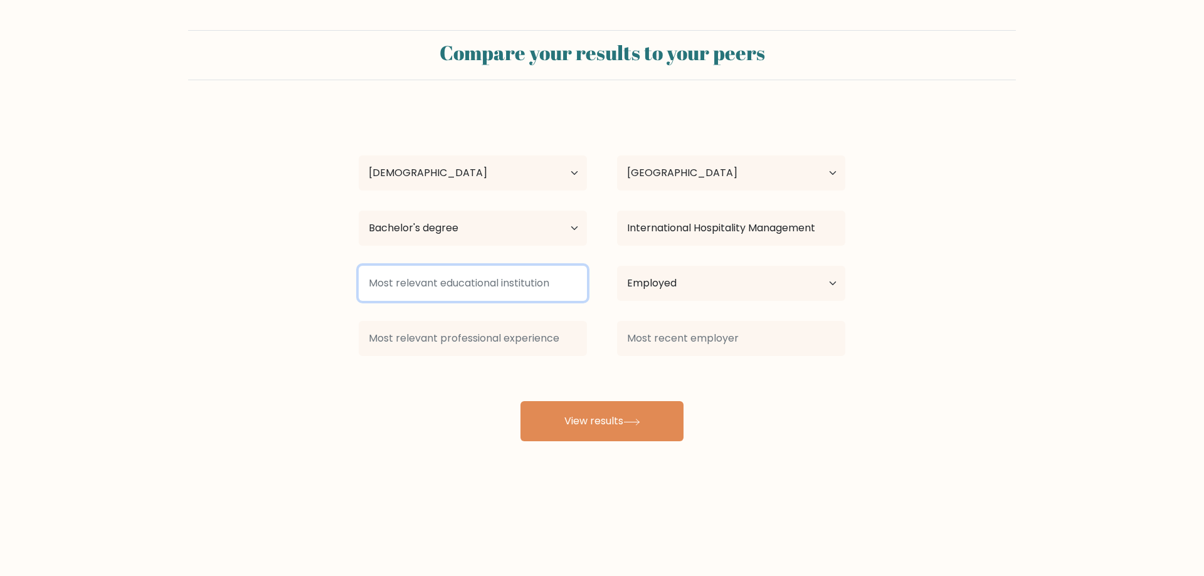
click at [532, 287] on input at bounding box center [473, 283] width 228 height 35
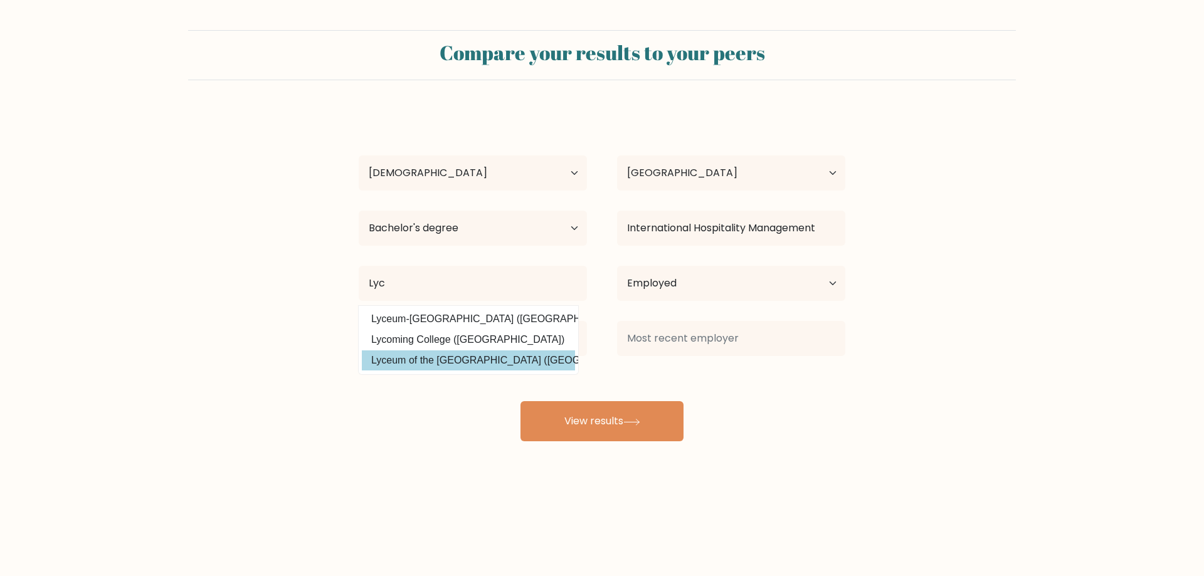
click at [480, 356] on option "Lyceum of the Philippines University (Philippines)" at bounding box center [468, 361] width 213 height 20
type input "Lyceum of the [GEOGRAPHIC_DATA]"
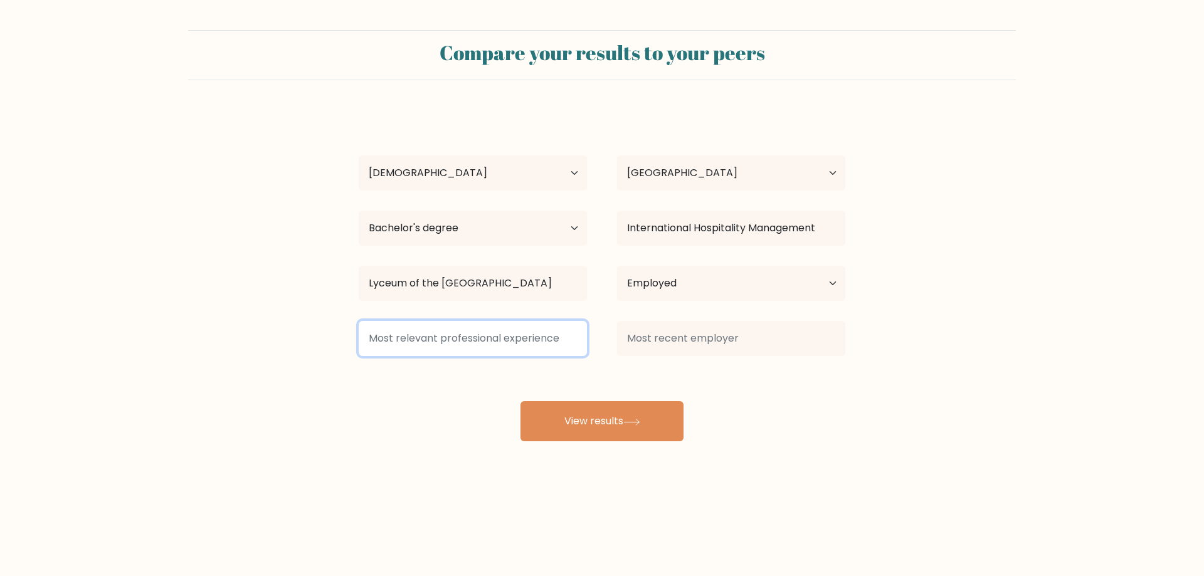
click at [535, 341] on input at bounding box center [473, 338] width 228 height 35
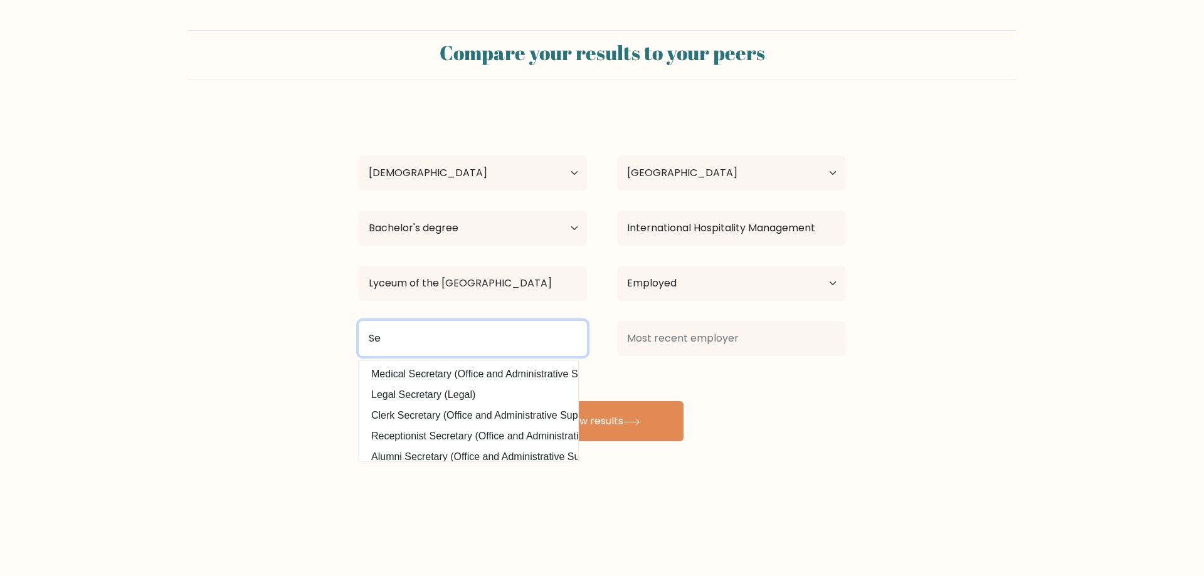
type input "S"
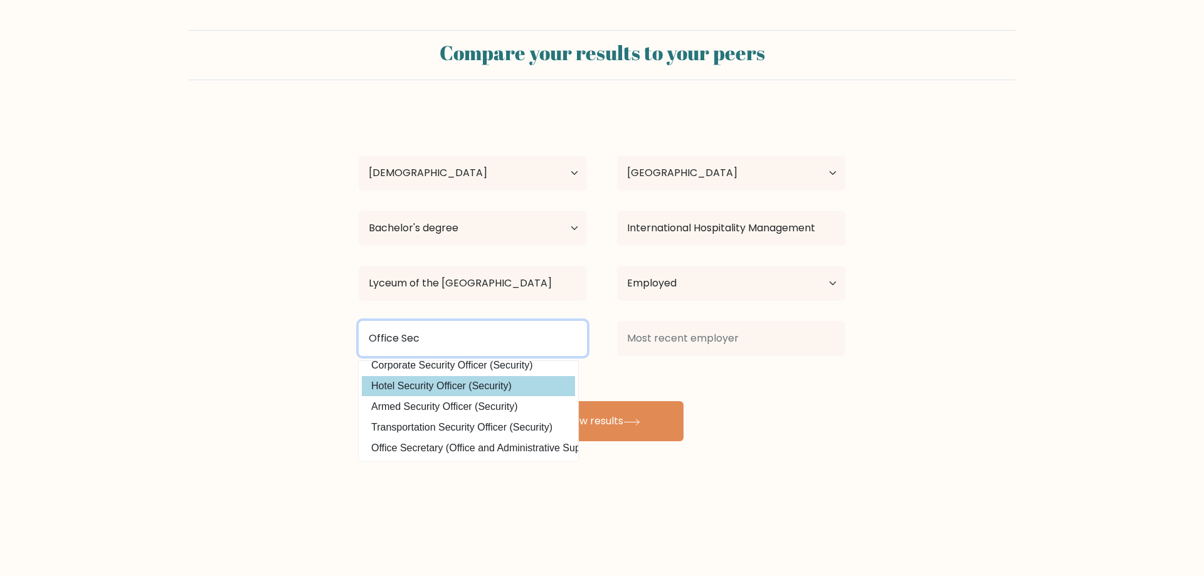
scroll to position [122, 0]
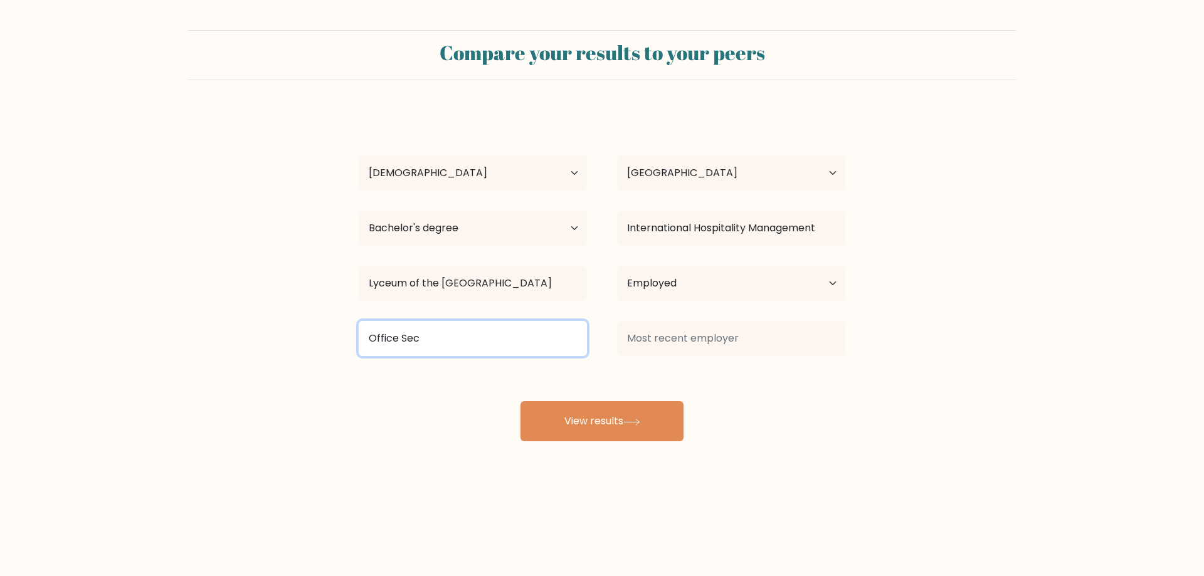
drag, startPoint x: 538, startPoint y: 383, endPoint x: 470, endPoint y: 339, distance: 80.4
click at [470, 339] on input "Office Sec" at bounding box center [473, 338] width 228 height 35
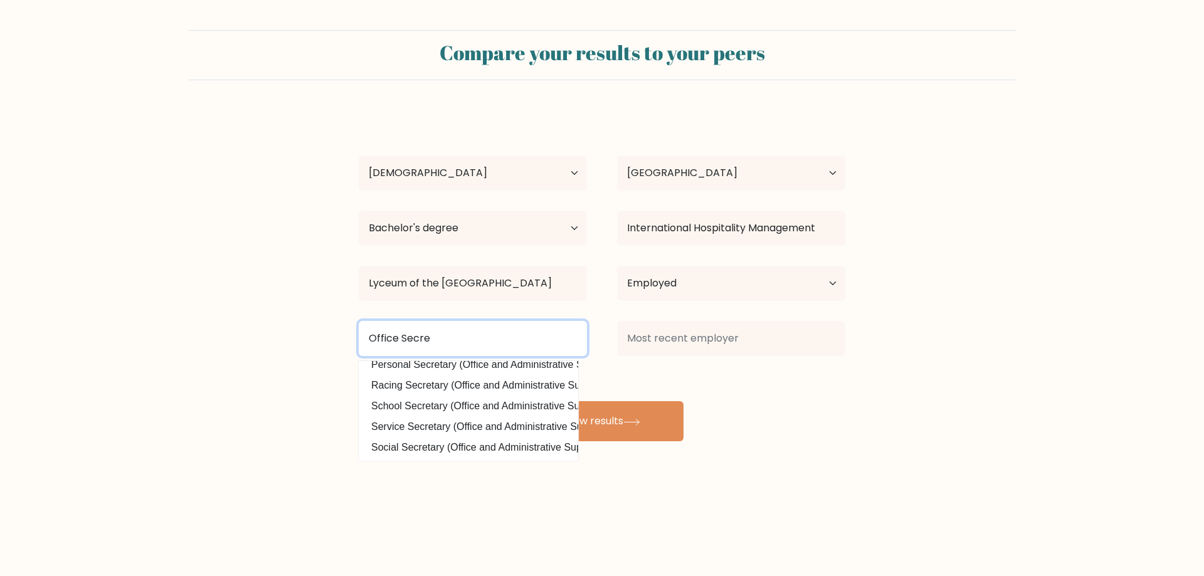
click at [465, 335] on input "Office Secre" at bounding box center [473, 338] width 228 height 35
click at [484, 338] on input "Construction" at bounding box center [473, 338] width 228 height 35
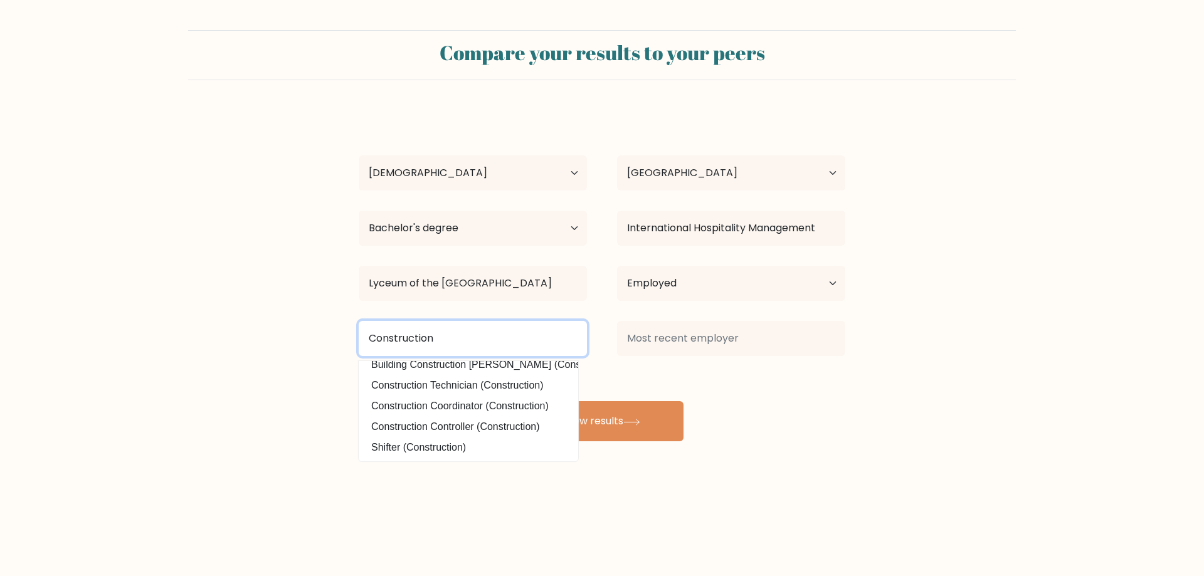
click at [484, 338] on input "Construction" at bounding box center [473, 338] width 228 height 35
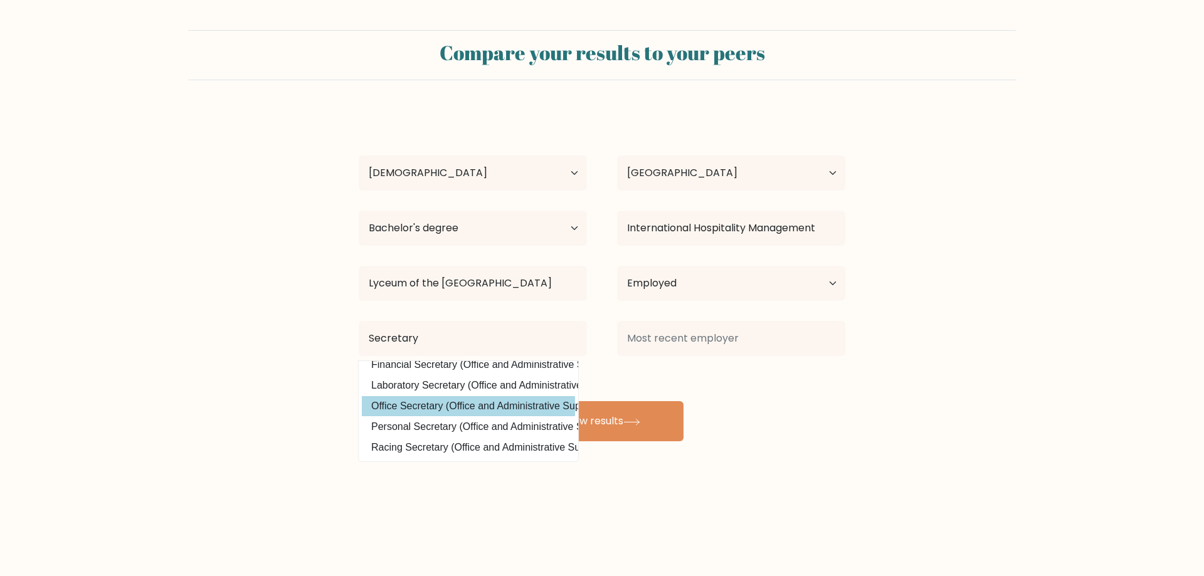
click at [469, 400] on option "Office Secretary (Office and Administrative Support)" at bounding box center [468, 406] width 213 height 20
type input "Office Secretary"
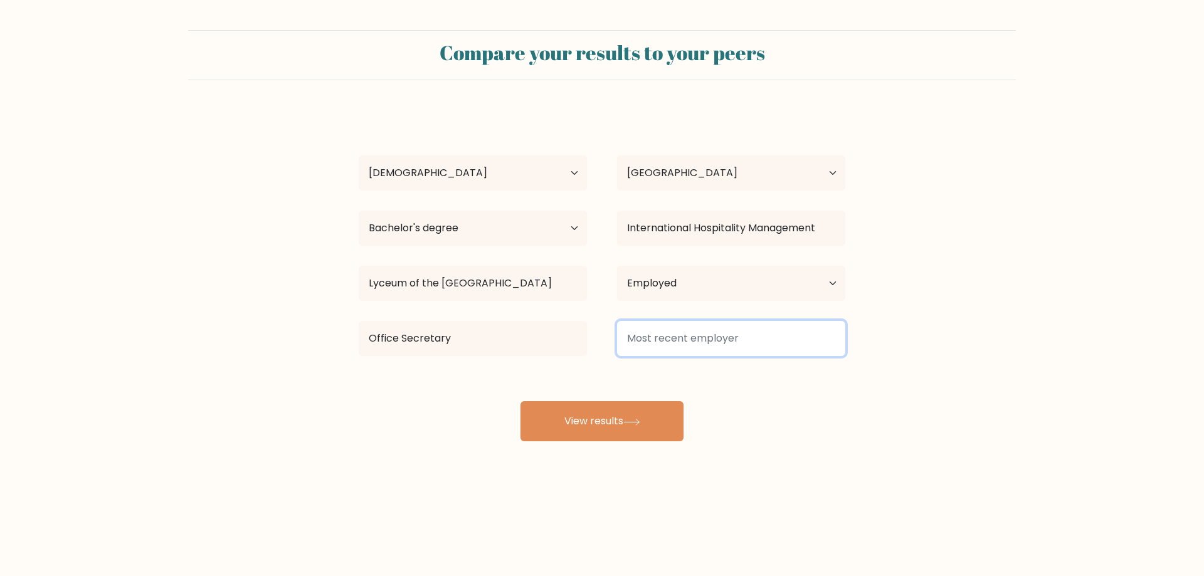
click at [692, 332] on input at bounding box center [731, 338] width 228 height 35
click at [745, 339] on input at bounding box center [731, 338] width 228 height 35
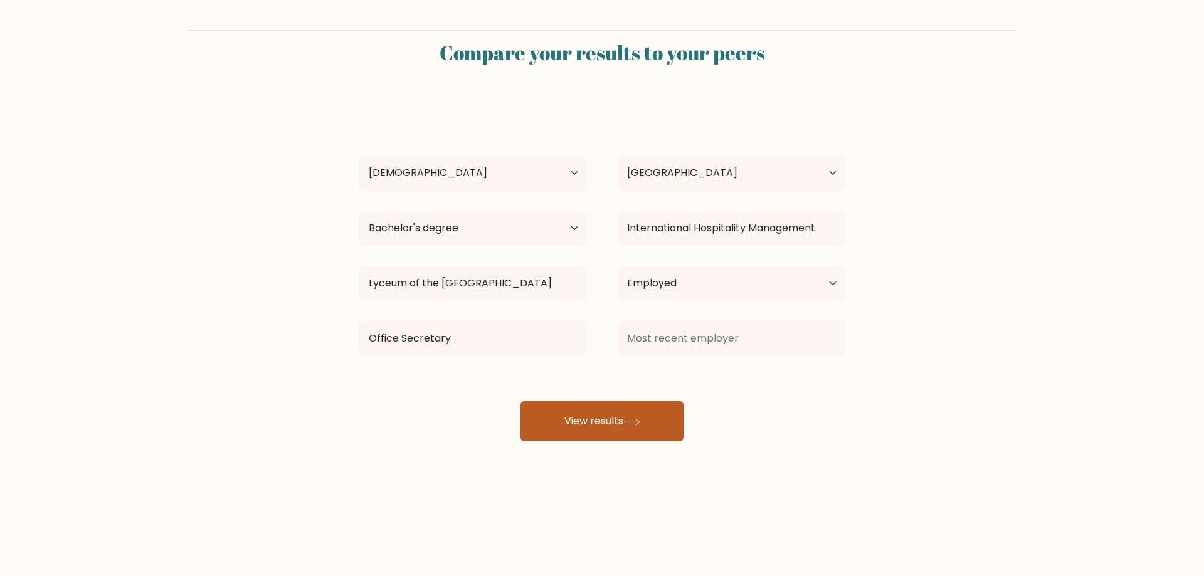
click at [660, 415] on button "View results" at bounding box center [602, 421] width 163 height 40
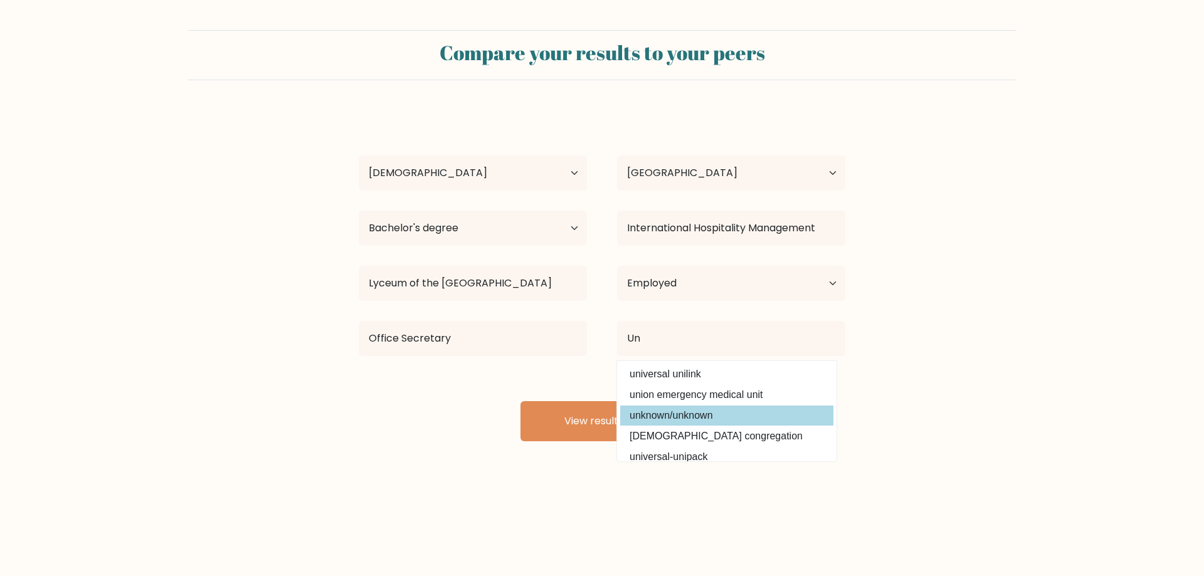
click at [661, 415] on option "unknown/unknown" at bounding box center [726, 416] width 213 height 20
type input "unknown/unknown"
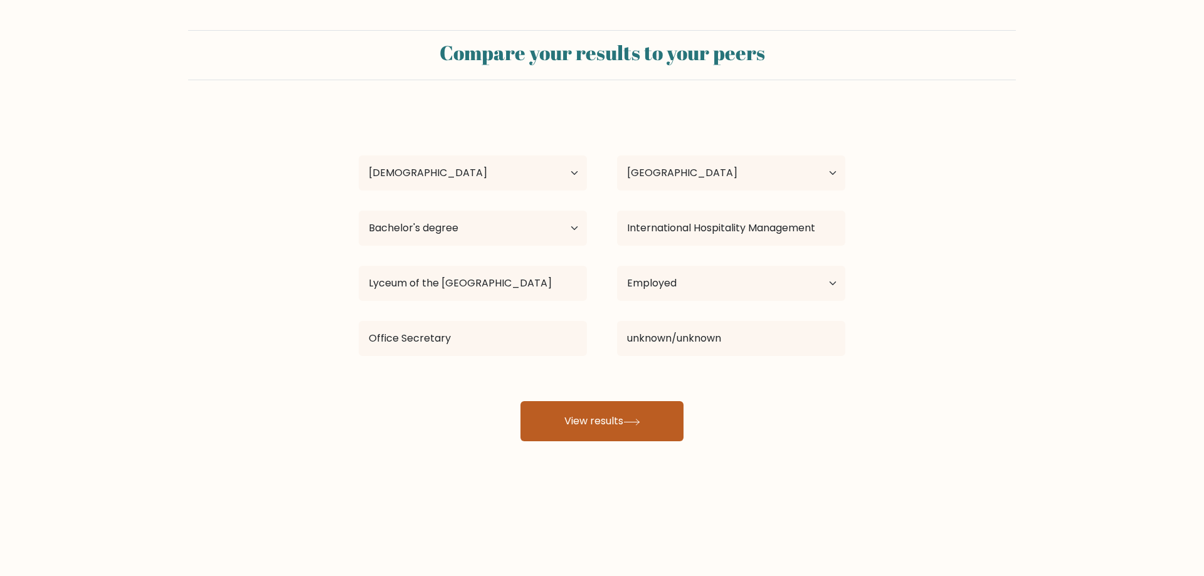
click at [652, 418] on button "View results" at bounding box center [602, 421] width 163 height 40
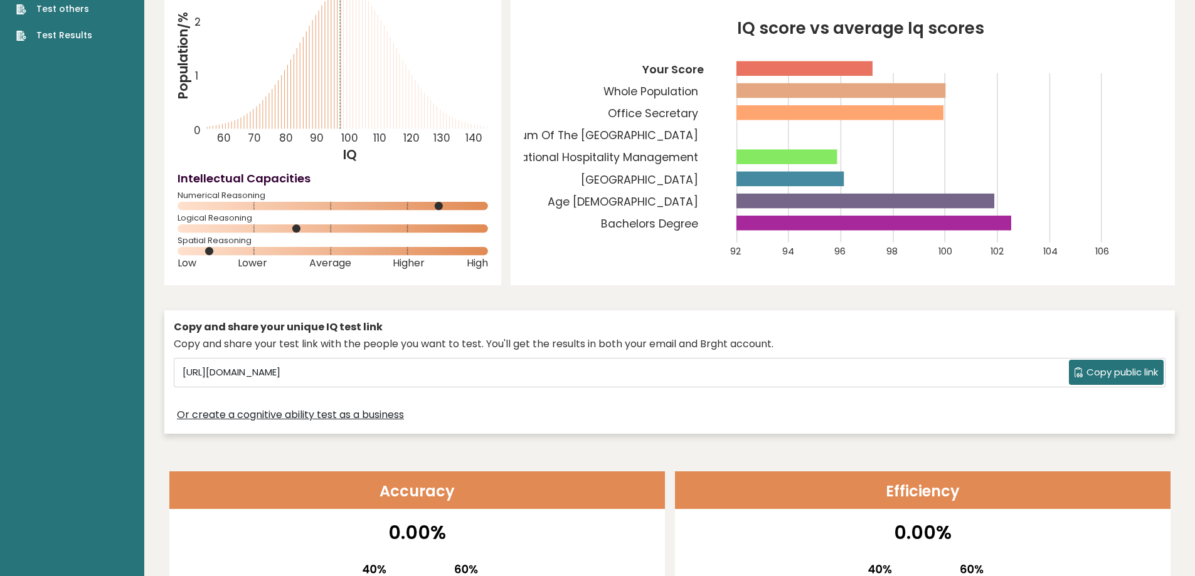
scroll to position [125, 0]
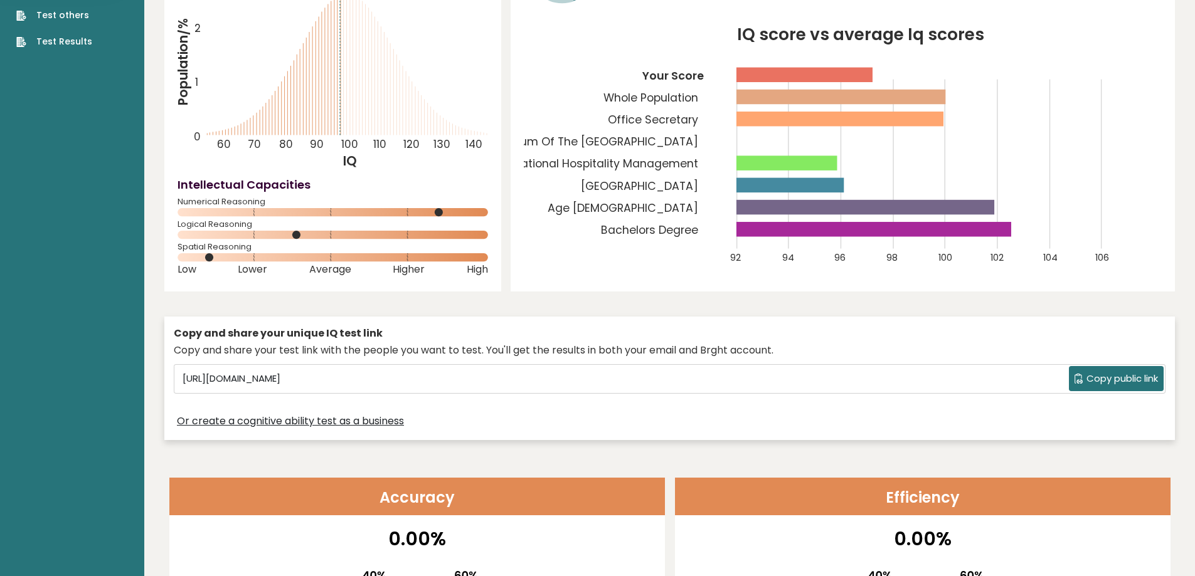
click at [1098, 379] on span "Copy public link" at bounding box center [1122, 379] width 72 height 14
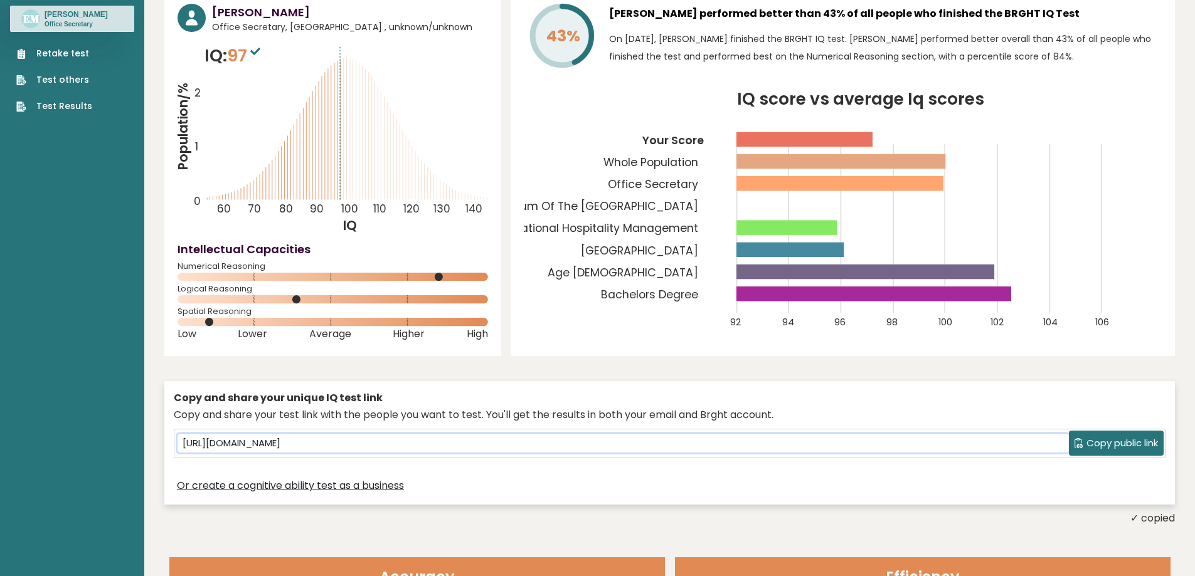
scroll to position [0, 0]
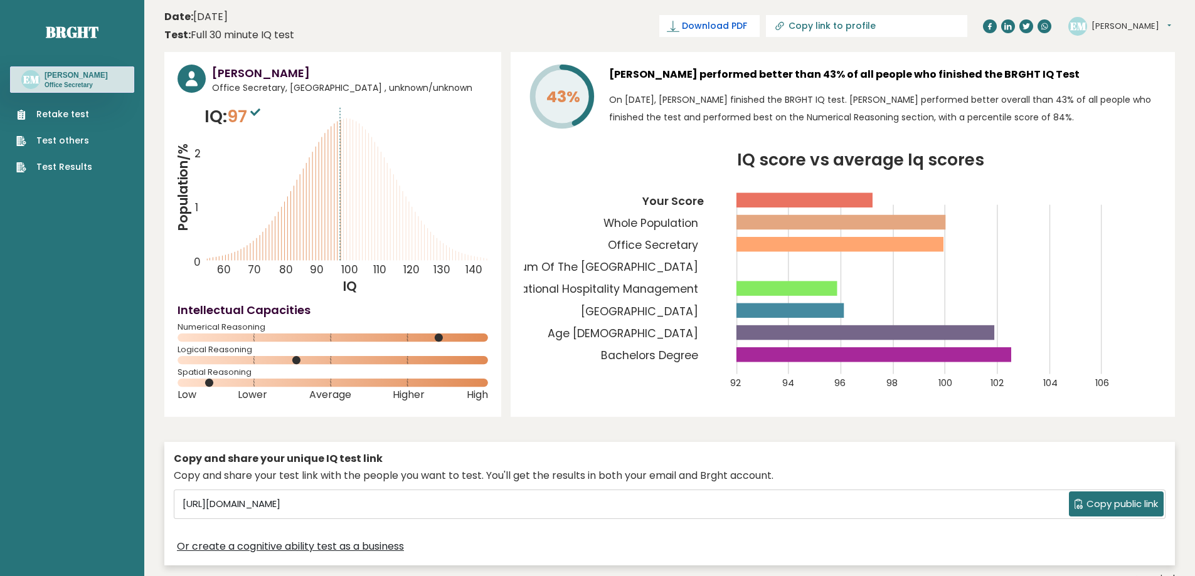
click at [747, 27] on span "Download PDF" at bounding box center [714, 25] width 65 height 13
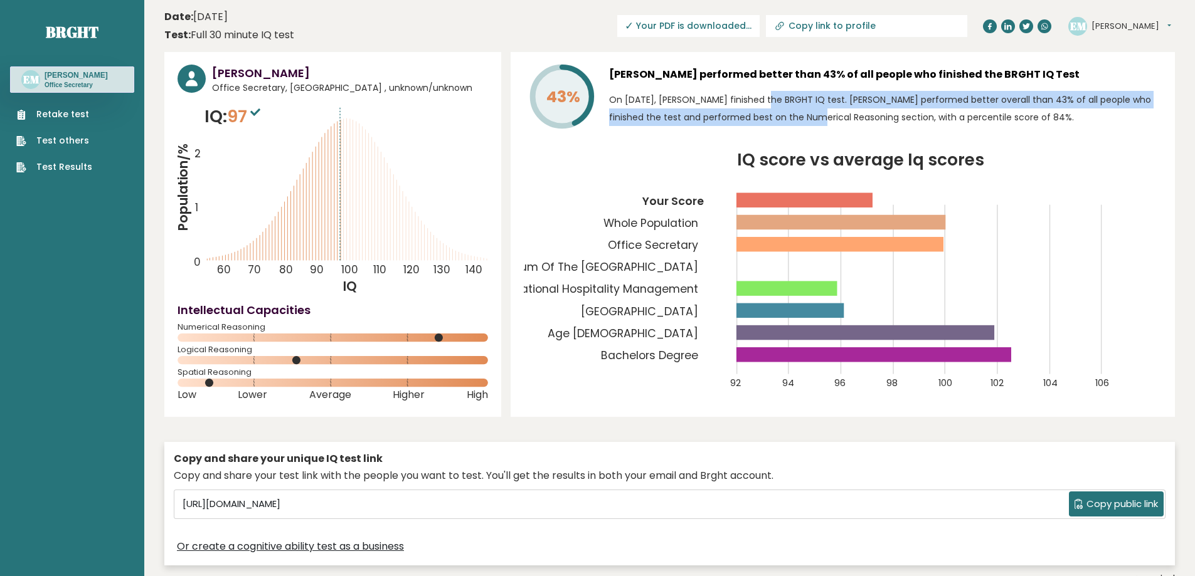
drag, startPoint x: 721, startPoint y: 95, endPoint x: 771, endPoint y: 129, distance: 59.7
click at [771, 129] on div "[PERSON_NAME] performed better than 43% of all people who finished the BRGHT IQ…" at bounding box center [885, 99] width 553 height 69
